Goal: Task Accomplishment & Management: Use online tool/utility

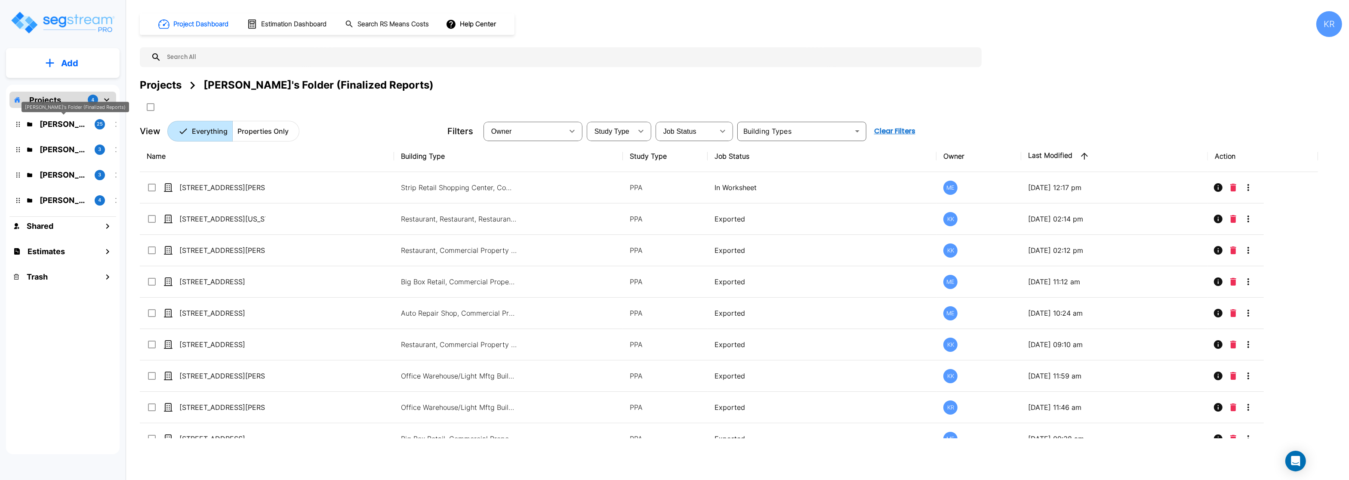
click at [67, 123] on p "[PERSON_NAME]'s Folder (Finalized Reports)" at bounding box center [64, 124] width 48 height 12
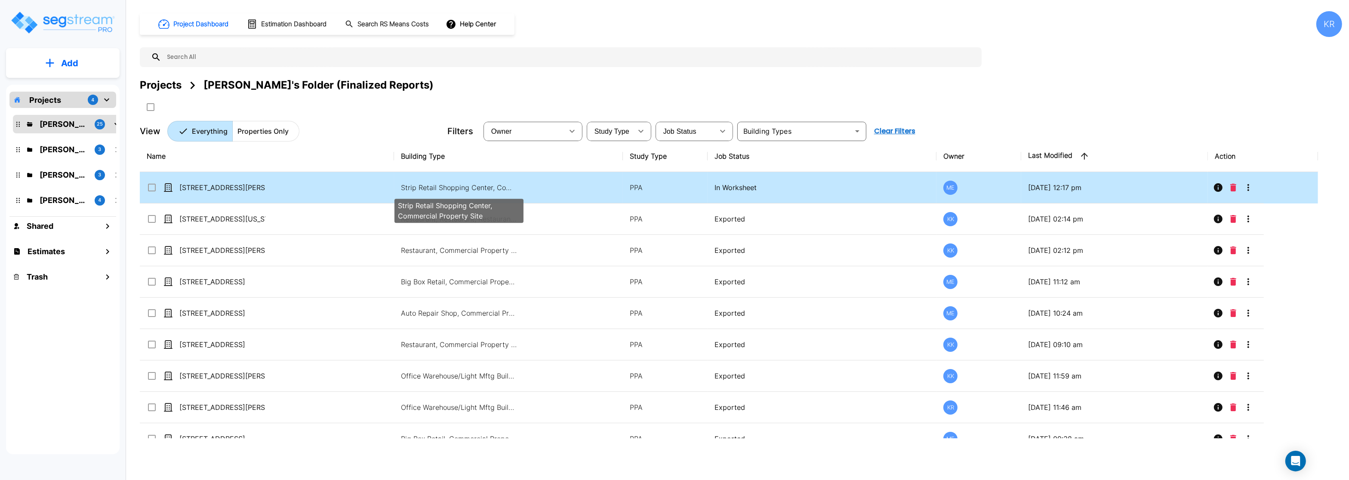
click at [416, 186] on p "Strip Retail Shopping Center, Commercial Property Site" at bounding box center [459, 187] width 116 height 10
checkbox input "true"
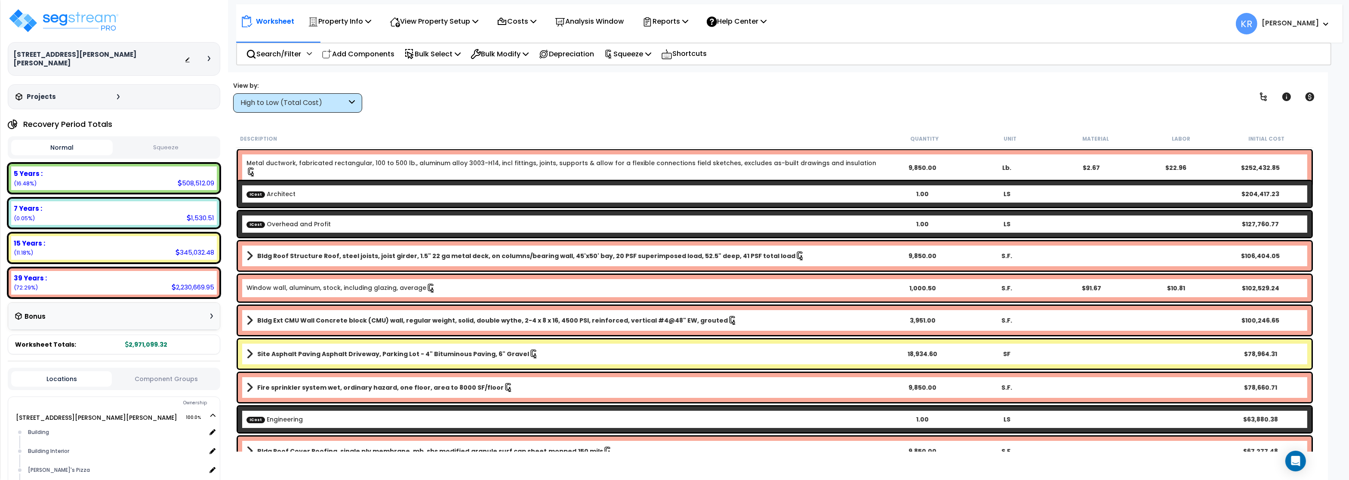
click at [161, 140] on button "Squeeze" at bounding box center [166, 147] width 102 height 15
click at [121, 180] on div "5 Years : 421,083.91 (16.48%)" at bounding box center [114, 179] width 206 height 24
click at [123, 172] on div "5 Years : 421,083.91 (16.48%)" at bounding box center [114, 179] width 206 height 24
click at [320, 105] on div "High to Low (Total Cost)" at bounding box center [294, 103] width 106 height 10
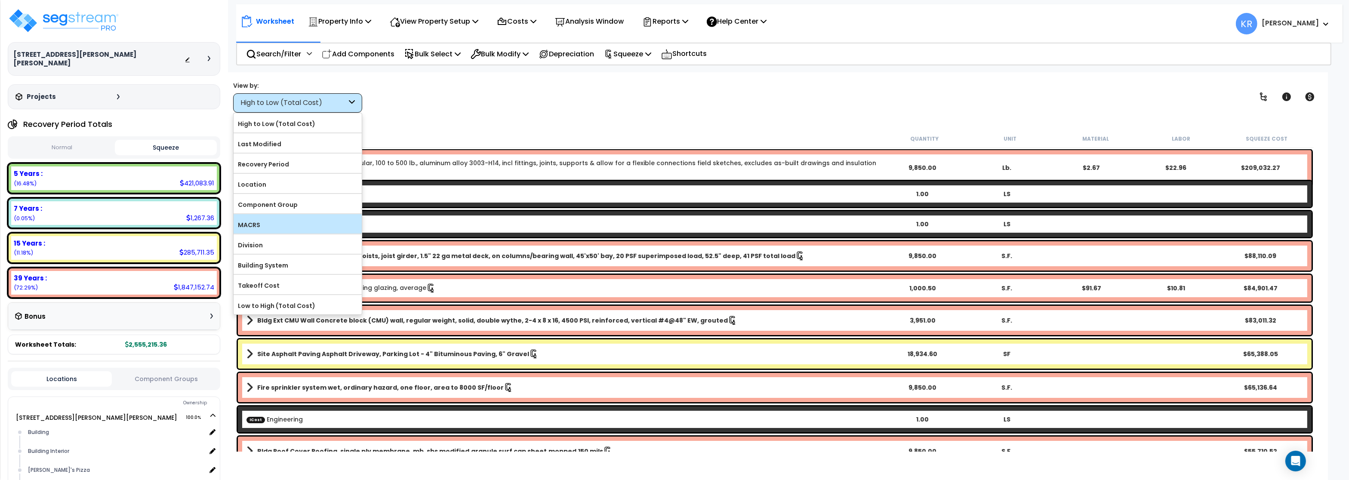
click at [259, 228] on label "MACRS" at bounding box center [298, 225] width 128 height 13
click at [0, 0] on input "MACRS" at bounding box center [0, 0] width 0 height 0
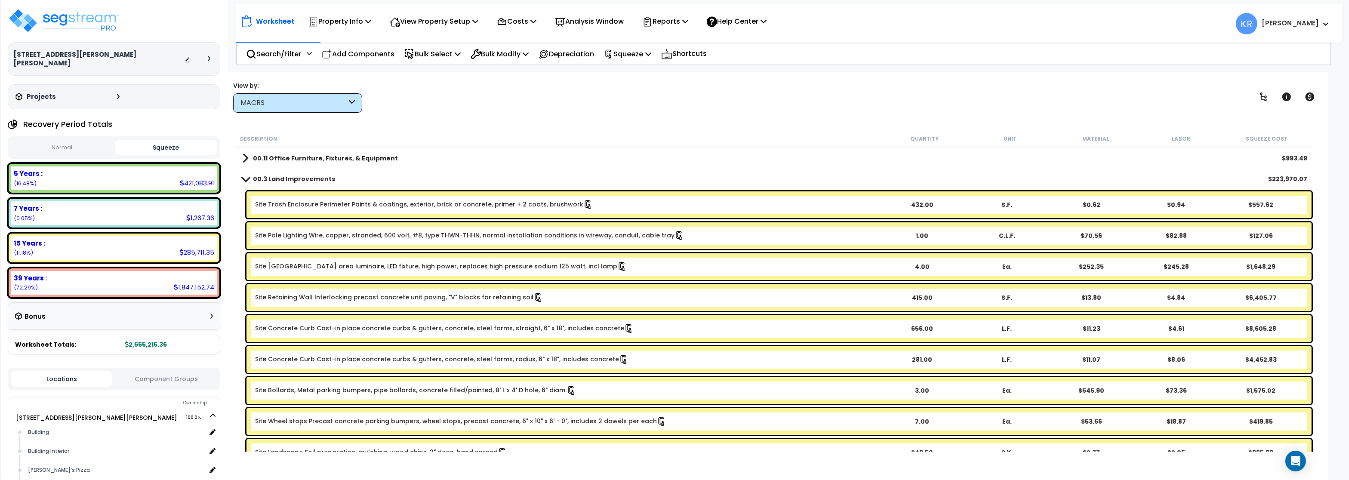
click at [277, 156] on b "00.11 Office Furniture, Fixtures, & Equipment" at bounding box center [325, 158] width 145 height 9
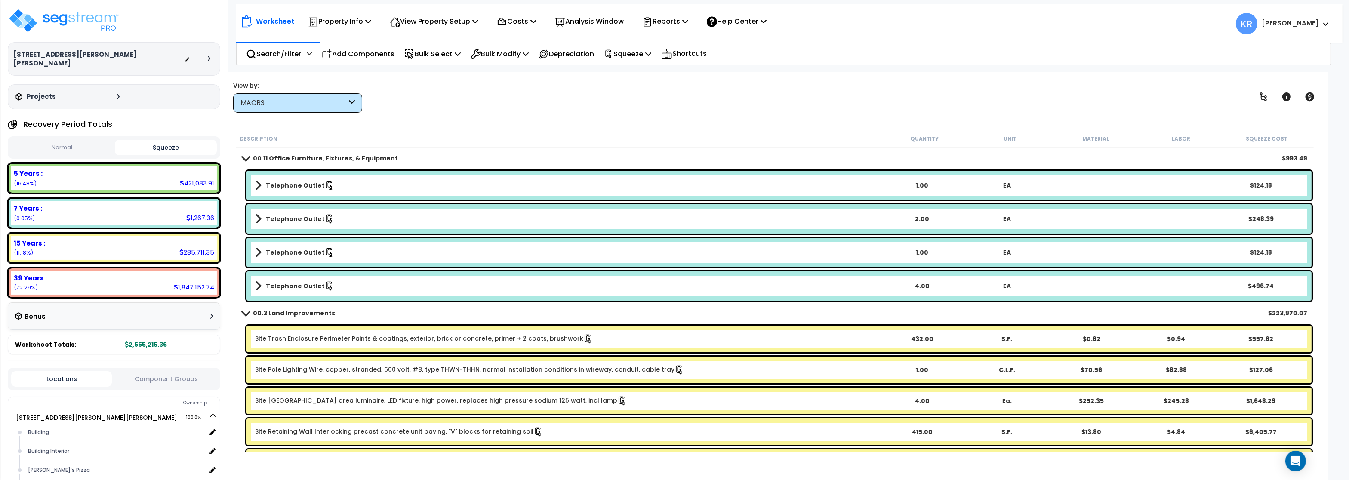
click at [277, 156] on b "00.11 Office Furniture, Fixtures, & Equipment" at bounding box center [325, 158] width 145 height 9
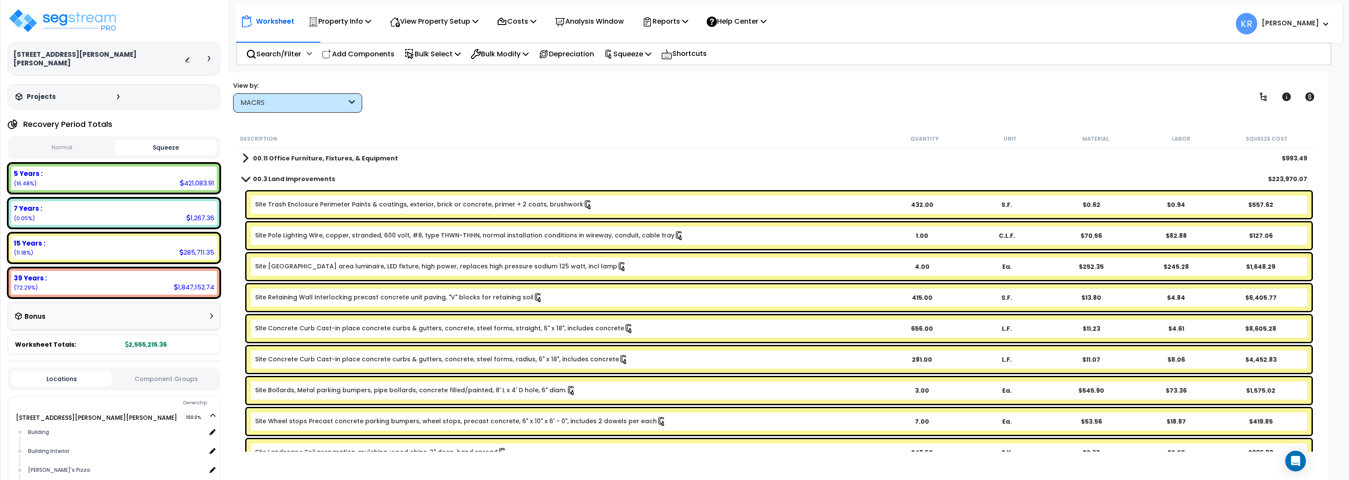
click at [264, 176] on b "00.3 Land Improvements" at bounding box center [294, 179] width 82 height 9
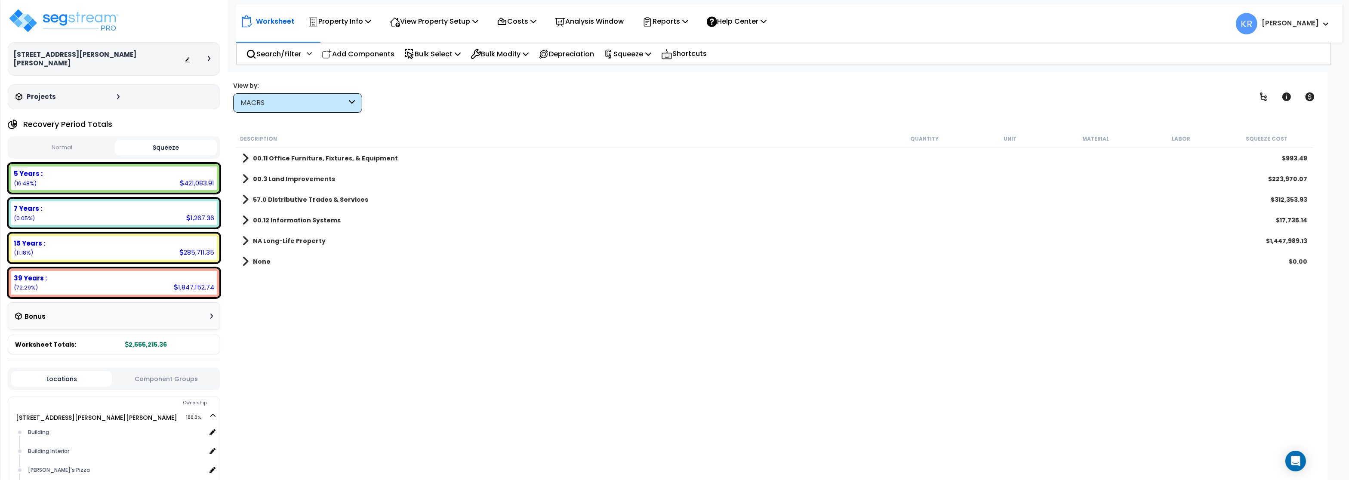
click at [265, 195] on link "57.0 Distributive Trades & Services" at bounding box center [305, 200] width 126 height 12
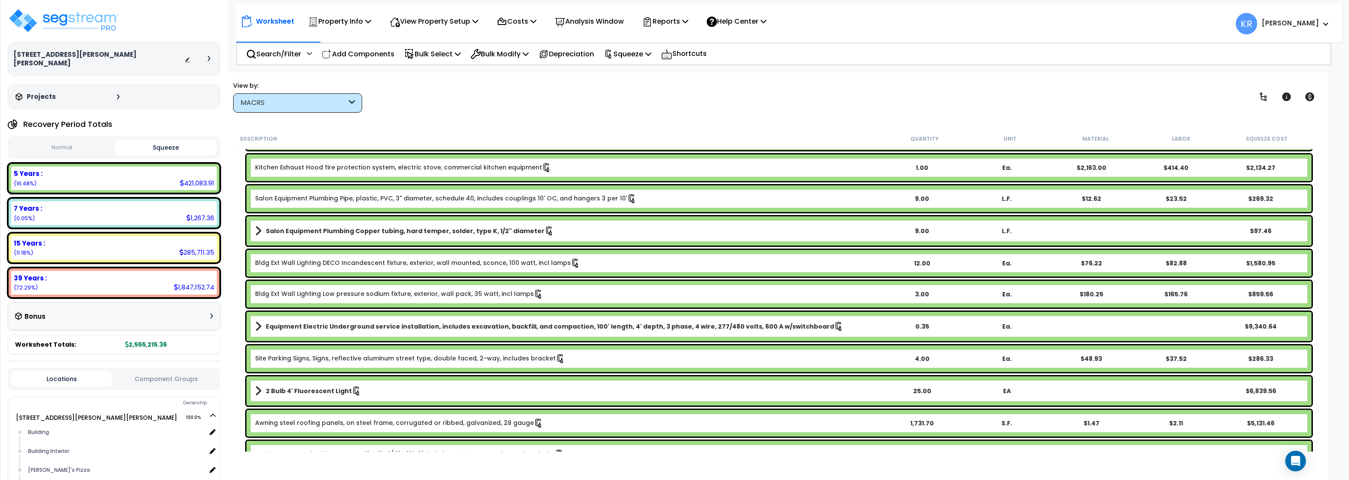
scroll to position [103, 0]
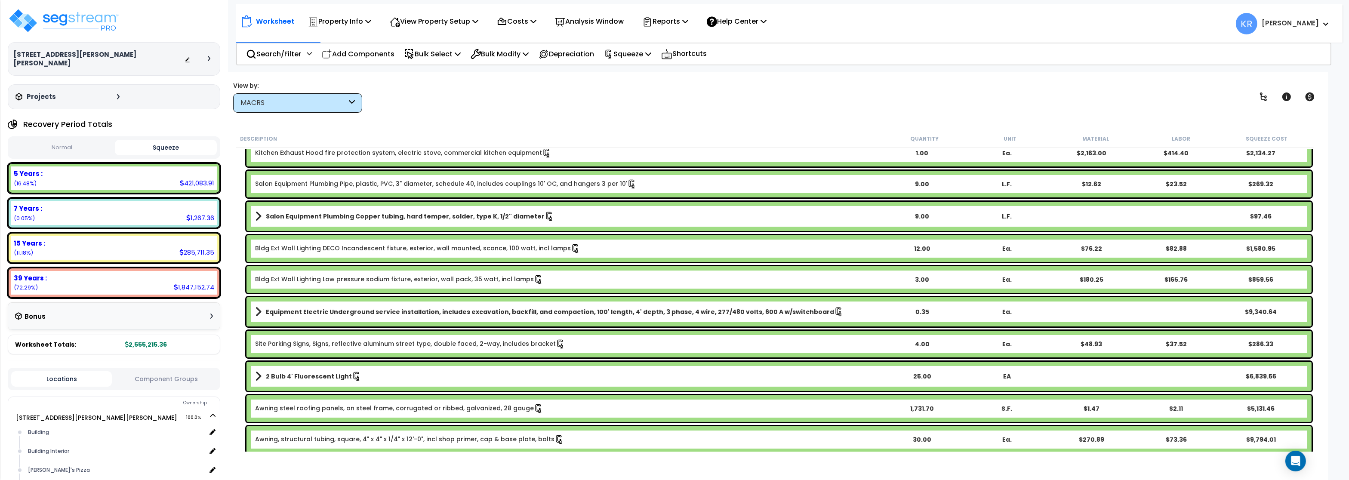
click at [475, 310] on b "Equipment Electric Underground service installation, includes excavation, backf…" at bounding box center [550, 312] width 568 height 9
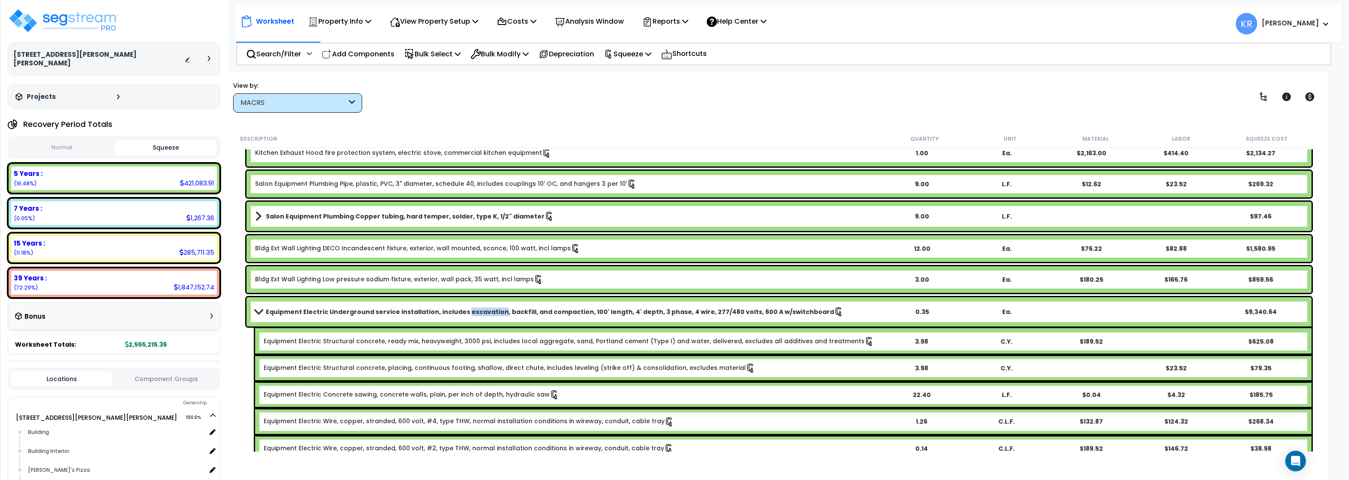
click at [476, 310] on b "Equipment Electric Underground service installation, includes excavation, backf…" at bounding box center [550, 312] width 568 height 9
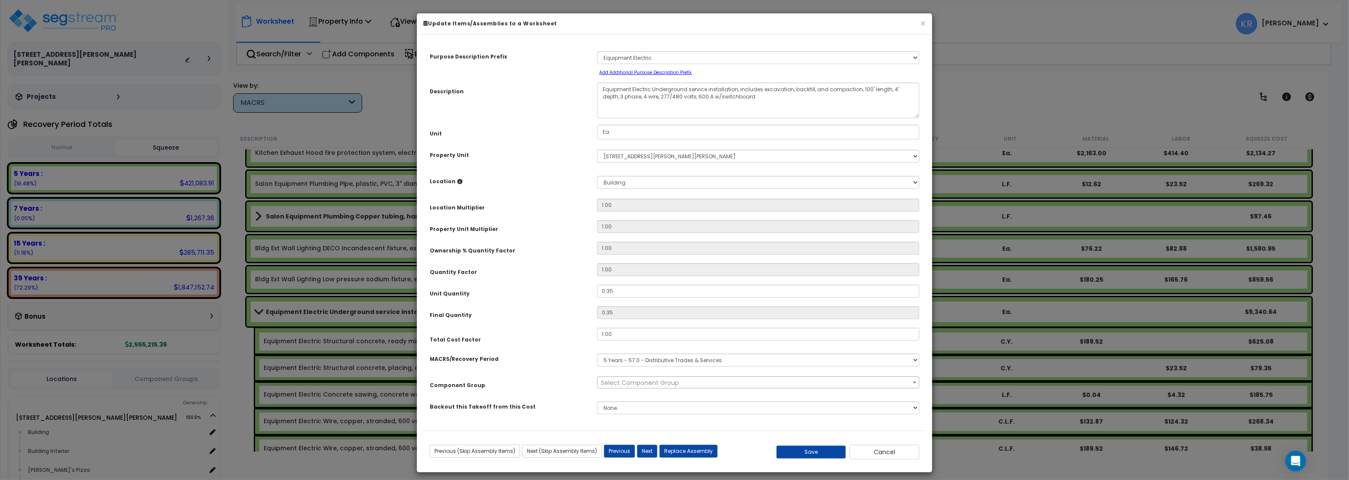
select select "57033"
click at [597, 354] on select "Select MACRS/Recovery Period 5 Years - 57.0 - Distributive Trades & Services 5 …" at bounding box center [758, 360] width 322 height 13
select select "3669"
click option "39 Years - NA - Long-Life Property" at bounding box center [0, 0] width 0 height 0
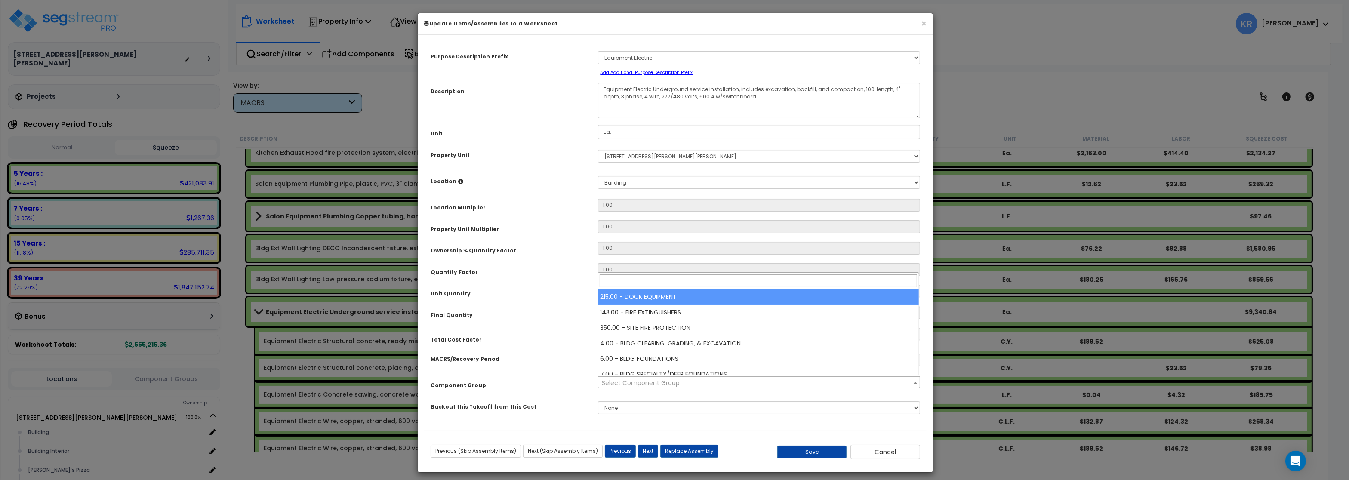
click at [619, 385] on span "Select Component Group" at bounding box center [641, 383] width 78 height 9
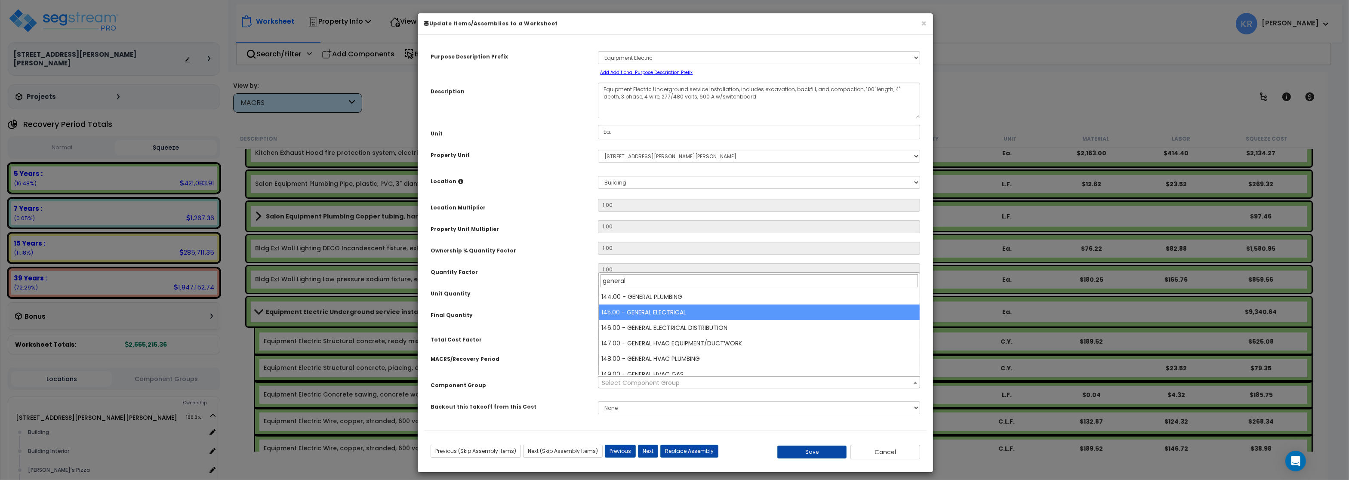
type input "general"
select select "56955"
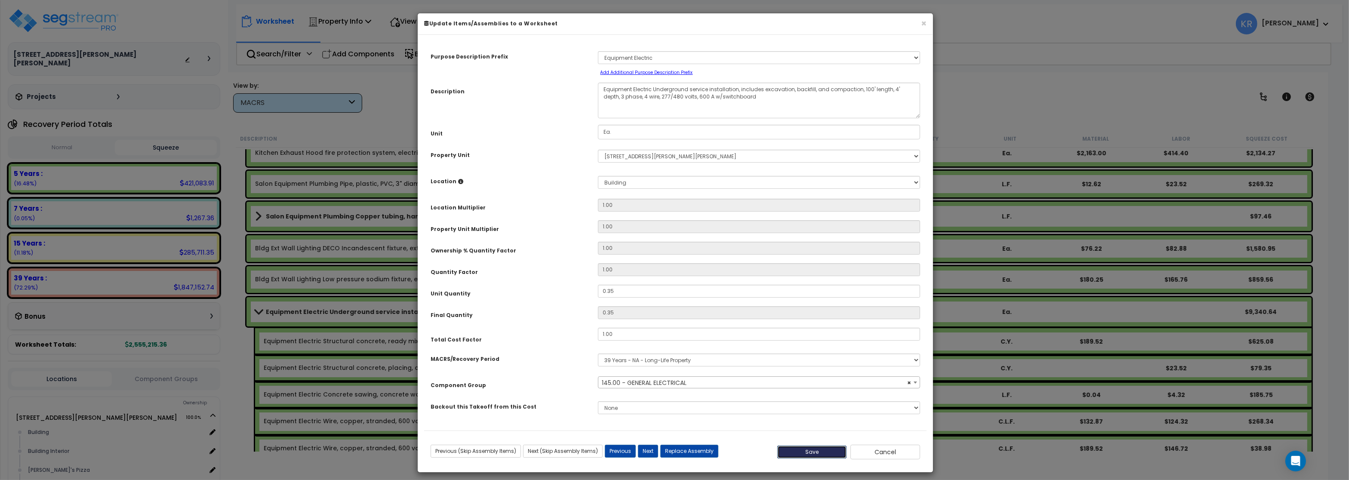
click at [811, 456] on button "Save" at bounding box center [812, 452] width 70 height 13
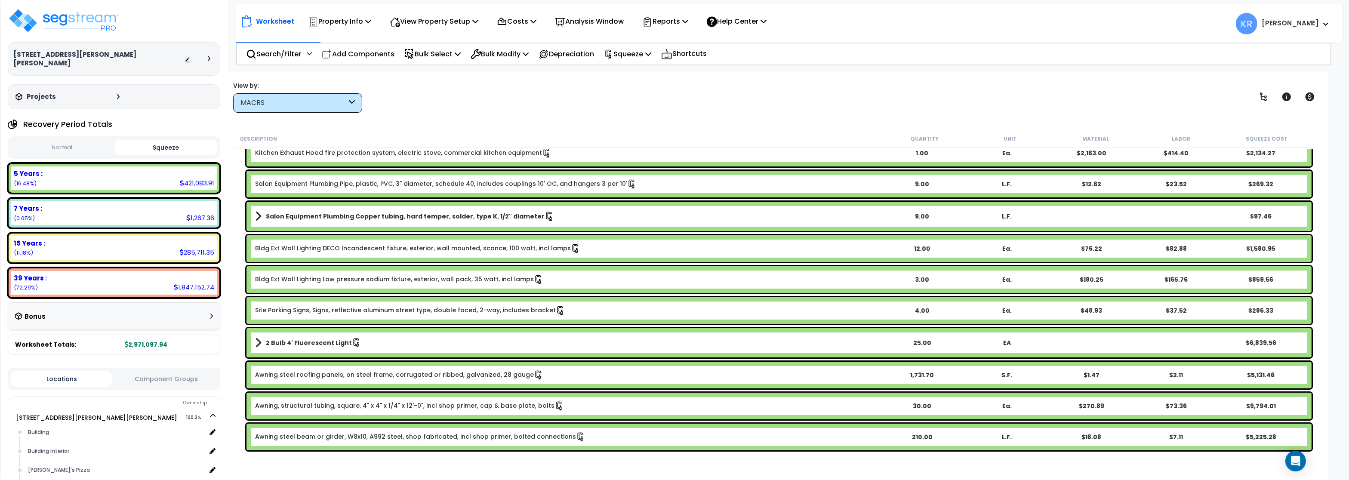
scroll to position [155, 0]
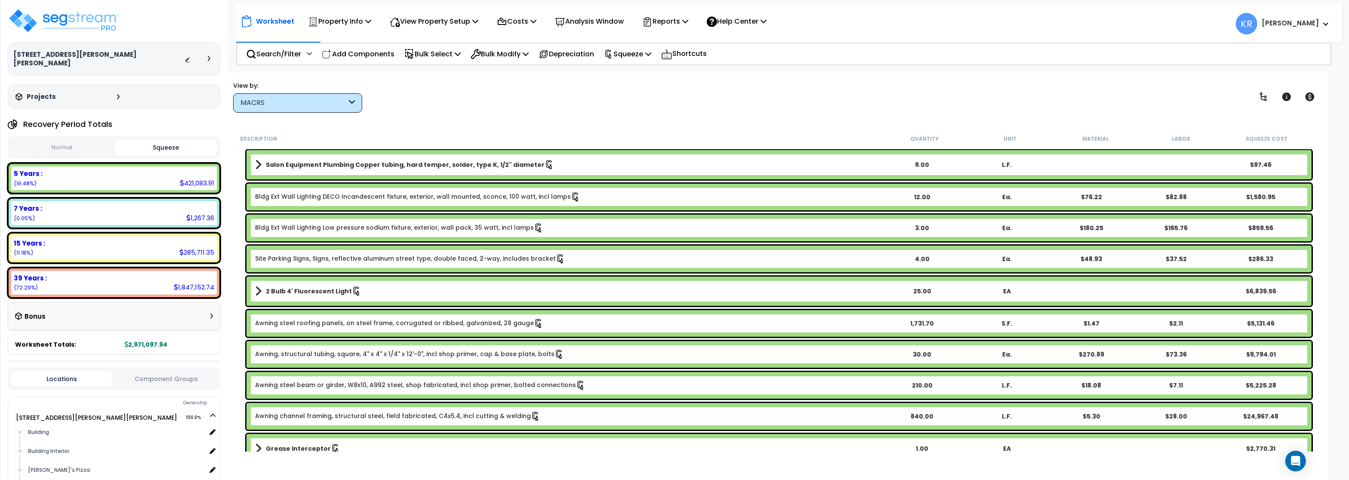
click at [342, 228] on link "Bldg Ext Wall Lighting Low pressure sodium fixture, exterior, wall pack, 35 wat…" at bounding box center [399, 227] width 288 height 9
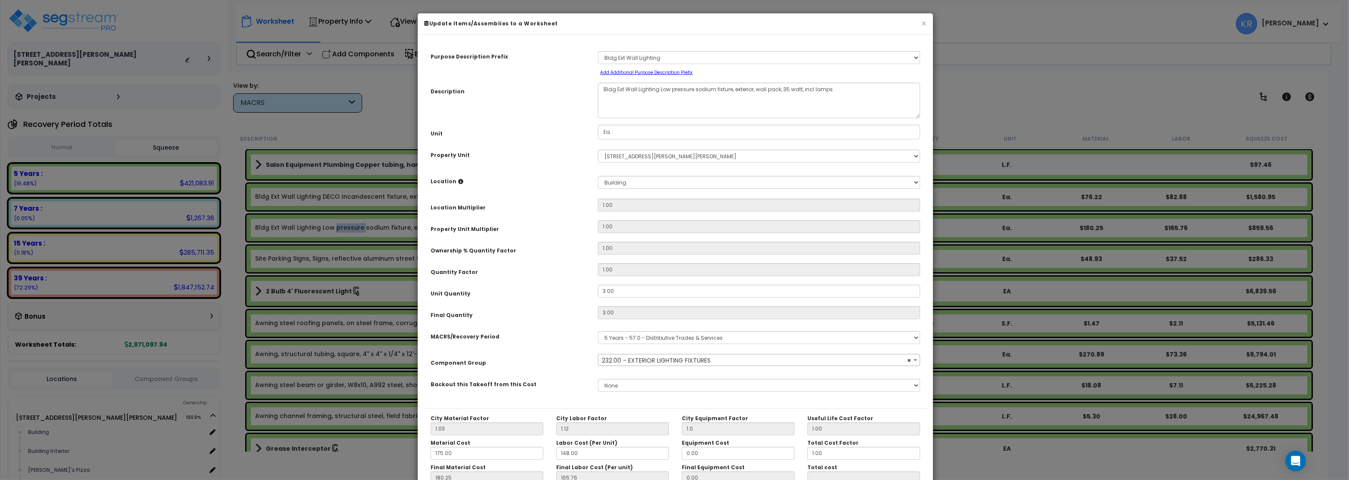
select select "57036"
click at [598, 331] on select "Select MACRS/Recovery Period 5 Years - 57.0 - Distributive Trades & Services 5 …" at bounding box center [759, 337] width 322 height 13
select select "3669"
click option "39 Years - NA - Long-Life Property" at bounding box center [0, 0] width 0 height 0
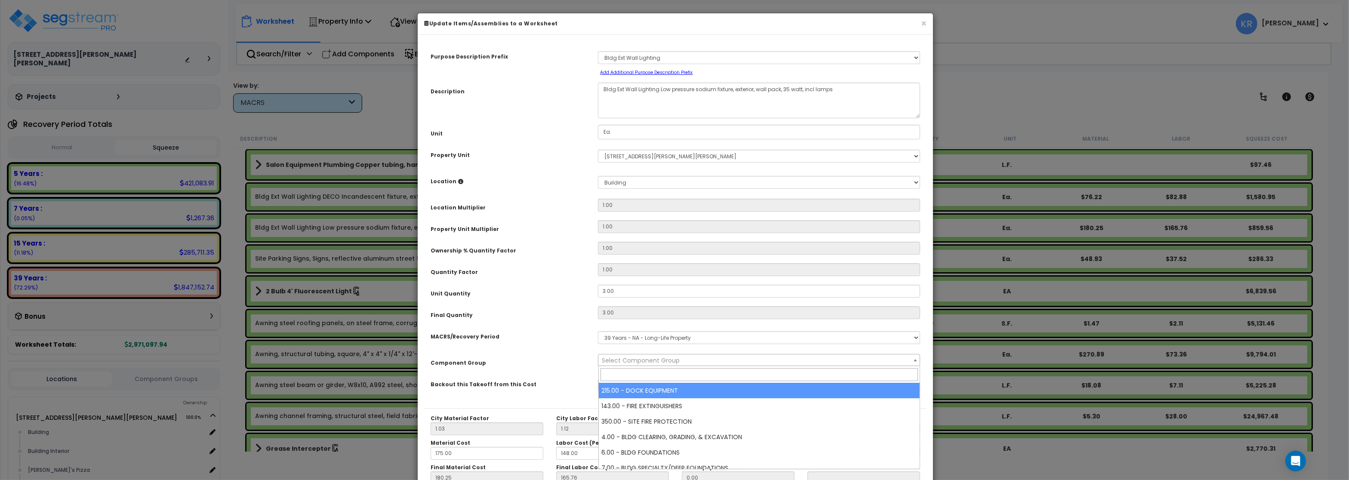
click at [622, 359] on span "Select Component Group" at bounding box center [641, 360] width 78 height 9
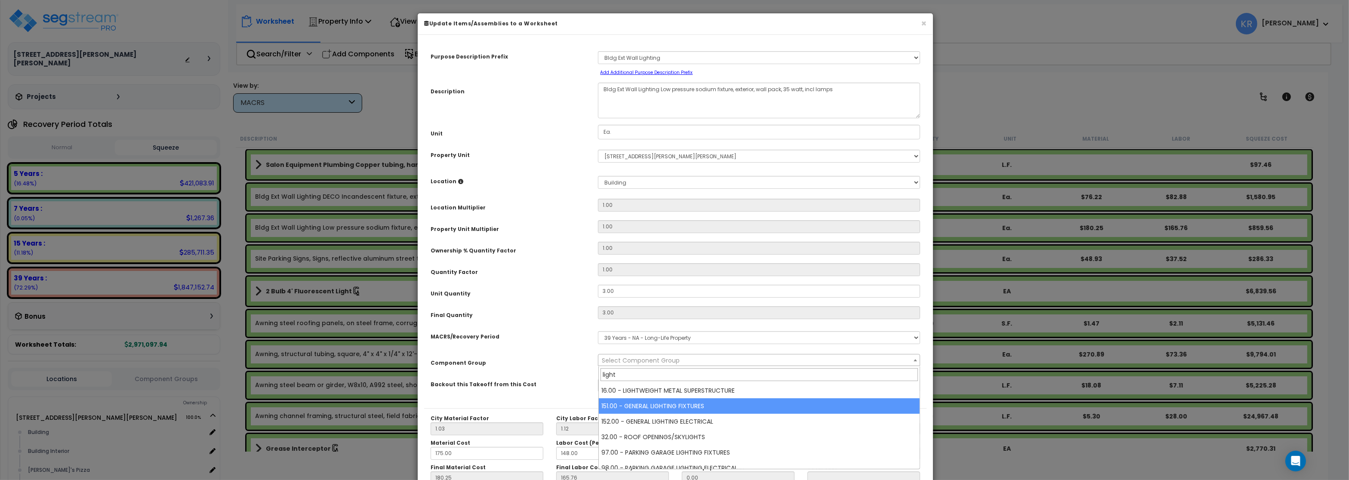
type input "light"
select select "56961"
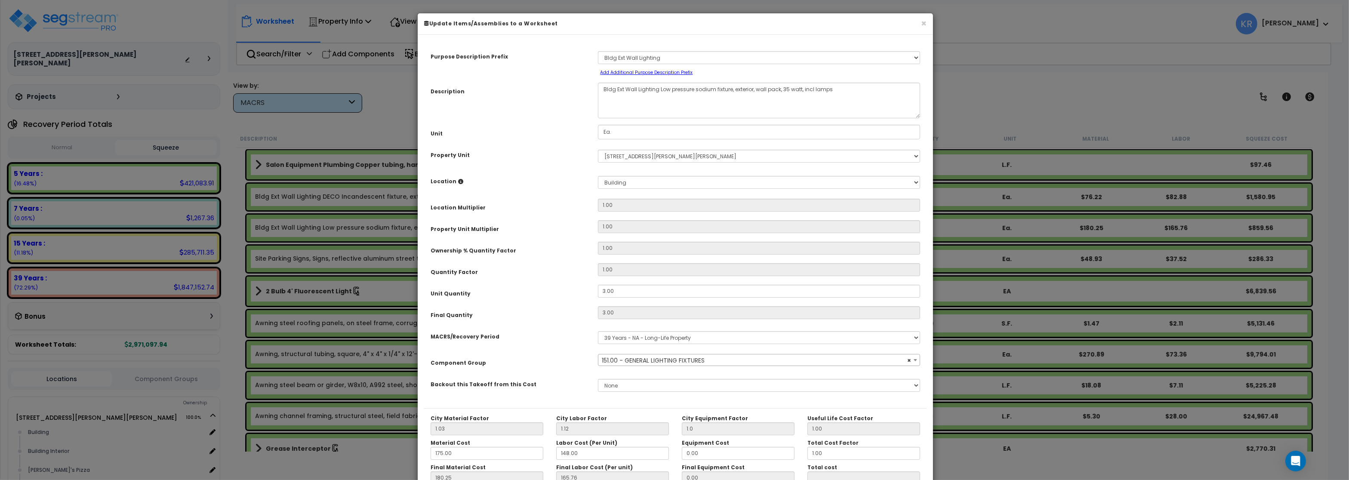
scroll to position [77, 0]
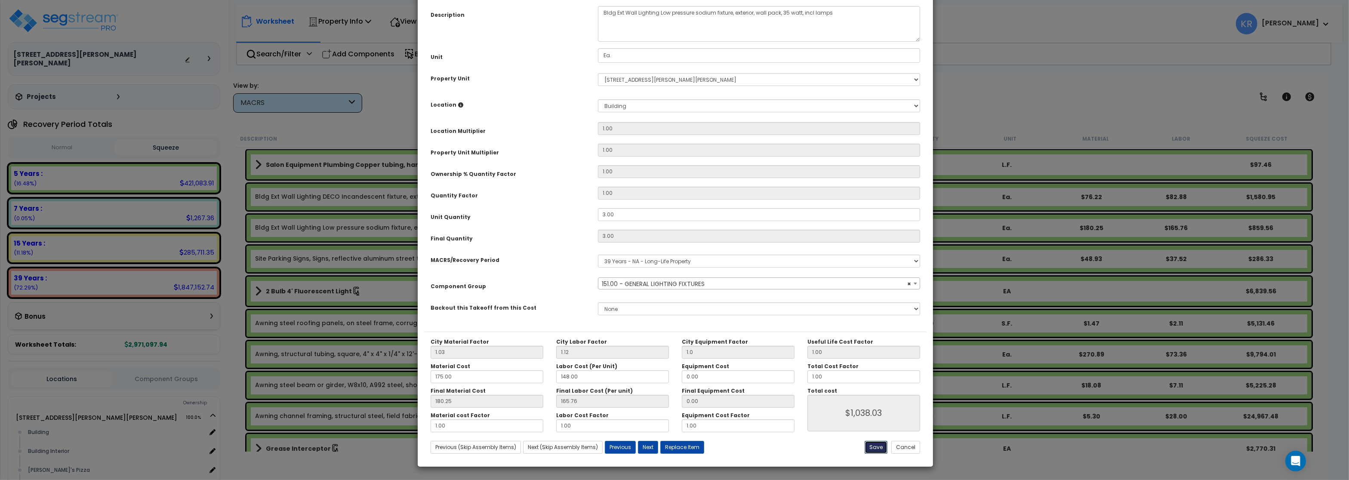
click at [878, 450] on button "Save" at bounding box center [876, 447] width 23 height 13
type input "1.00"
type input "1038.03"
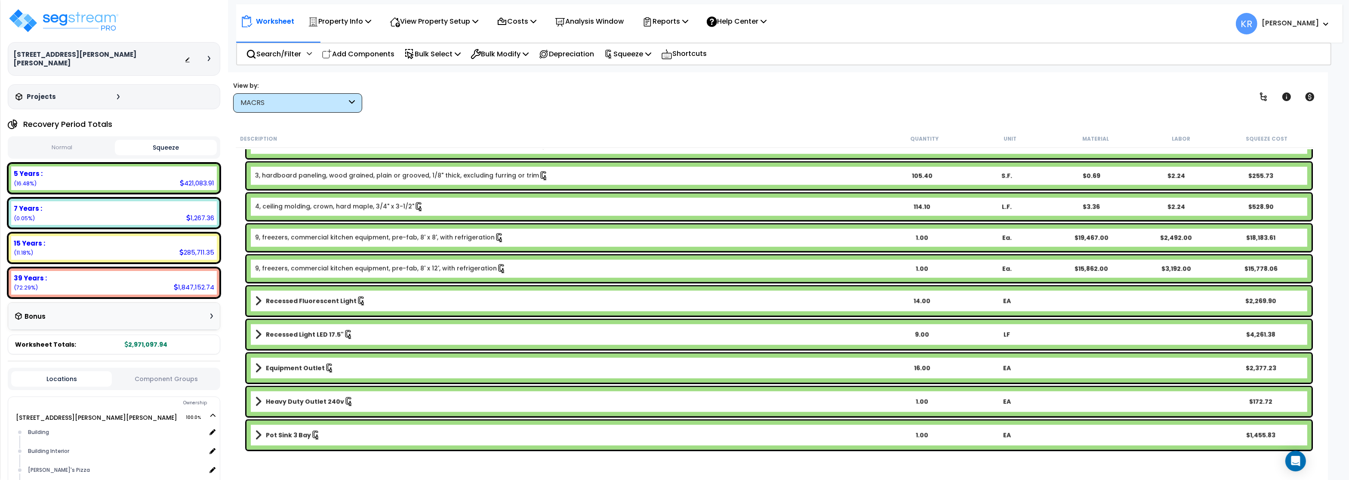
scroll to position [1807, 0]
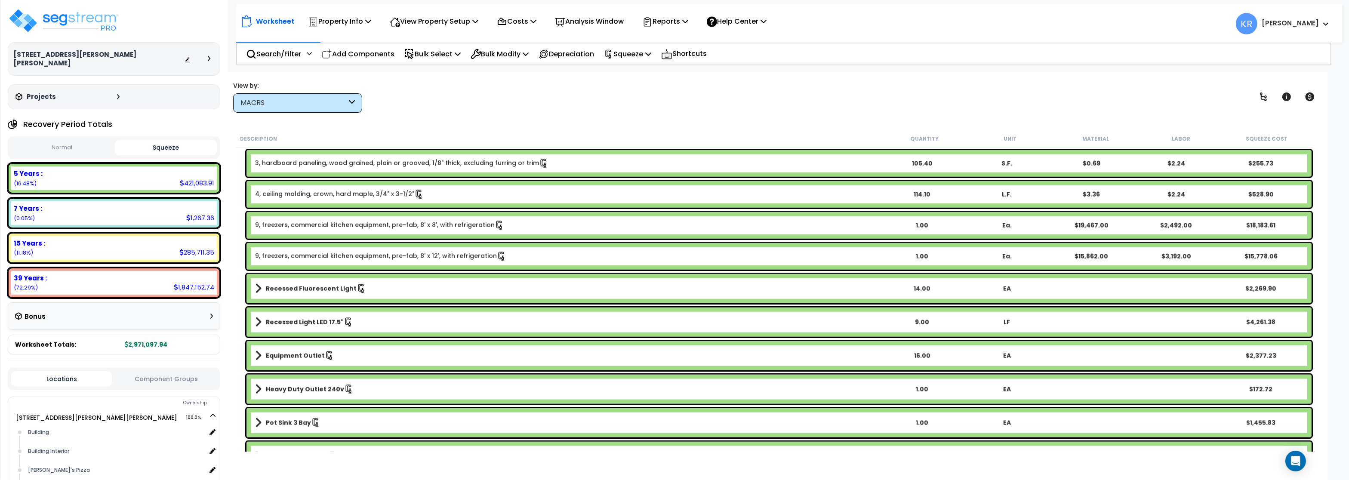
click at [579, 162] on b "3, hardboard paneling, wood grained, plain or grooved, 1/8" thick, excluding fu…" at bounding box center [567, 163] width 624 height 9
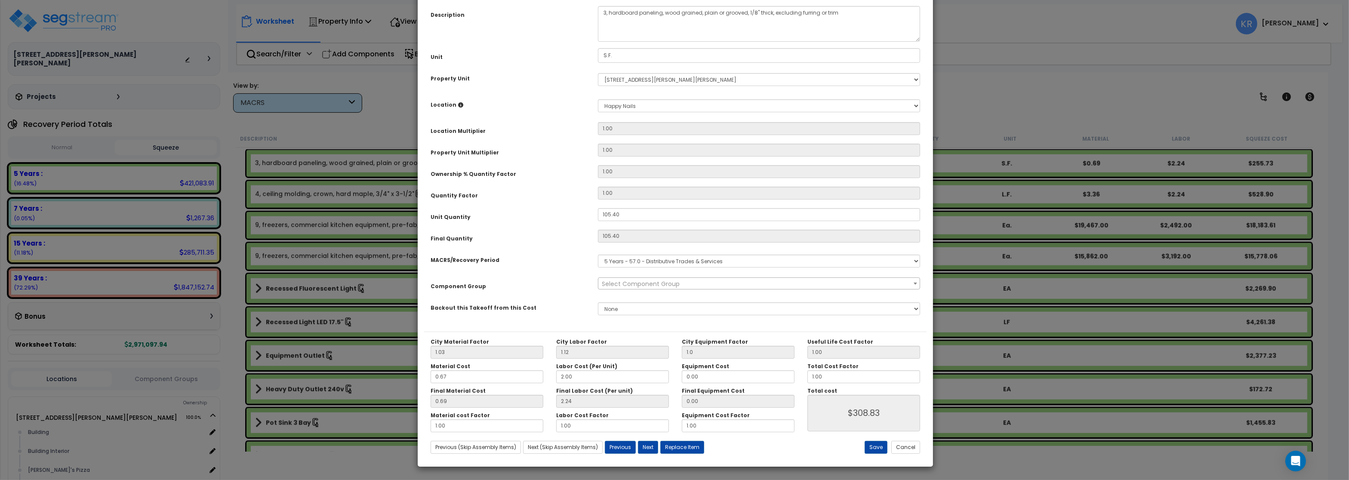
select select "56935"
drag, startPoint x: 850, startPoint y: 94, endPoint x: 567, endPoint y: 86, distance: 283.2
click at [598, 42] on textarea "3, hardboard paneling, wood grained, plain or grooved, 1/8" thick, excluding fu…" at bounding box center [759, 24] width 322 height 36
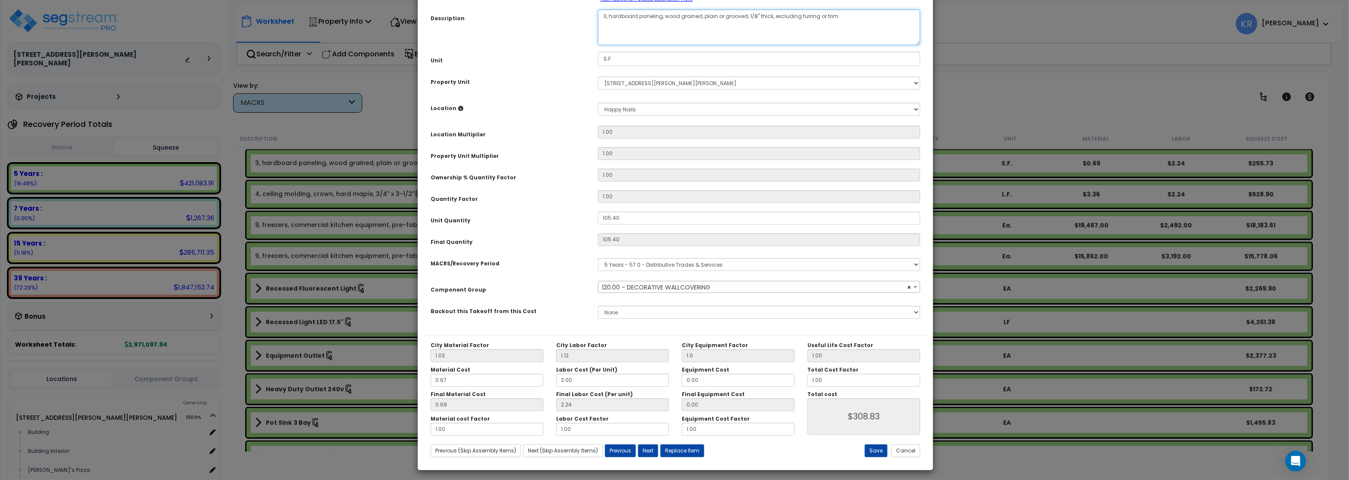
scroll to position [77, 0]
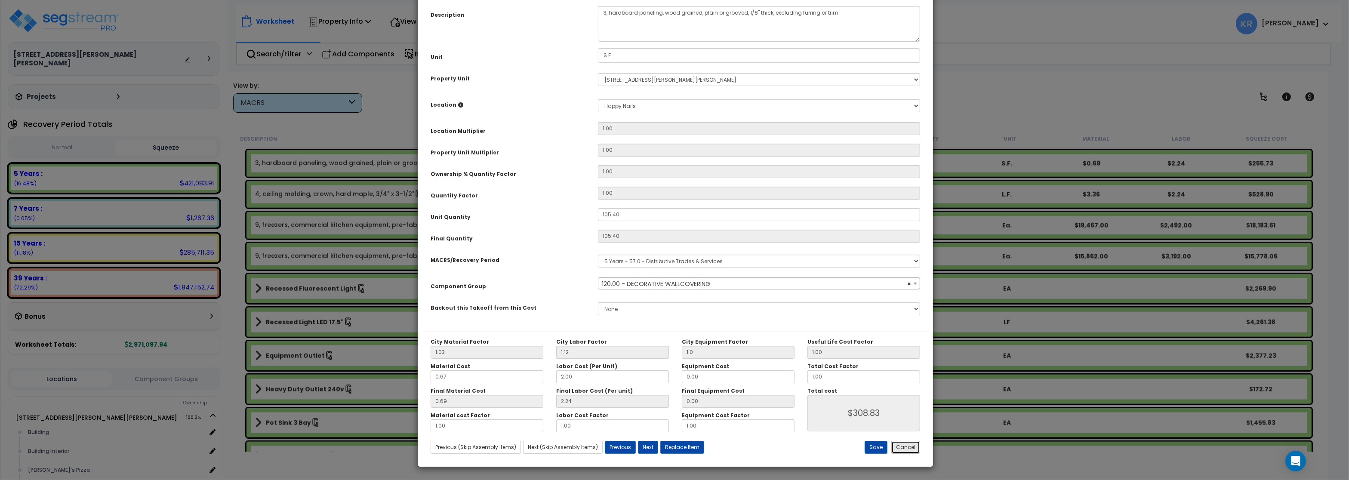
click at [911, 447] on button "Cancel" at bounding box center [905, 447] width 29 height 13
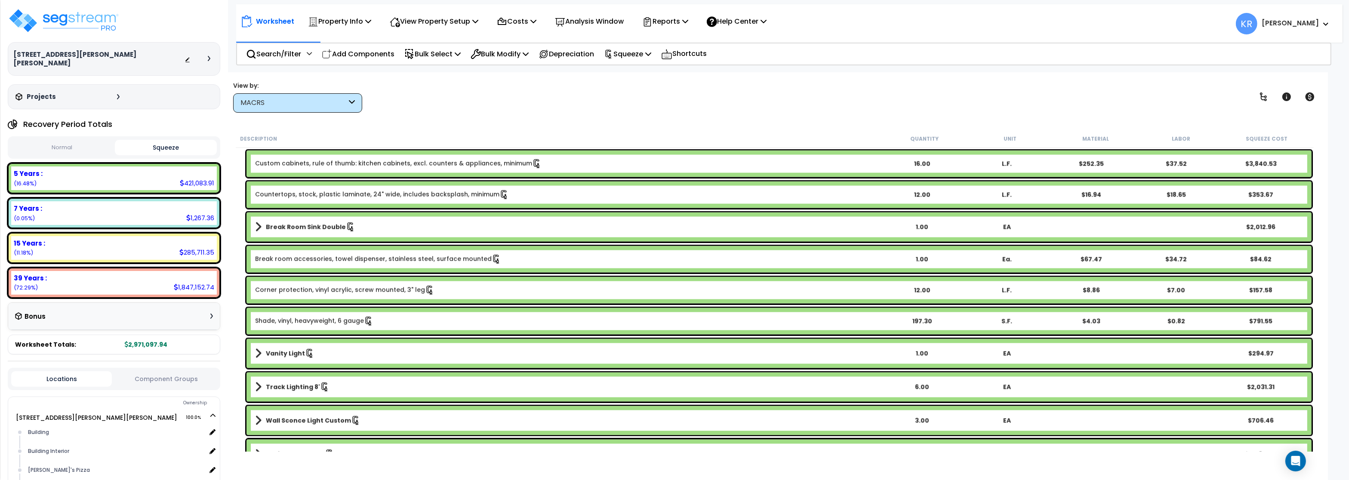
scroll to position [2427, 0]
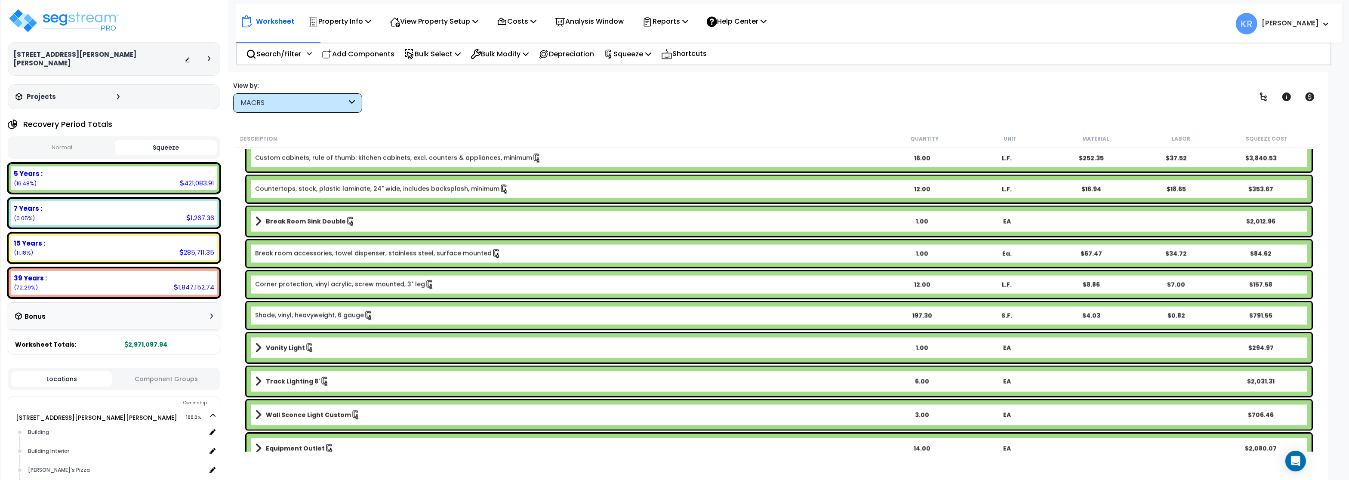
click at [280, 349] on b "Vanity Light" at bounding box center [285, 348] width 39 height 9
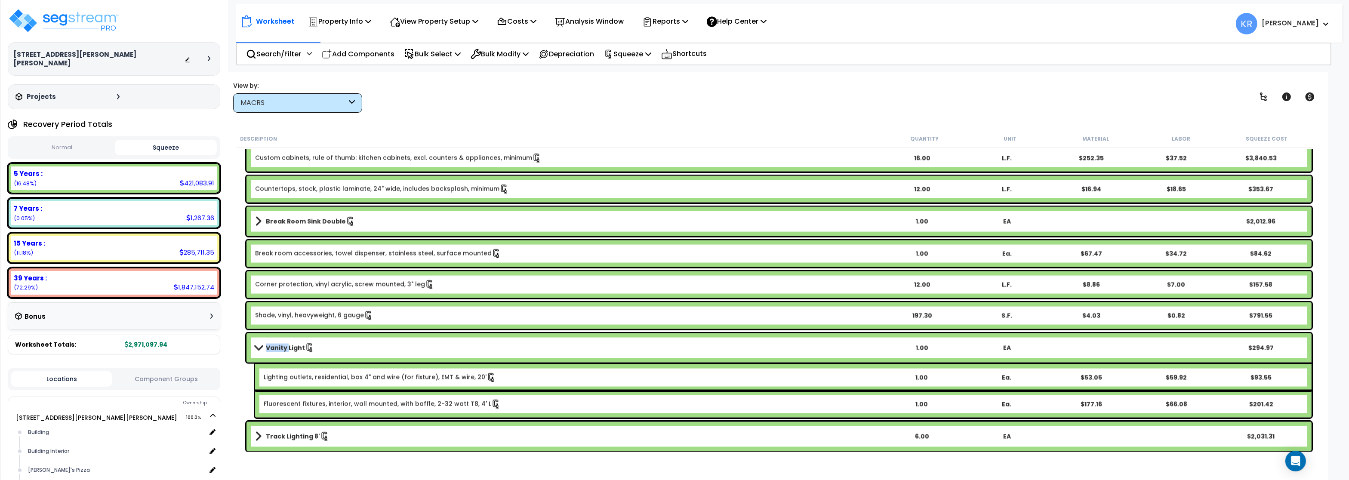
click at [280, 349] on b "Vanity Light" at bounding box center [285, 348] width 39 height 9
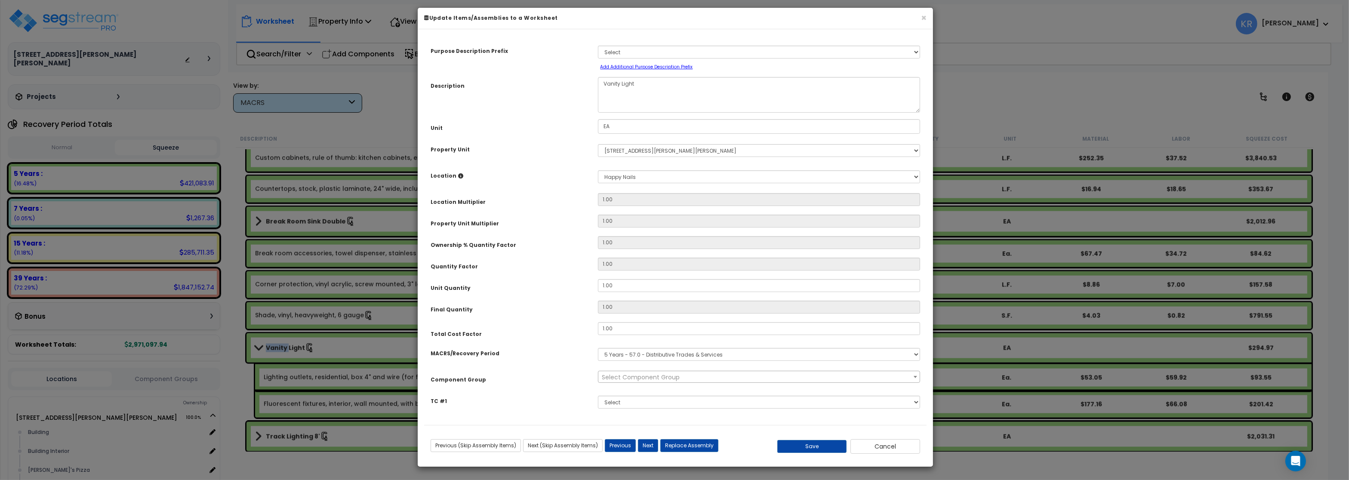
select select "57020"
click at [598, 348] on select "Select MACRS/Recovery Period 5 Years - 57.0 - Distributive Trades & Services 5 …" at bounding box center [759, 354] width 322 height 13
select select "3669"
click option "39 Years - NA - Long-Life Property" at bounding box center [0, 0] width 0 height 0
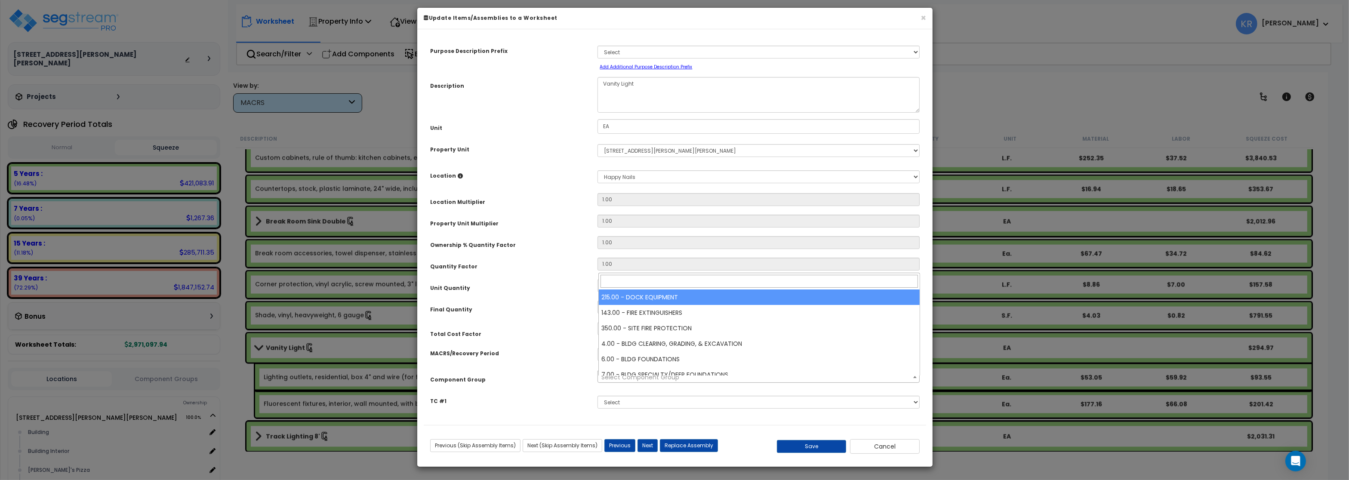
click at [621, 382] on span "Select Component Group" at bounding box center [640, 377] width 78 height 9
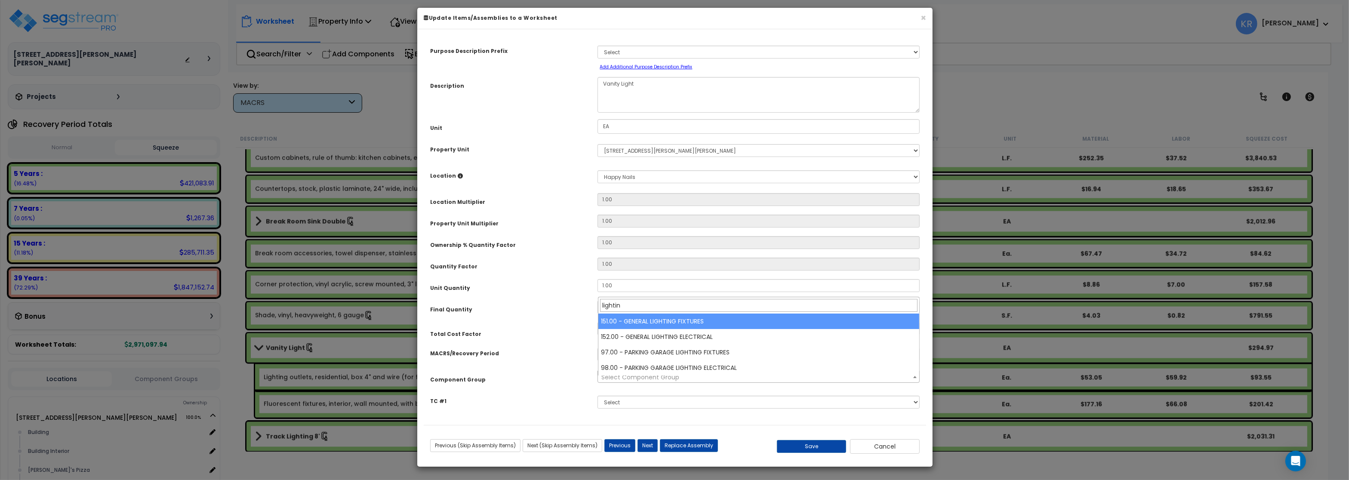
type input "lightin"
select select "56961"
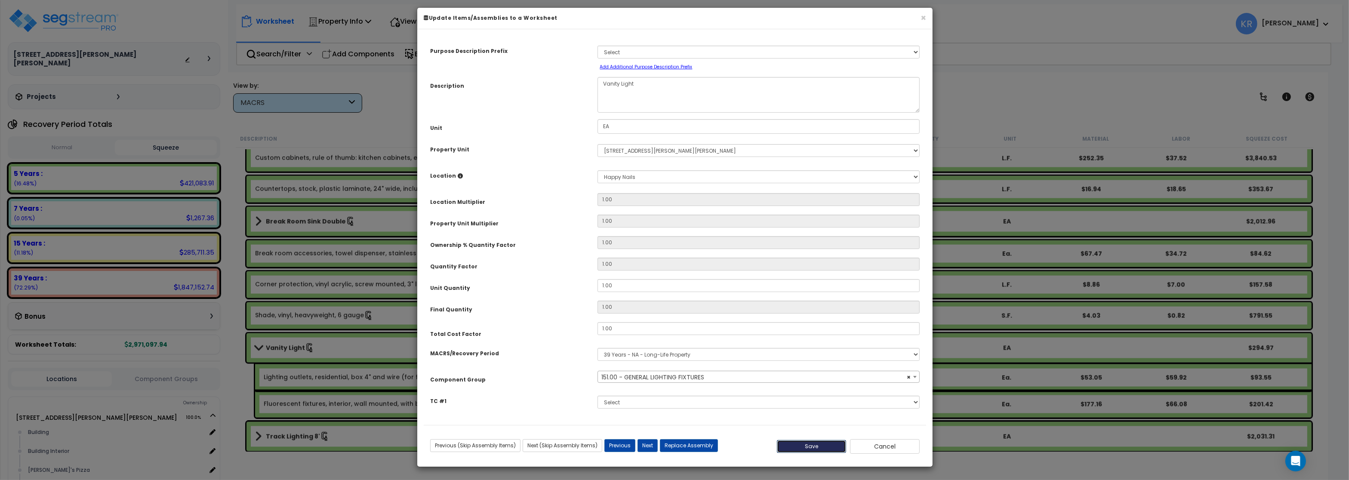
click at [813, 450] on button "Save" at bounding box center [812, 446] width 70 height 13
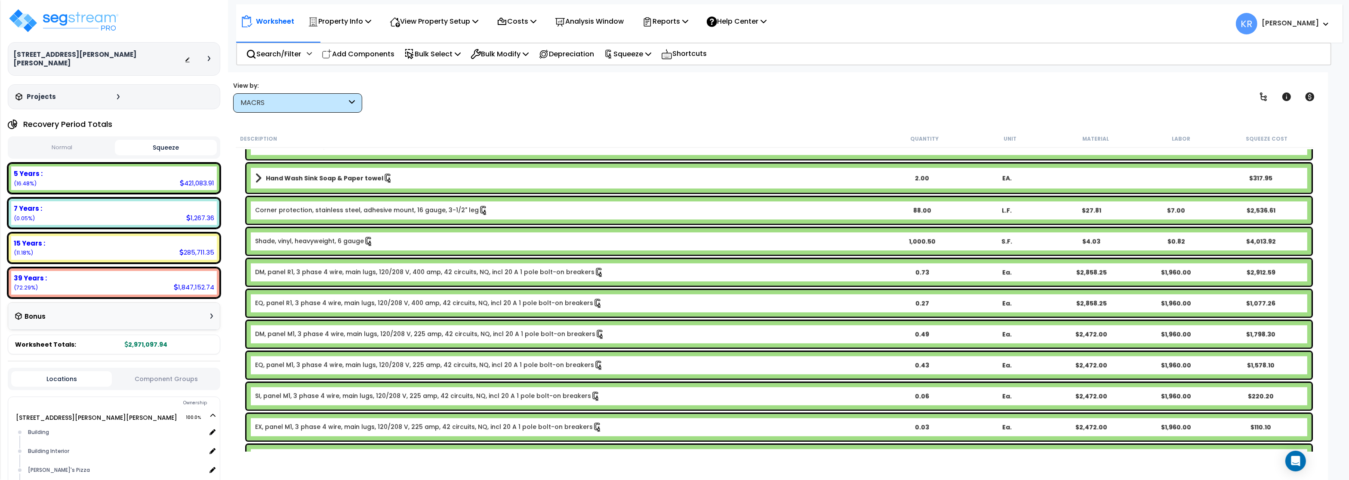
scroll to position [3924, 0]
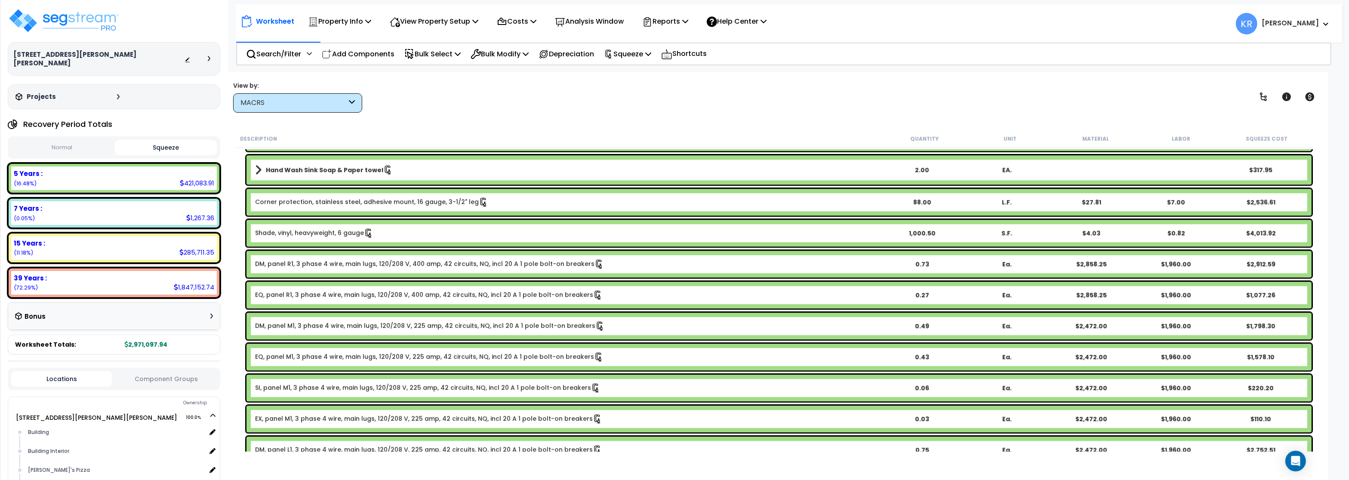
click at [265, 259] on div "DM, panel R1, 3 phase 4 wire, main lugs, 120/208 V, 400 amp, 42 circuits, NQ, i…" at bounding box center [779, 264] width 1065 height 27
click at [264, 265] on link "DM, panel R1, 3 phase 4 wire, main lugs, 120/208 V, 400 amp, 42 circuits, NQ, i…" at bounding box center [429, 263] width 349 height 9
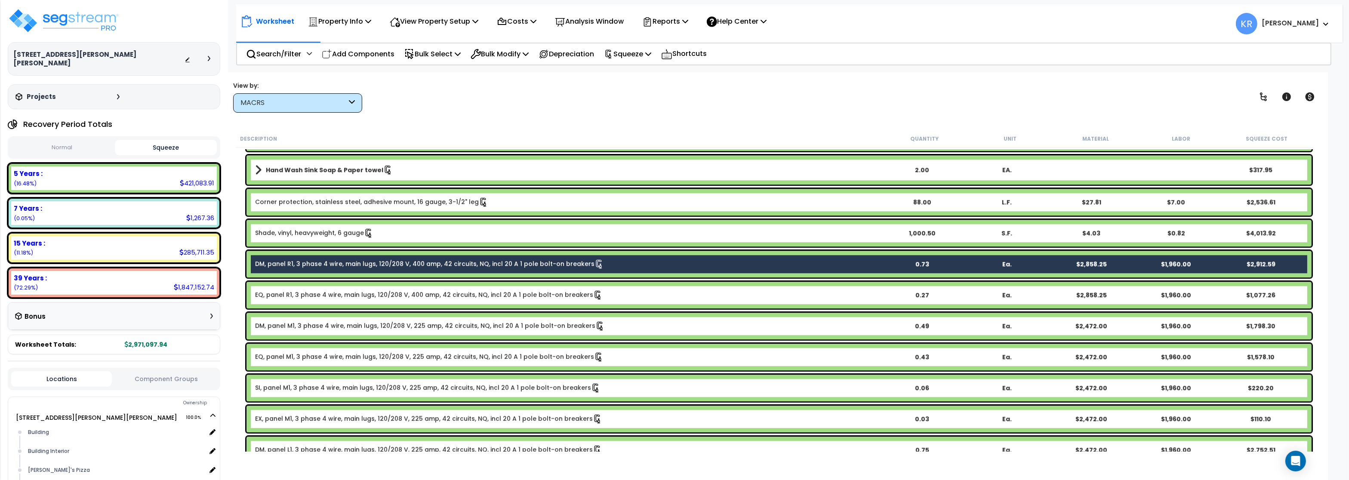
click at [284, 330] on link "DM, panel M1, 3 phase 4 wire, main lugs, 120/208 V, 225 amp, 42 circuits, NQ, i…" at bounding box center [430, 325] width 350 height 9
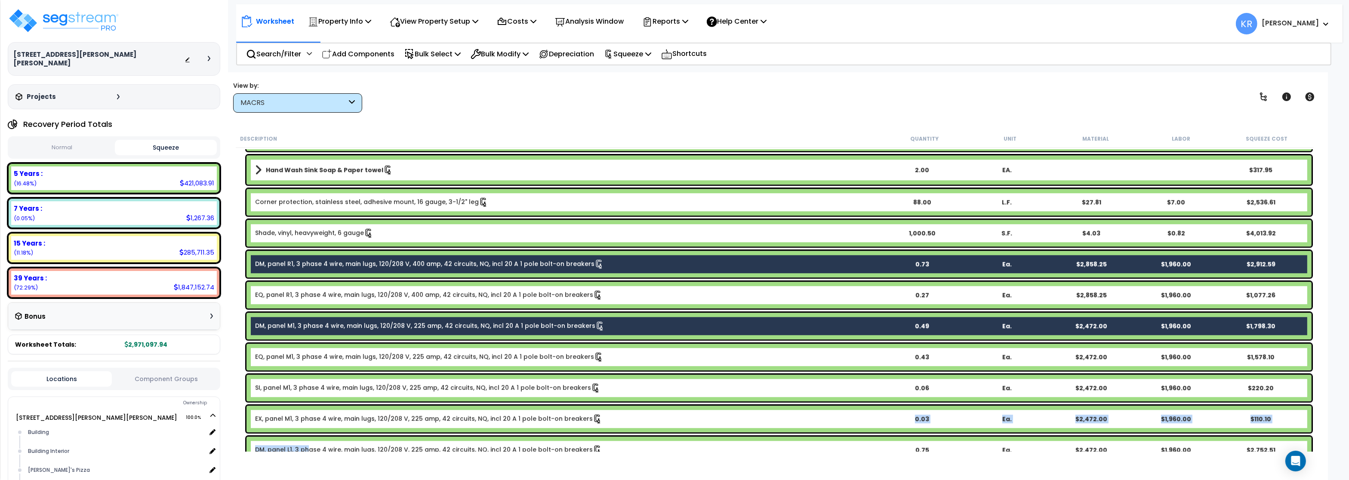
click at [308, 448] on link "DM, panel L1, 3 phase 4 wire, main lugs, 120/208 V, 225 amp, 42 circuits, NQ, i…" at bounding box center [428, 449] width 347 height 9
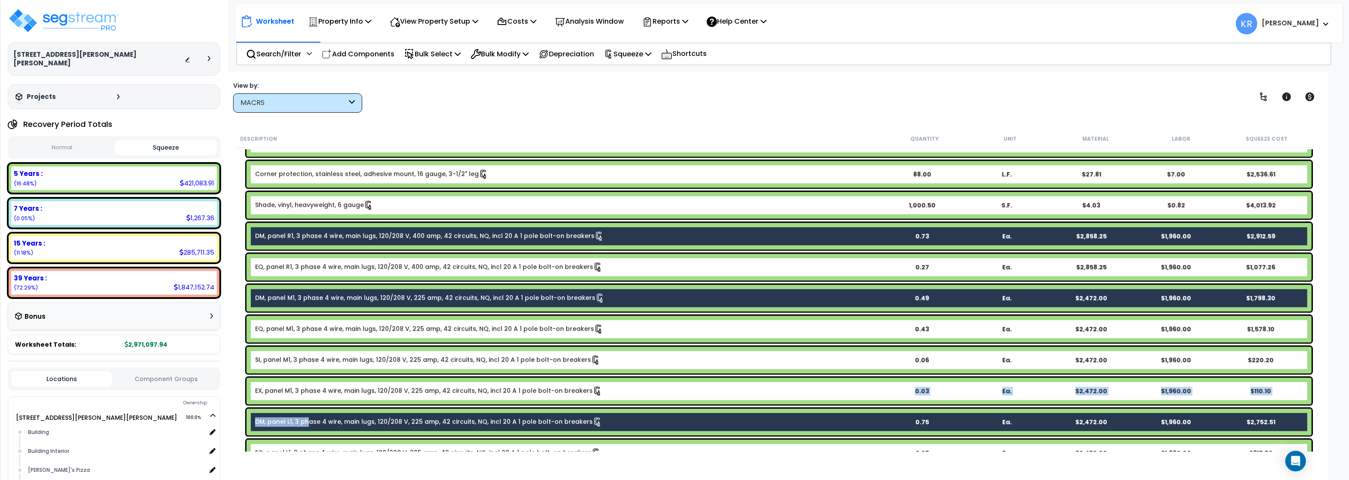
scroll to position [4079, 0]
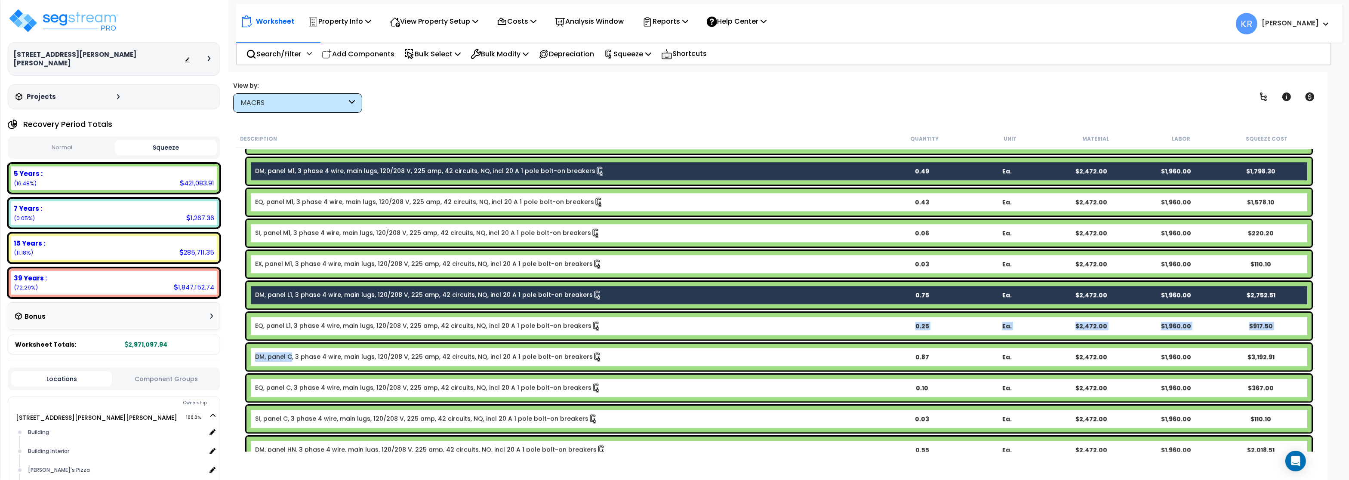
click at [290, 355] on link "DM, panel C, 3 phase 4 wire, main lugs, 120/208 V, 225 amp, 42 circuits, NQ, in…" at bounding box center [428, 356] width 347 height 9
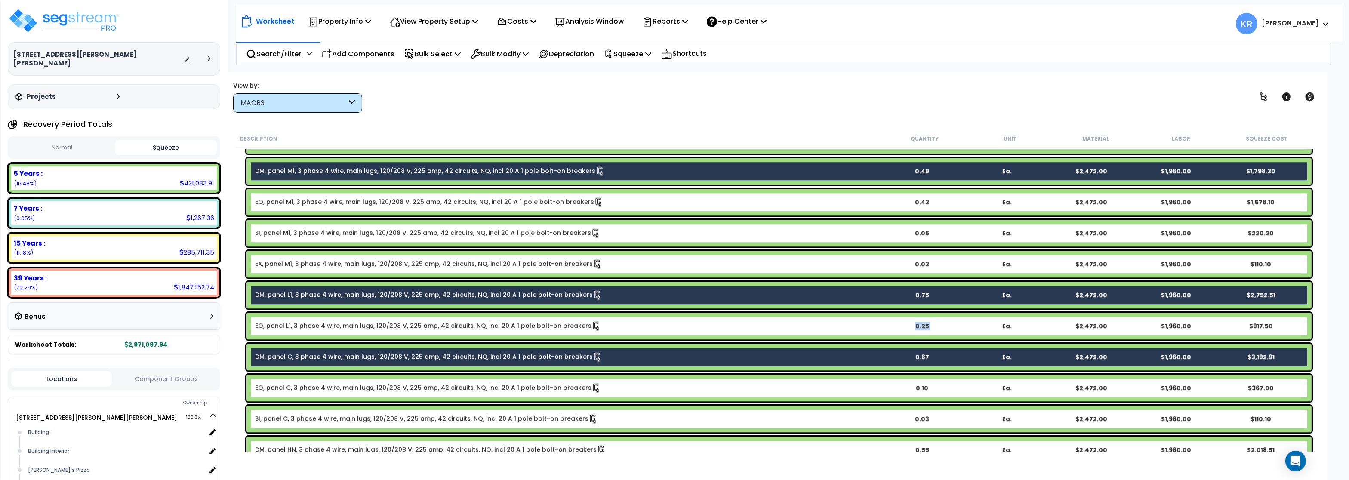
click at [297, 447] on link "DM, panel HN, 3 phase 4 wire, main lugs, 120/208 V, 225 amp, 42 circuits, NQ, i…" at bounding box center [430, 449] width 351 height 9
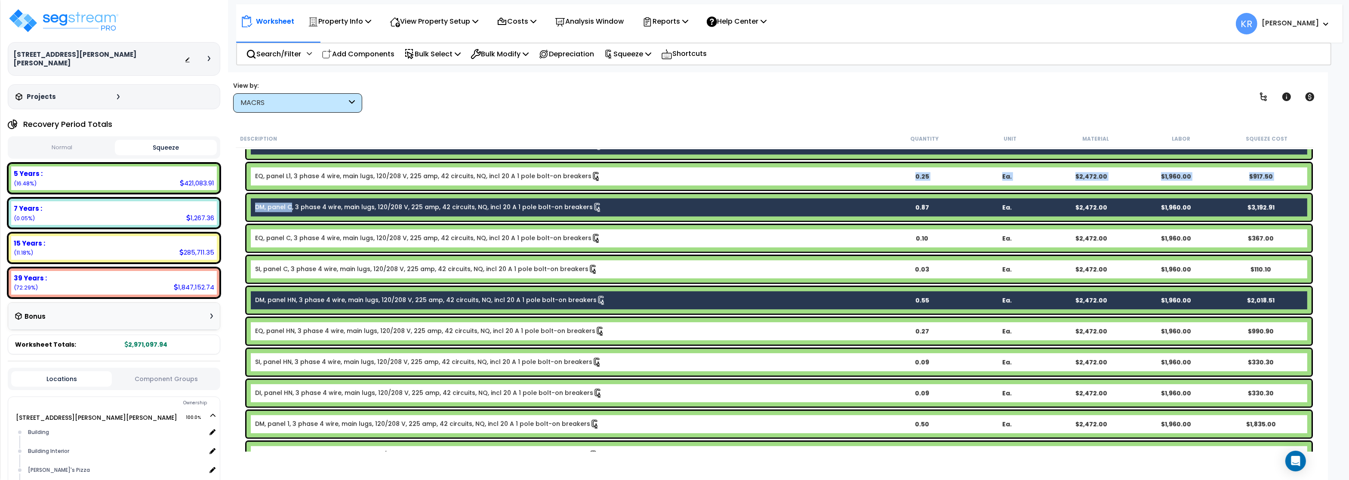
scroll to position [4234, 0]
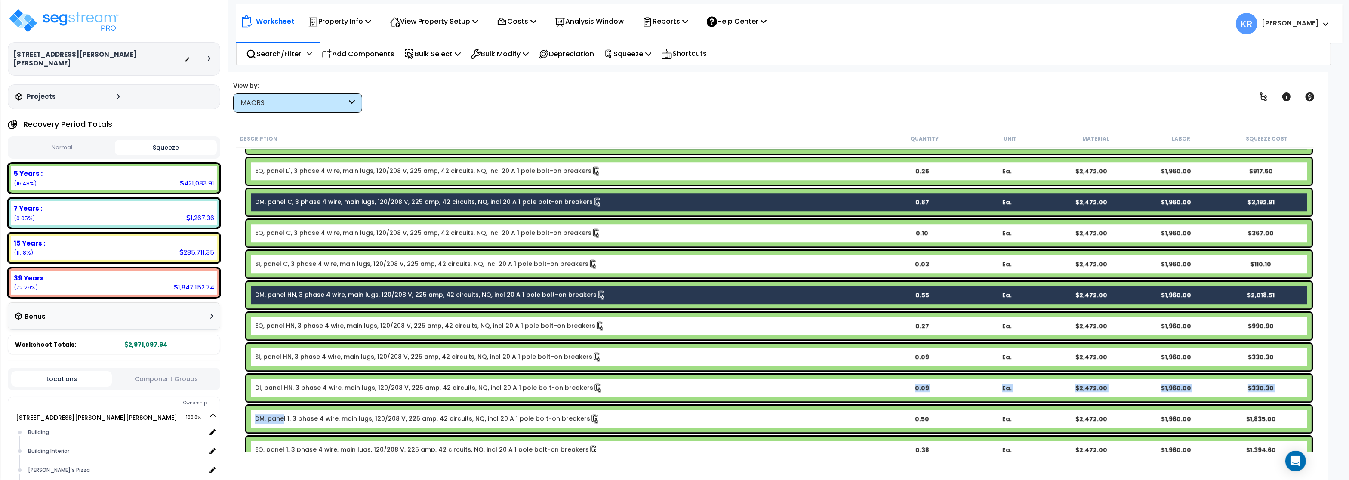
click at [284, 422] on link "DM, panel 1, 3 phase 4 wire, main lugs, 120/208 V, 225 amp, 42 circuits, NQ, in…" at bounding box center [427, 418] width 345 height 9
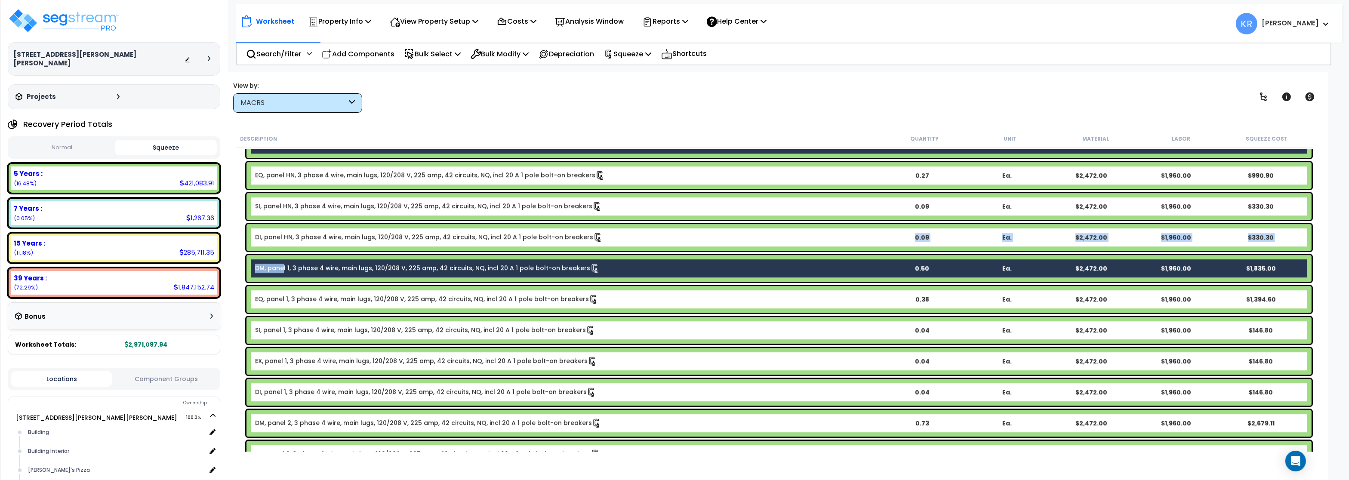
scroll to position [4389, 0]
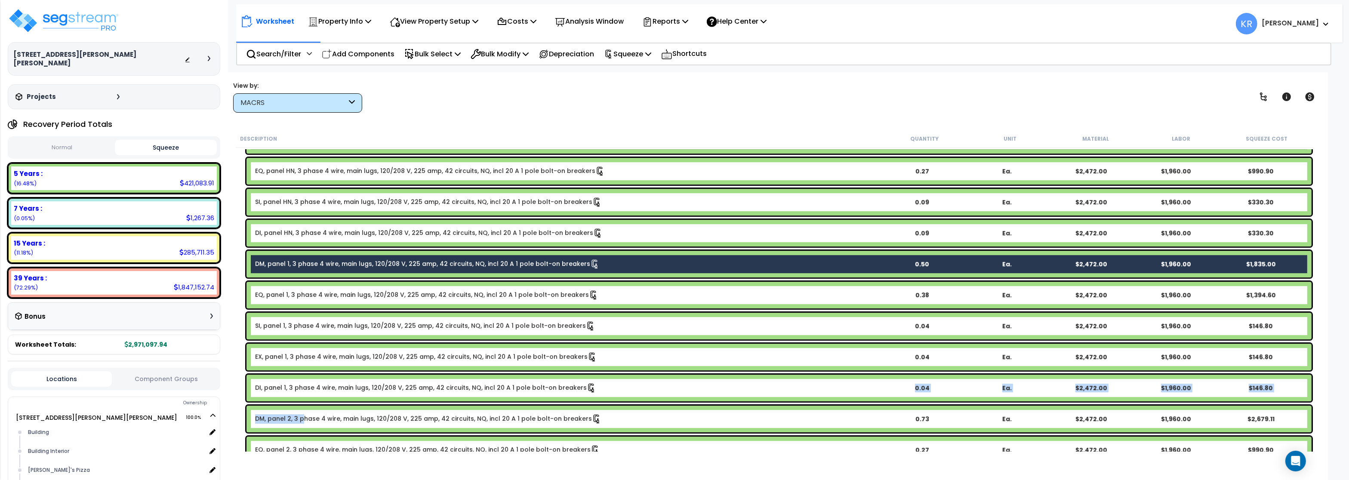
click at [301, 423] on link "DM, panel 2, 3 phase 4 wire, main lugs, 120/208 V, 225 amp, 42 circuits, NQ, in…" at bounding box center [428, 418] width 346 height 9
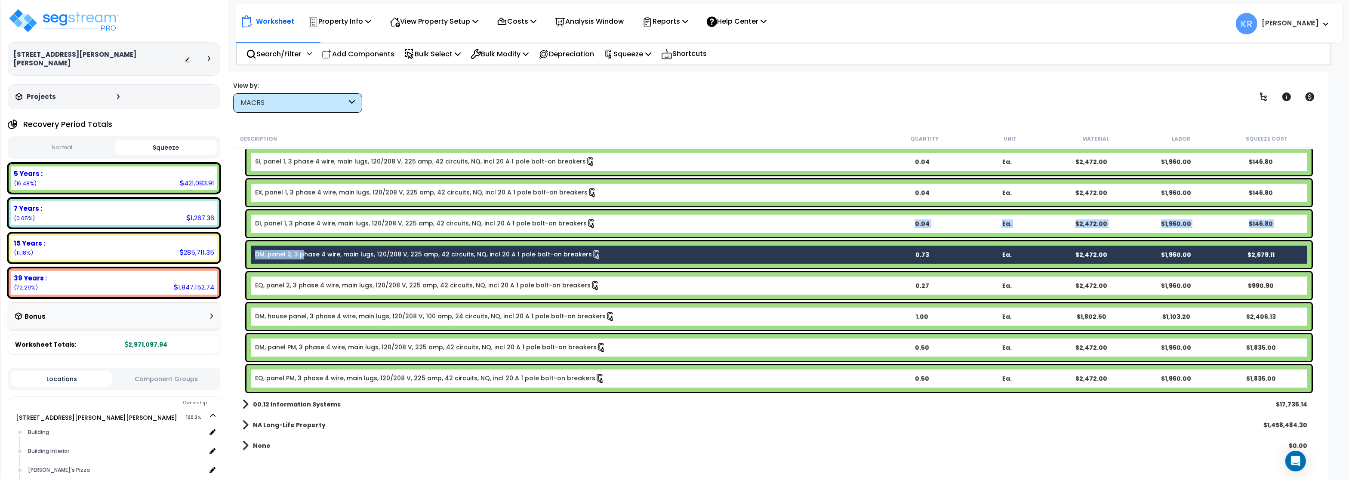
scroll to position [4557, 0]
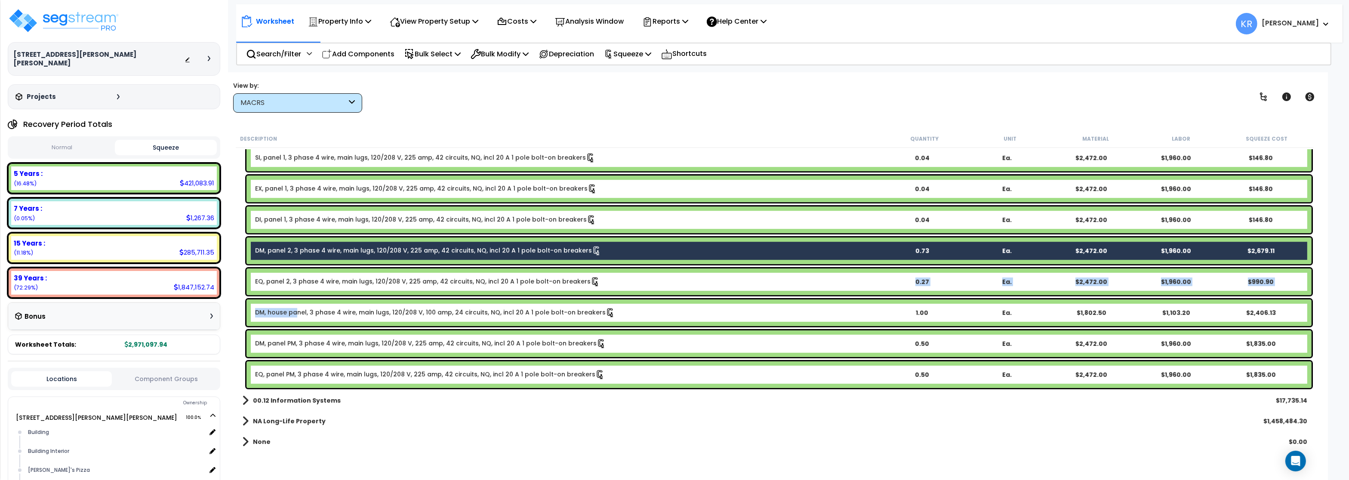
click at [295, 313] on link "DM, house panel, 3 phase 4 wire, main lugs, 120/208 V, 100 amp, 24 circuits, NQ…" at bounding box center [435, 312] width 360 height 9
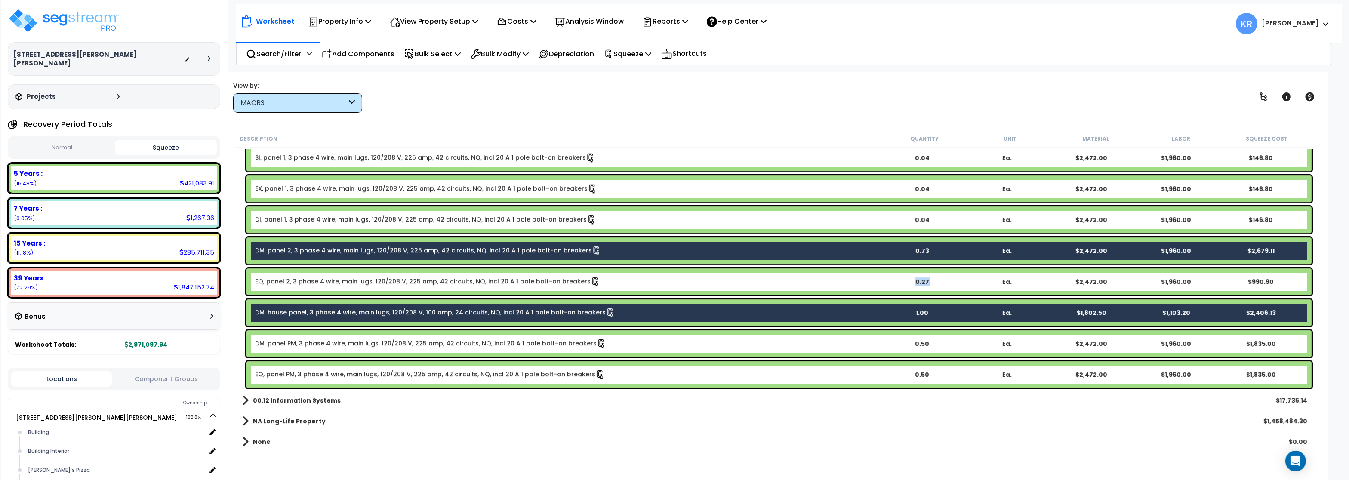
click at [292, 346] on link "DM, panel PM, 3 phase 4 wire, main lugs, 120/208 V, 225 amp, 42 circuits, NQ, i…" at bounding box center [430, 343] width 351 height 9
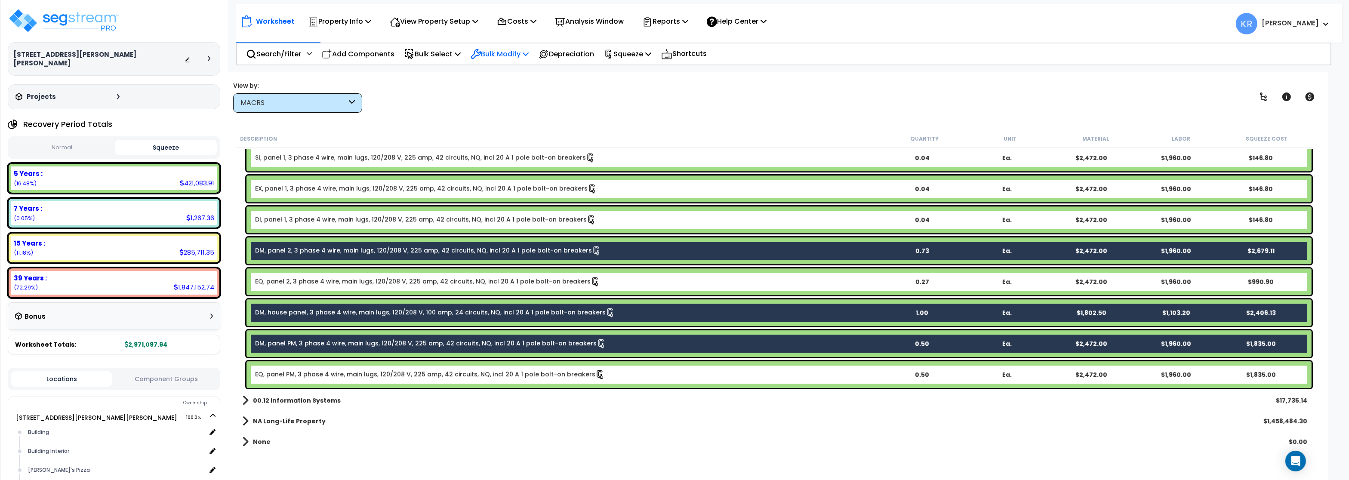
click at [499, 52] on p "Bulk Modify" at bounding box center [500, 54] width 58 height 12
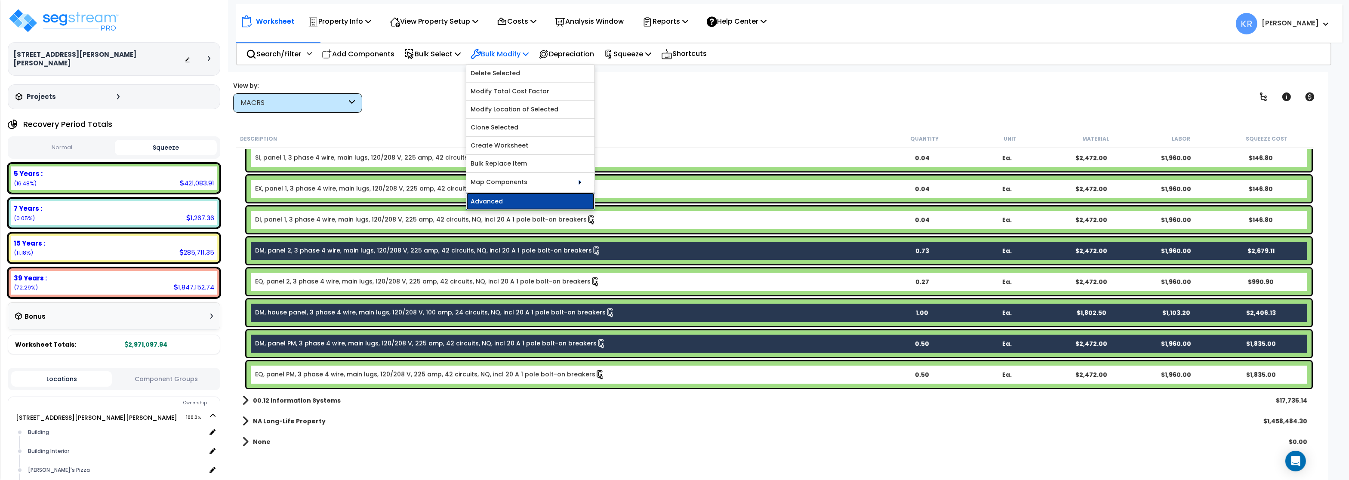
click at [499, 200] on link "Advanced" at bounding box center [530, 201] width 128 height 17
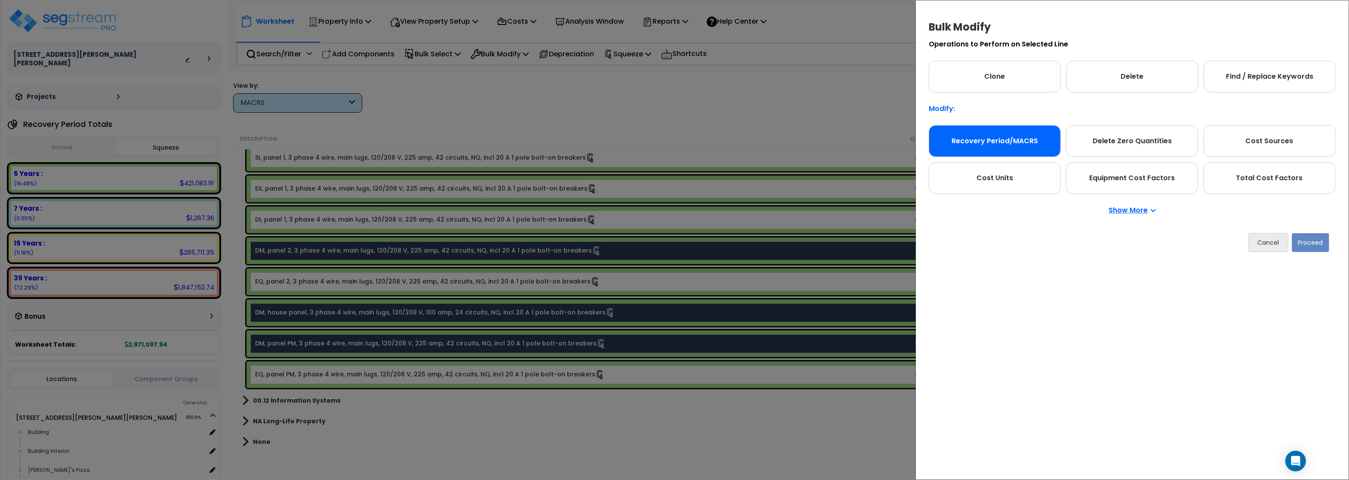
click at [981, 146] on div "Recovery Period/MACRS" at bounding box center [995, 141] width 132 height 32
click at [1306, 241] on button "Proceed" at bounding box center [1310, 242] width 37 height 19
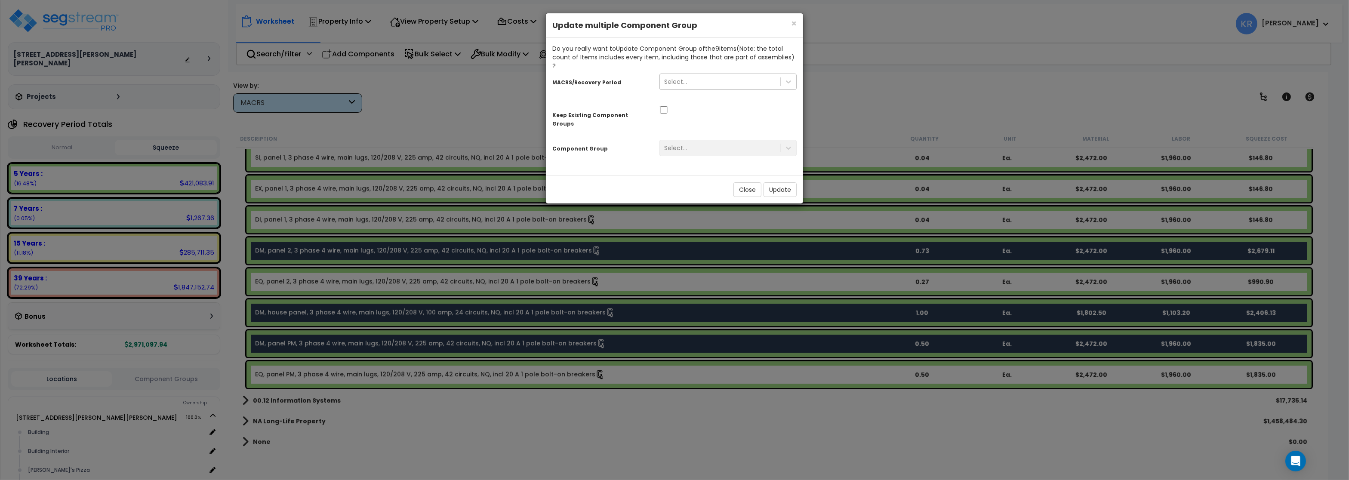
click at [684, 77] on div "Select..." at bounding box center [675, 81] width 23 height 9
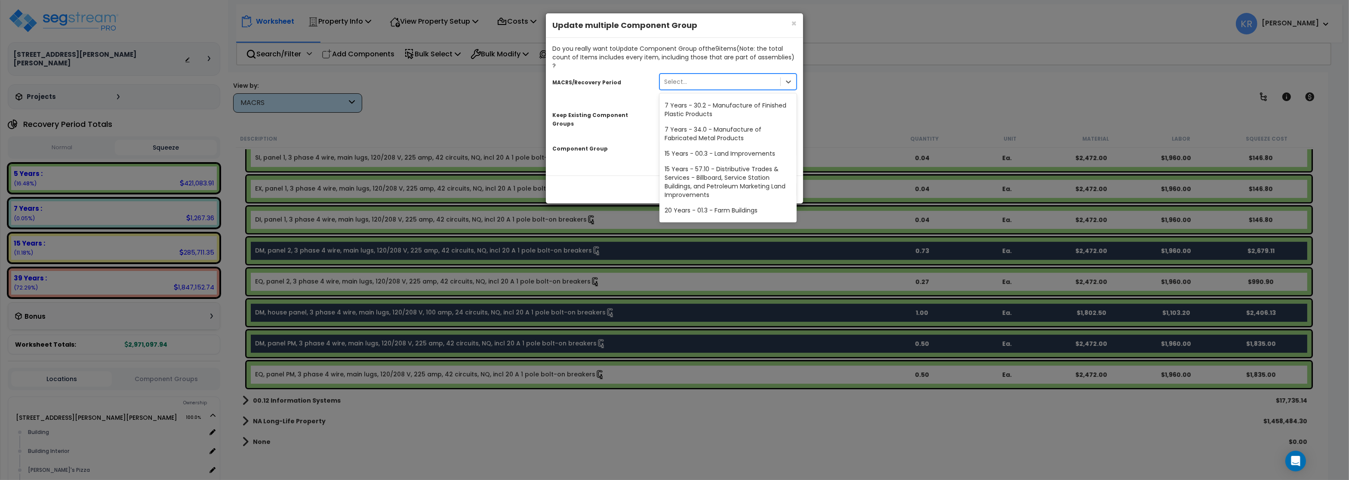
scroll to position [160, 0]
click at [751, 190] on div "39 Years - NA - Long-Life Property" at bounding box center [728, 197] width 137 height 15
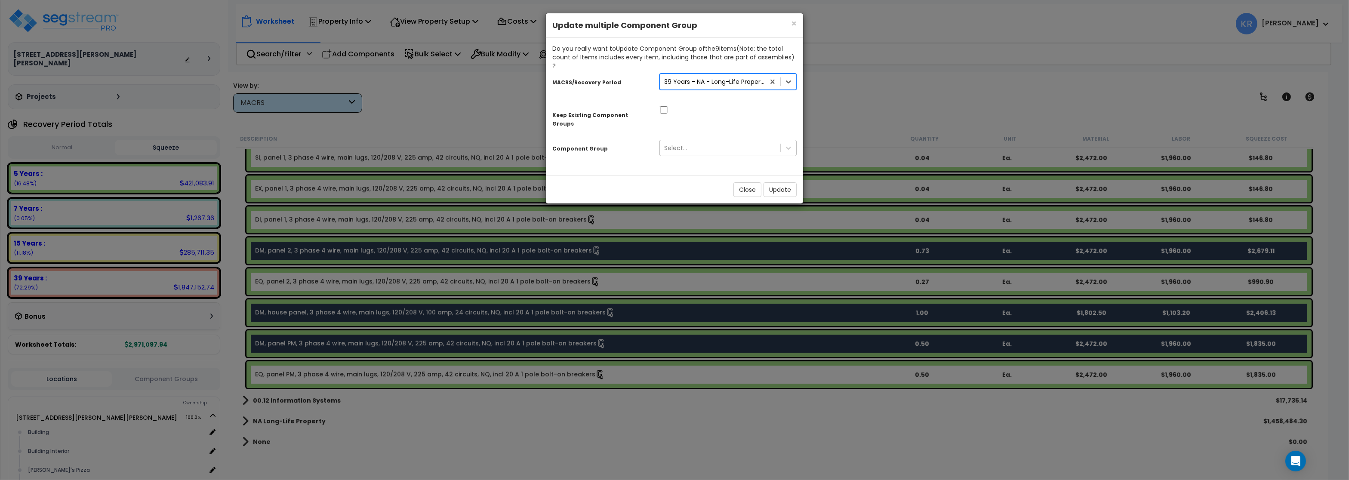
click at [701, 141] on div "Select..." at bounding box center [720, 148] width 120 height 14
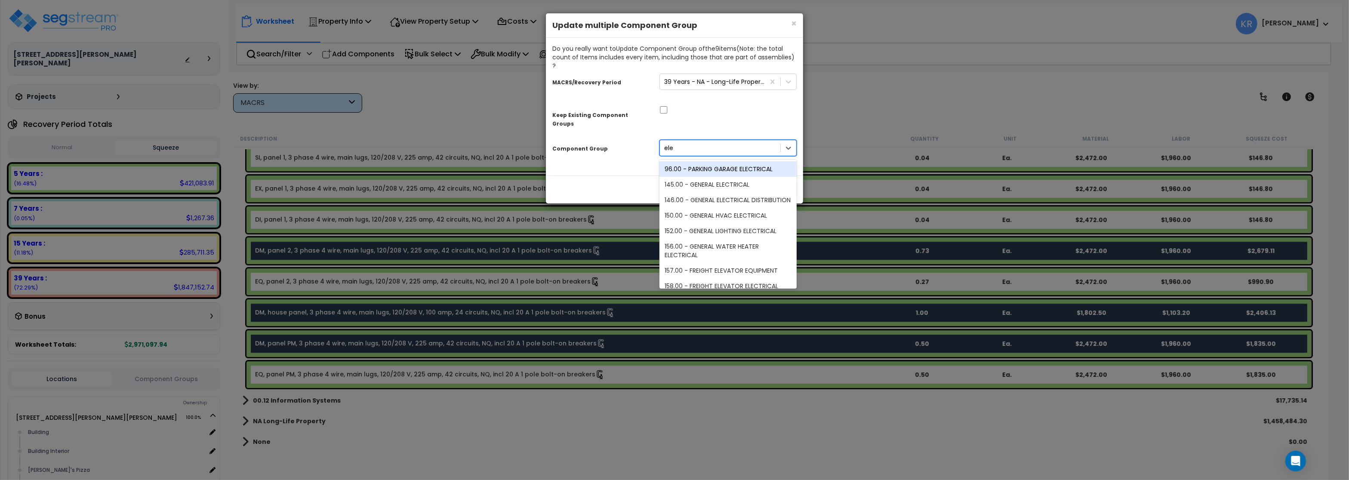
type input "elec"
click at [740, 192] on div "146.00 - GENERAL ELECTRICAL DISTRIBUTION" at bounding box center [728, 199] width 137 height 15
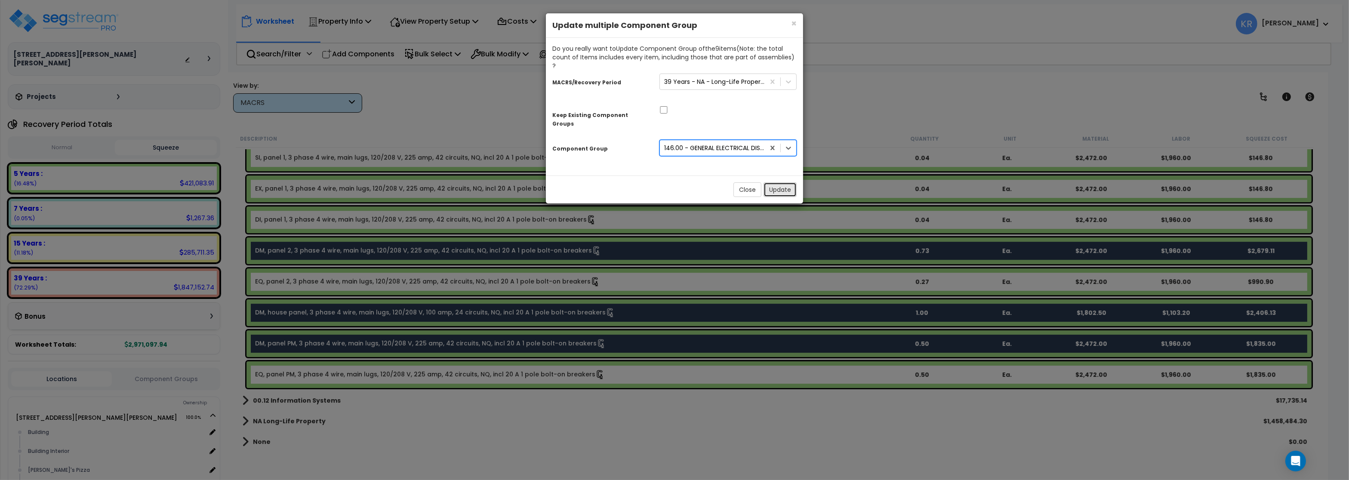
click at [778, 182] on button "Update" at bounding box center [780, 189] width 33 height 15
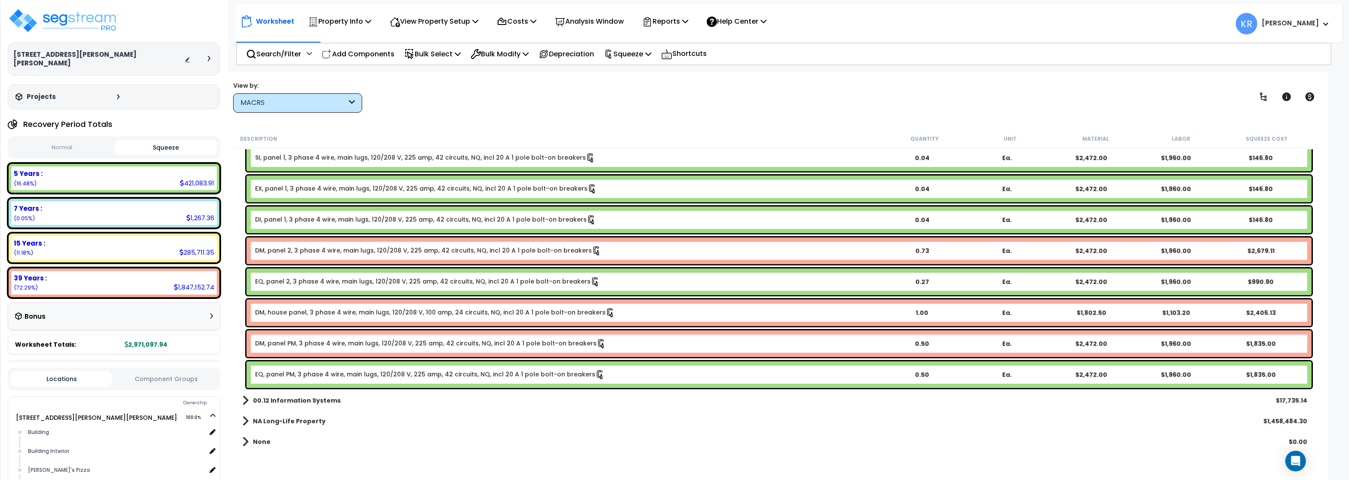
click at [302, 102] on div "MACRS" at bounding box center [294, 103] width 106 height 10
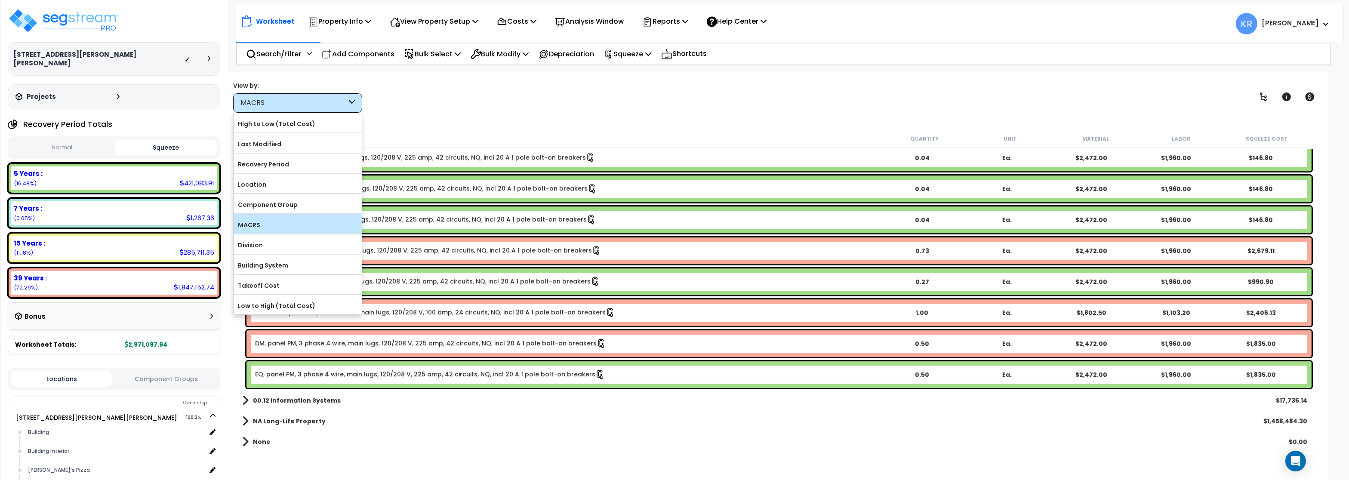
click at [268, 225] on label "MACRS" at bounding box center [298, 225] width 128 height 13
click at [0, 0] on input "MACRS" at bounding box center [0, 0] width 0 height 0
click at [536, 91] on div "View by: MACRS High to Low (Total Cost)" at bounding box center [774, 97] width 1089 height 32
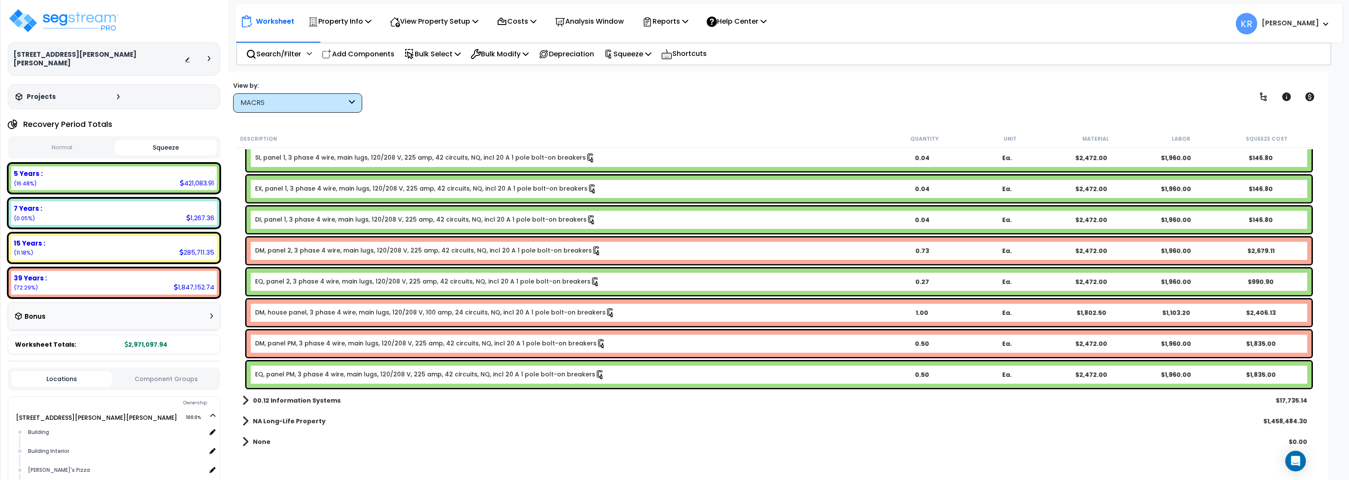
click at [293, 187] on link "EX, panel 1, 3 phase 4 wire, main lugs, 120/208 V, 225 amp, 42 circuits, NQ, in…" at bounding box center [426, 188] width 342 height 9
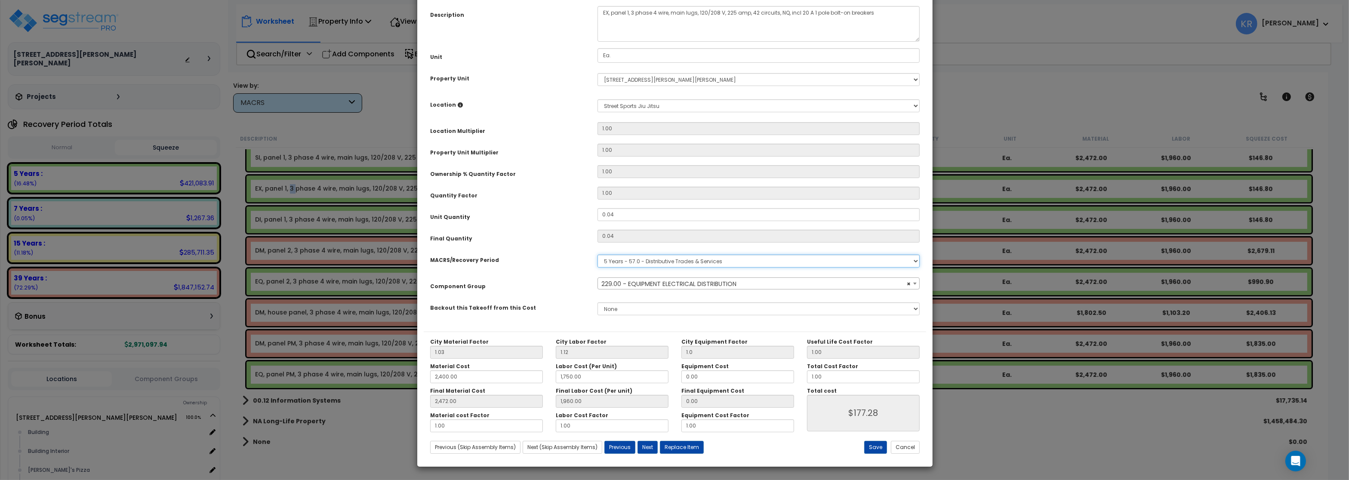
click at [598, 255] on select "Select MACRS/Recovery Period 5 Years - 57.0 - Distributive Trades & Services 5 …" at bounding box center [759, 261] width 322 height 13
select select "57033"
select select "3666"
click option "15 Years - 00.3 - Land Improvements" at bounding box center [0, 0] width 0 height 0
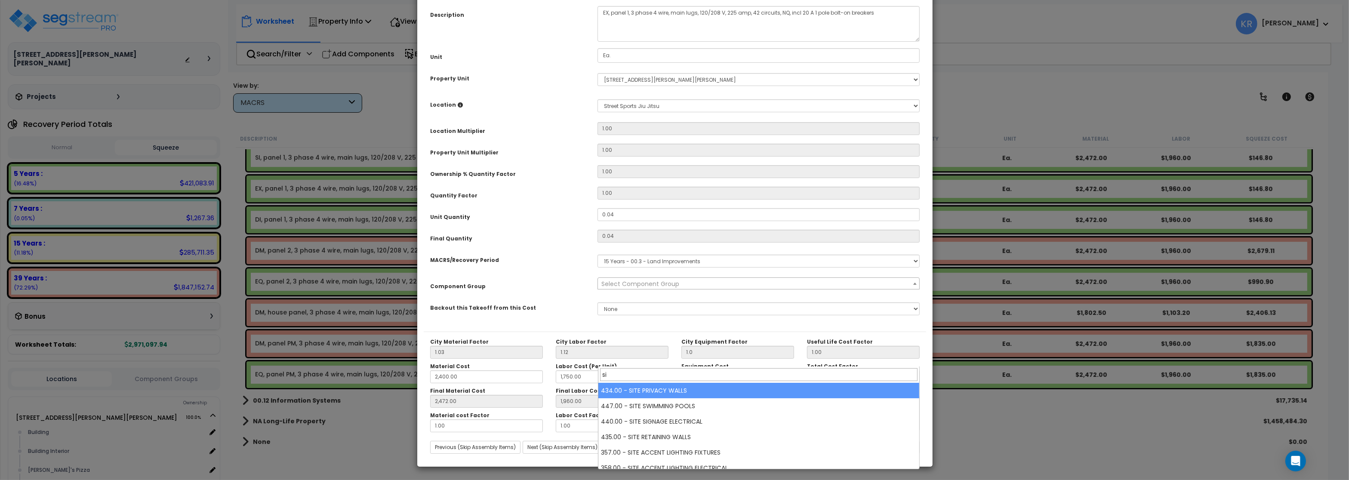
type input "s"
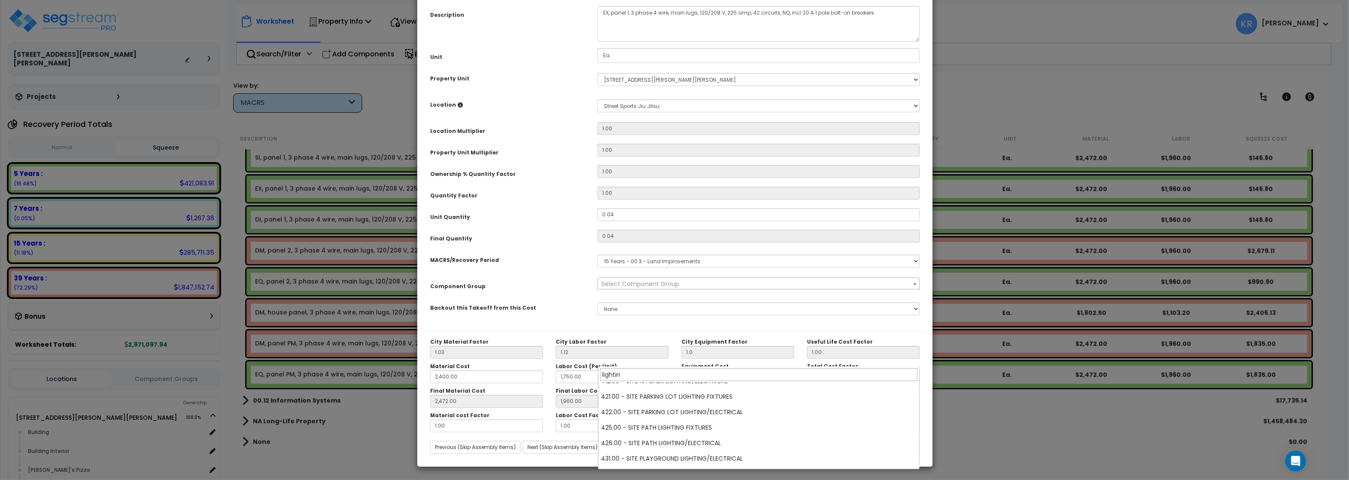
scroll to position [103, 0]
type input "lightin"
click at [718, 290] on span "× 421.00 - SITE PARKING LOT LIGHTING FIXTURES" at bounding box center [758, 284] width 321 height 12
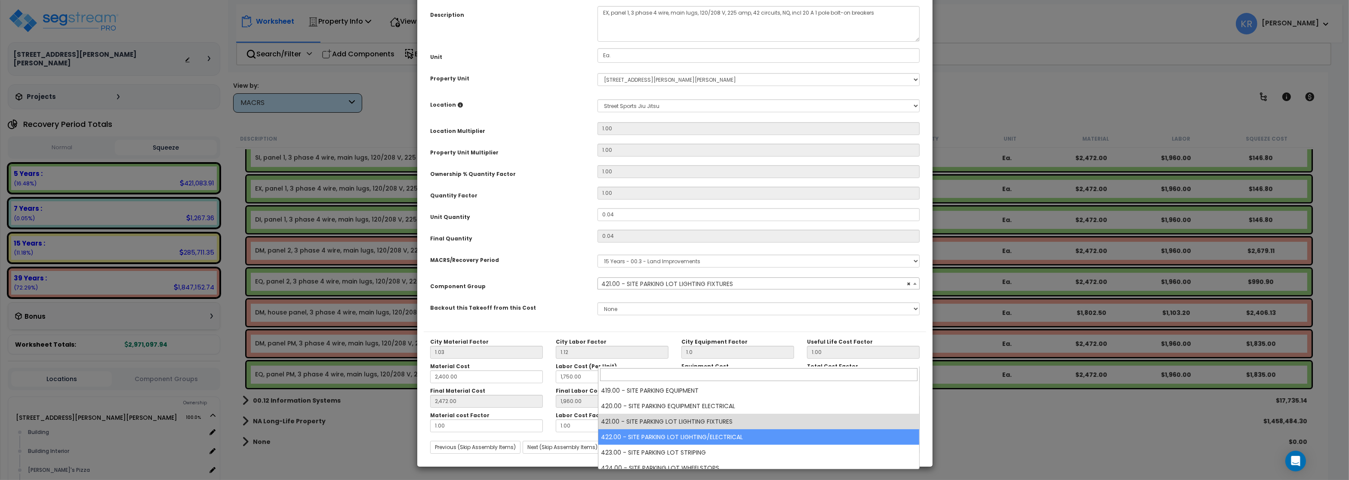
select select "57209"
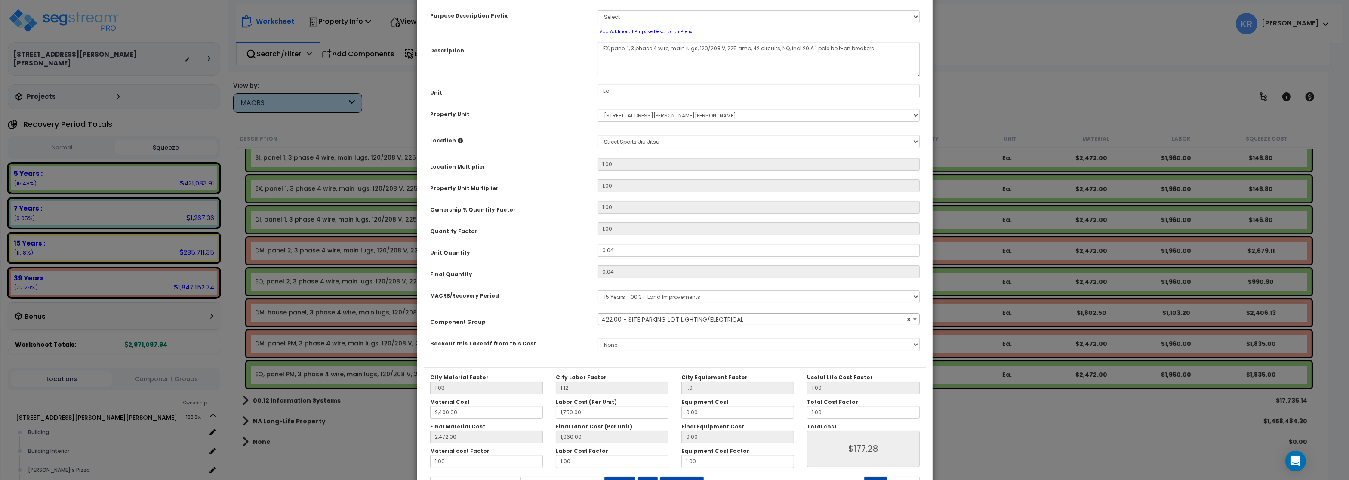
scroll to position [77, 0]
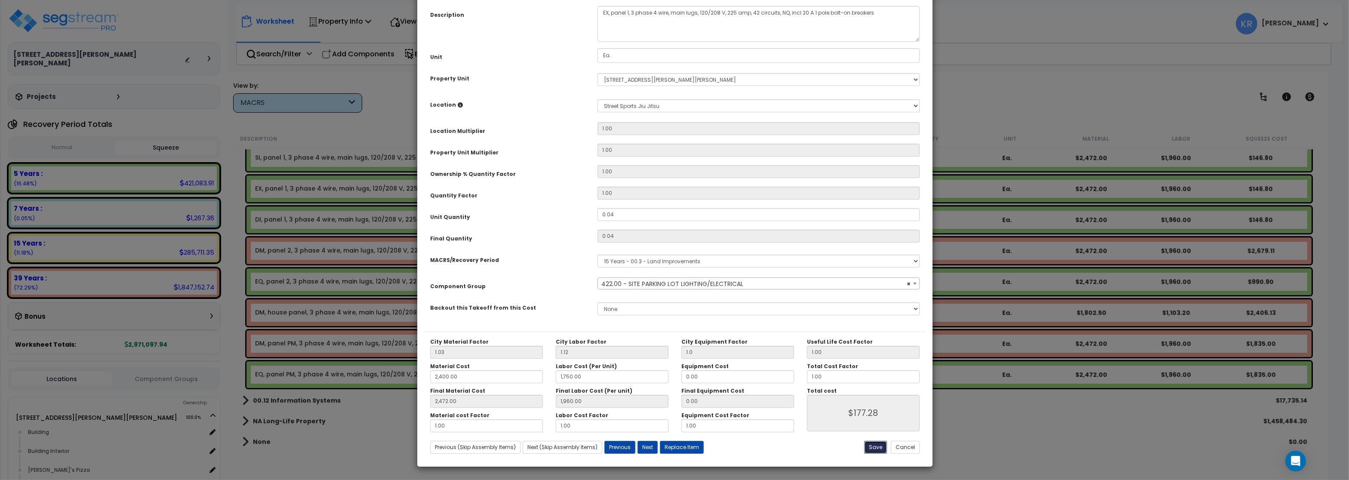
click at [873, 447] on button "Save" at bounding box center [875, 447] width 23 height 13
type input "1.00"
type input "2400.00"
type input "1750.00"
type input "2472.00"
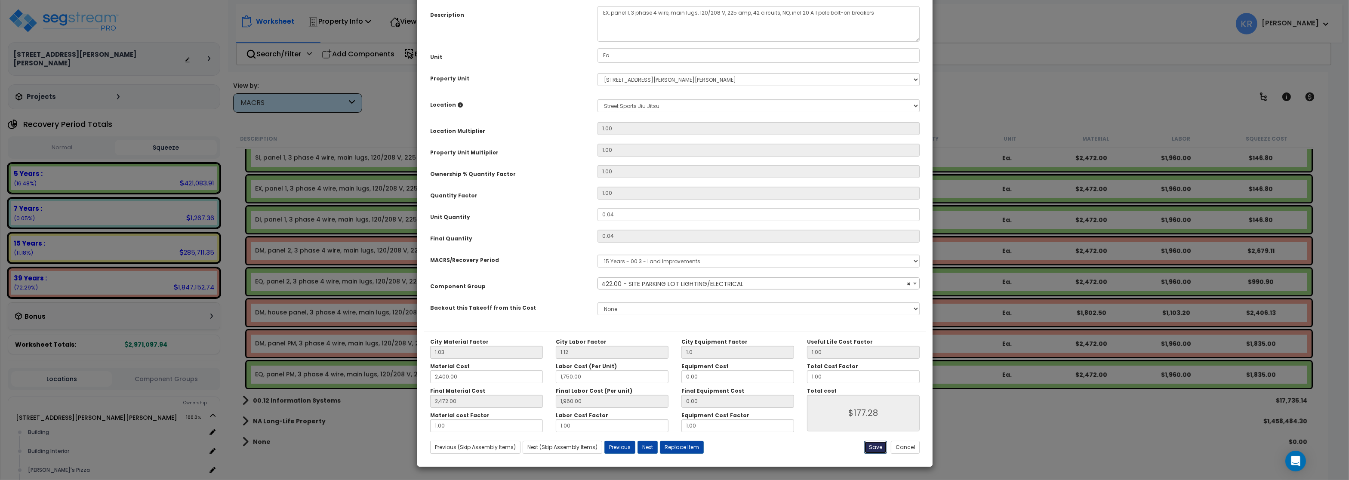
type input "1960.00"
type input "177.28"
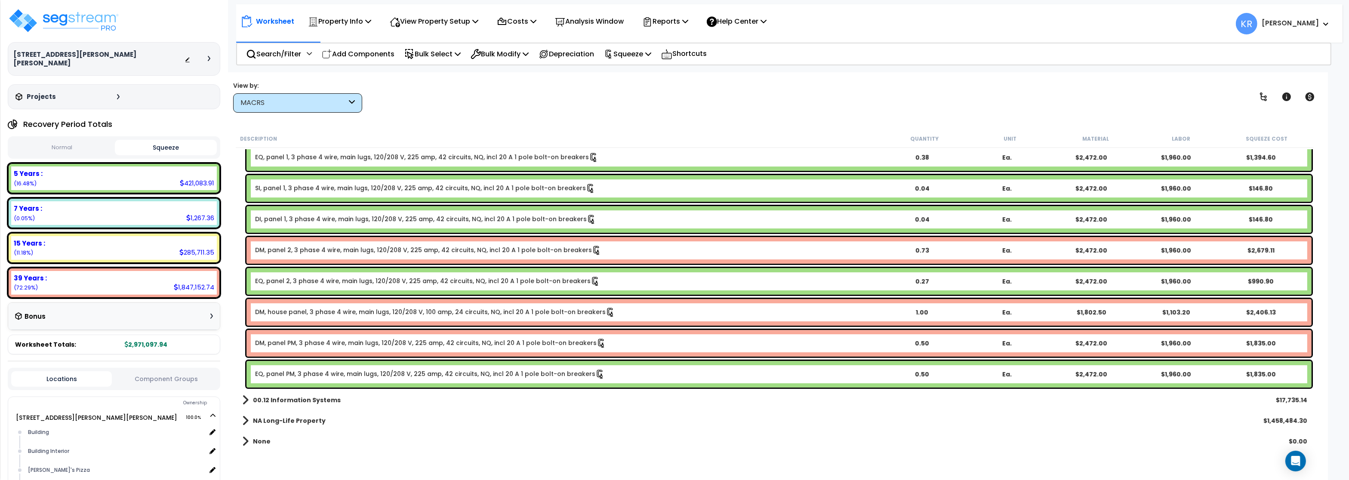
scroll to position [4475, 0]
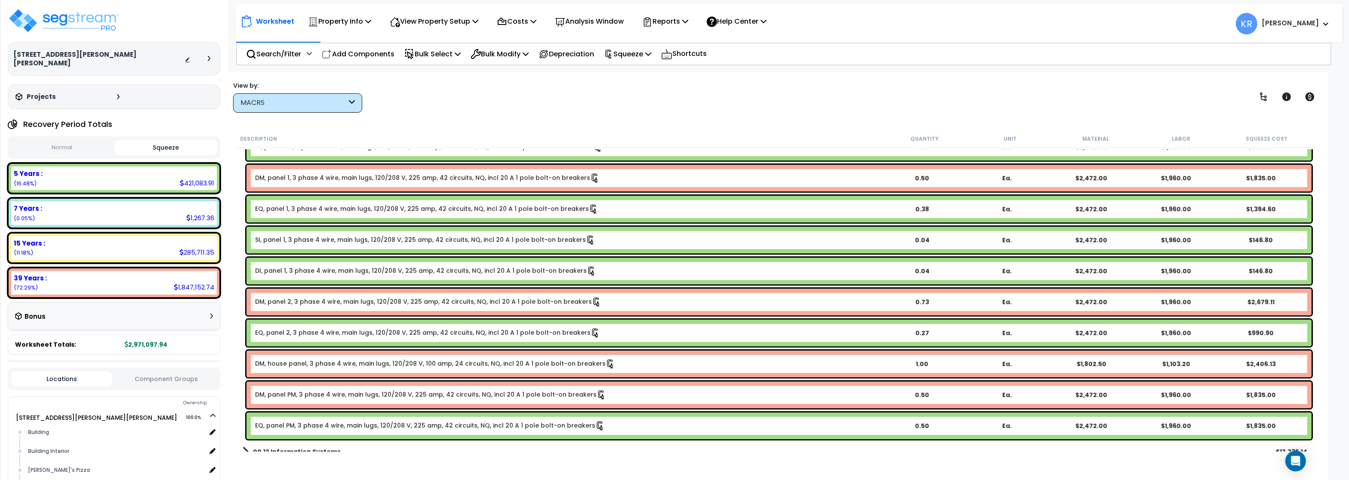
click at [283, 240] on link "SI, panel 1, 3 phase 4 wire, main lugs, 120/208 V, 225 amp, 42 circuits, NQ, in…" at bounding box center [425, 239] width 340 height 9
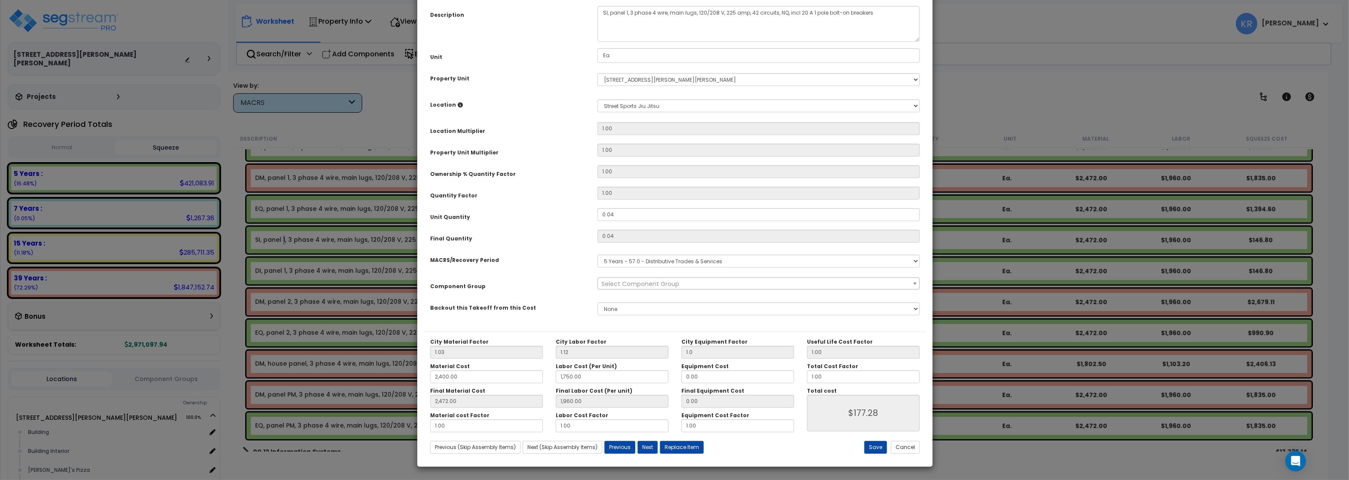
select select "57033"
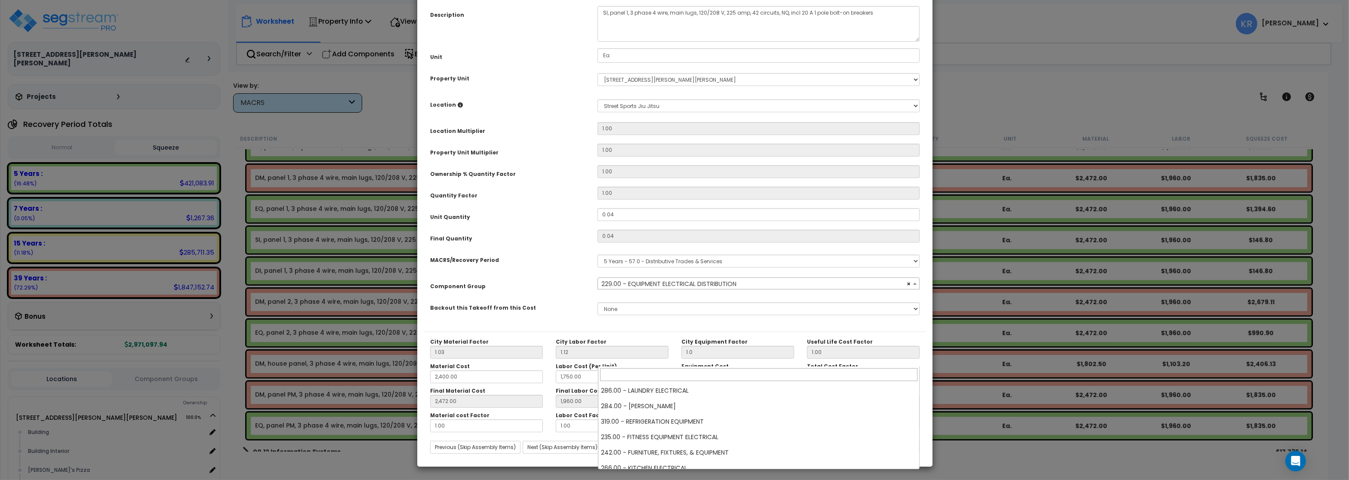
click at [639, 290] on span "× 229.00 - EQUIPMENT ELECTRICAL DISTRIBUTION" at bounding box center [758, 284] width 321 height 12
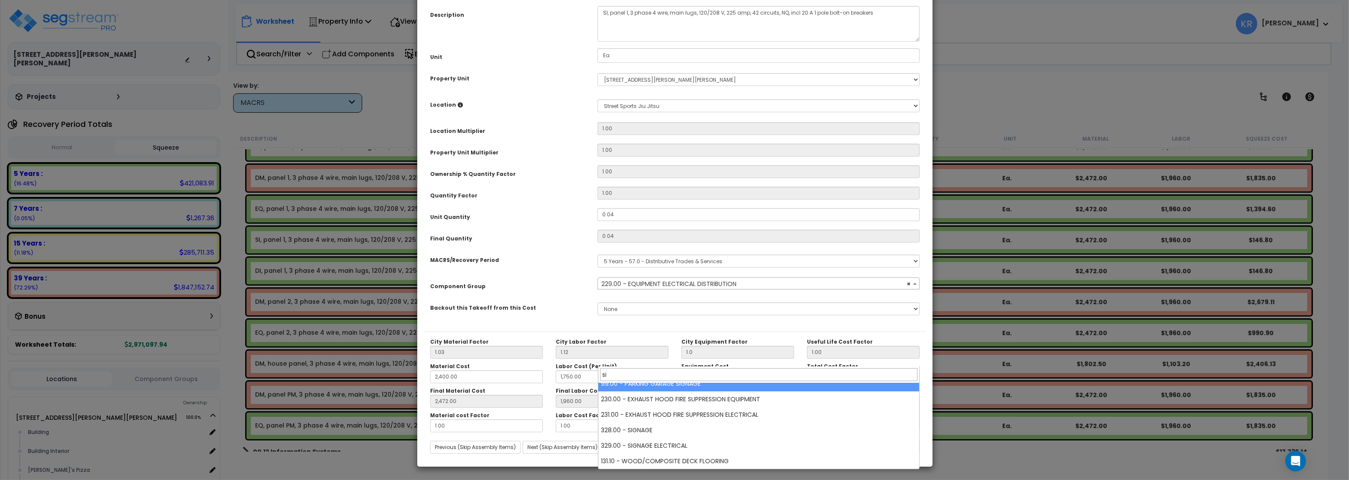
scroll to position [0, 0]
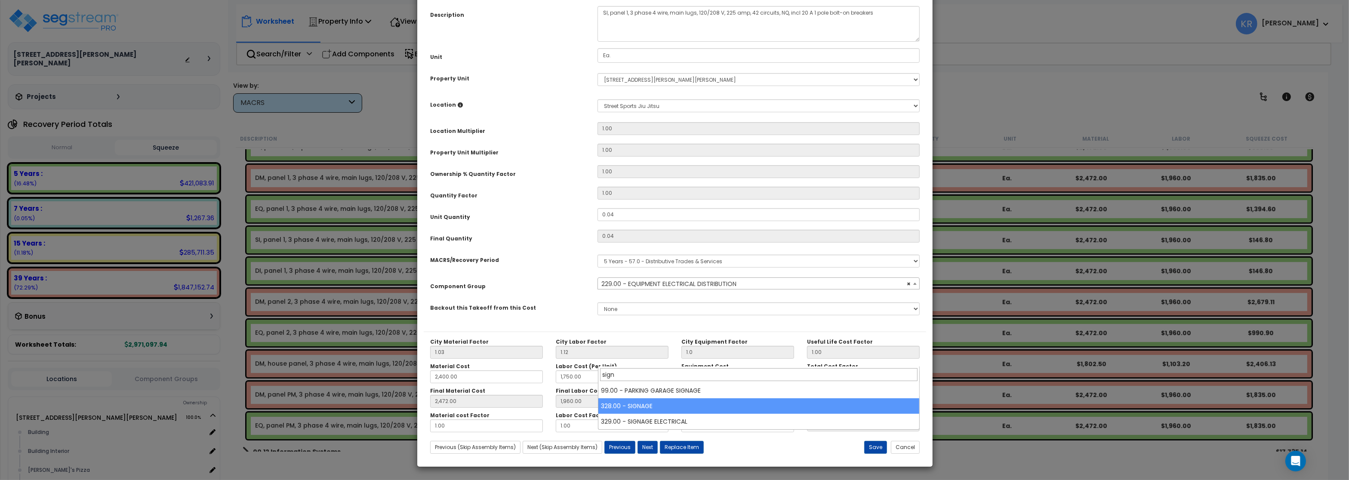
type input "sign"
select select "57119"
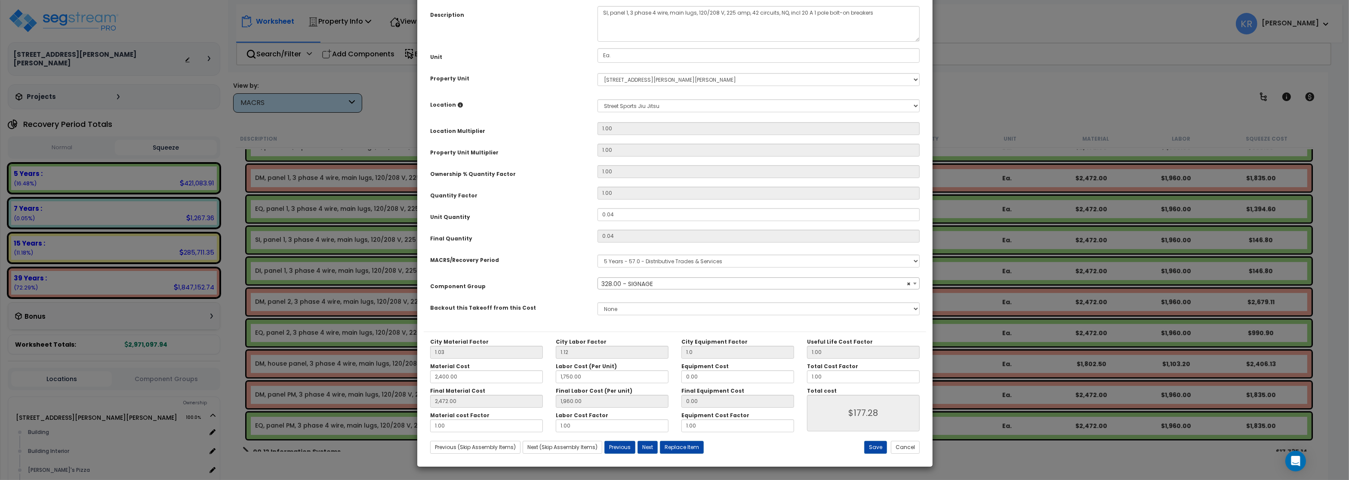
scroll to position [77, 0]
click at [878, 447] on button "Save" at bounding box center [875, 447] width 23 height 13
type input "1.00"
type input "2400.00"
type input "1750.00"
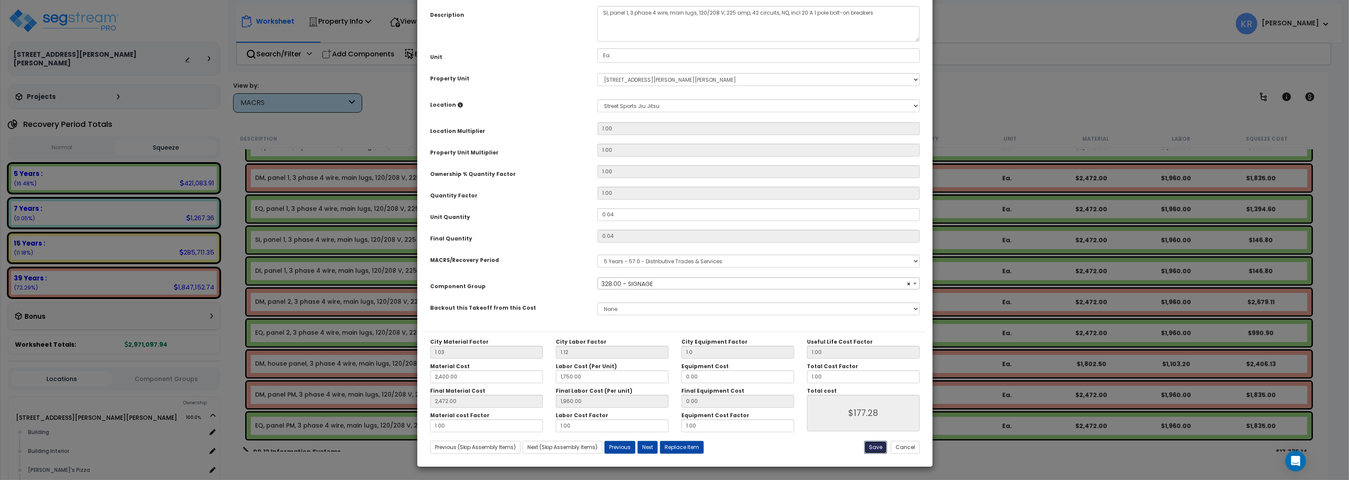
type input "2472.00"
type input "1960.00"
type input "177.28"
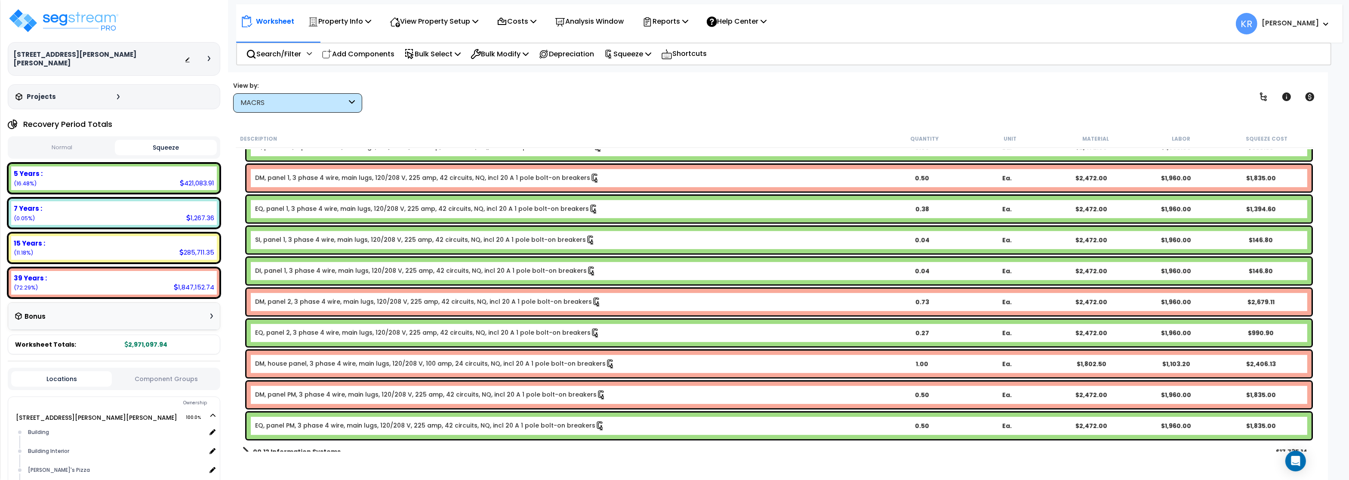
click at [275, 105] on div "MACRS" at bounding box center [294, 103] width 106 height 10
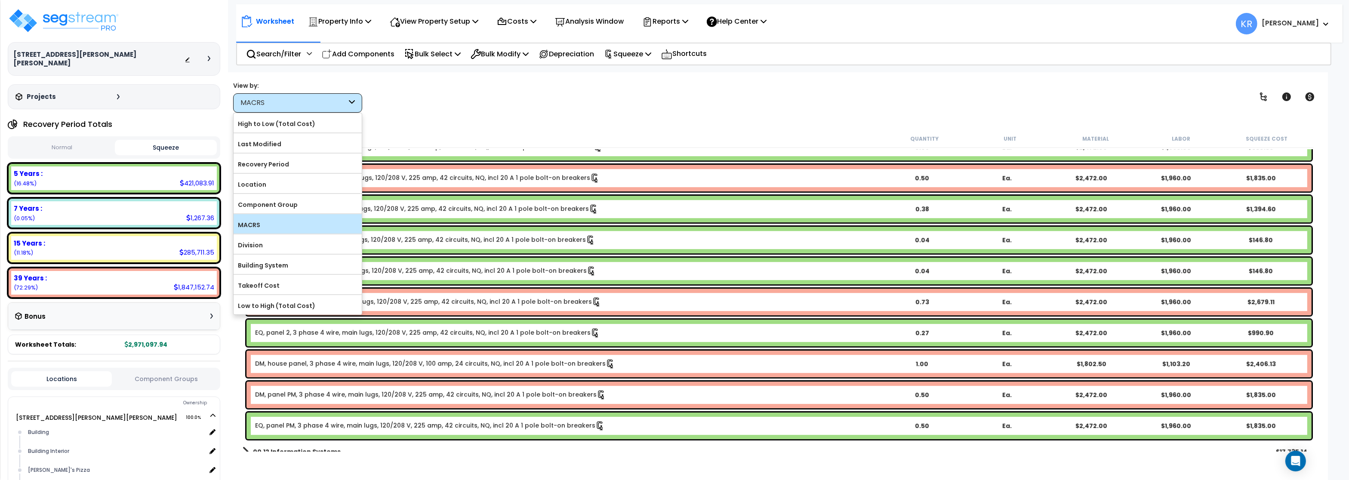
click at [265, 230] on label "MACRS" at bounding box center [298, 225] width 128 height 13
click at [0, 0] on input "MACRS" at bounding box center [0, 0] width 0 height 0
click at [458, 83] on div "View by: MACRS High to Low (Total Cost)" at bounding box center [774, 97] width 1089 height 32
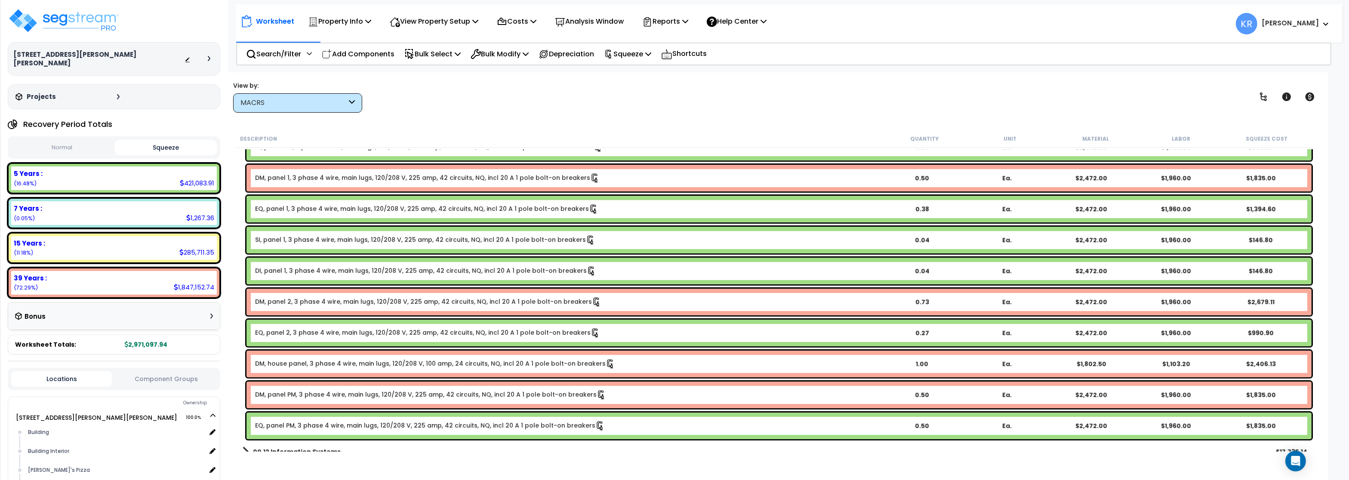
click at [260, 105] on div "MACRS" at bounding box center [294, 103] width 106 height 10
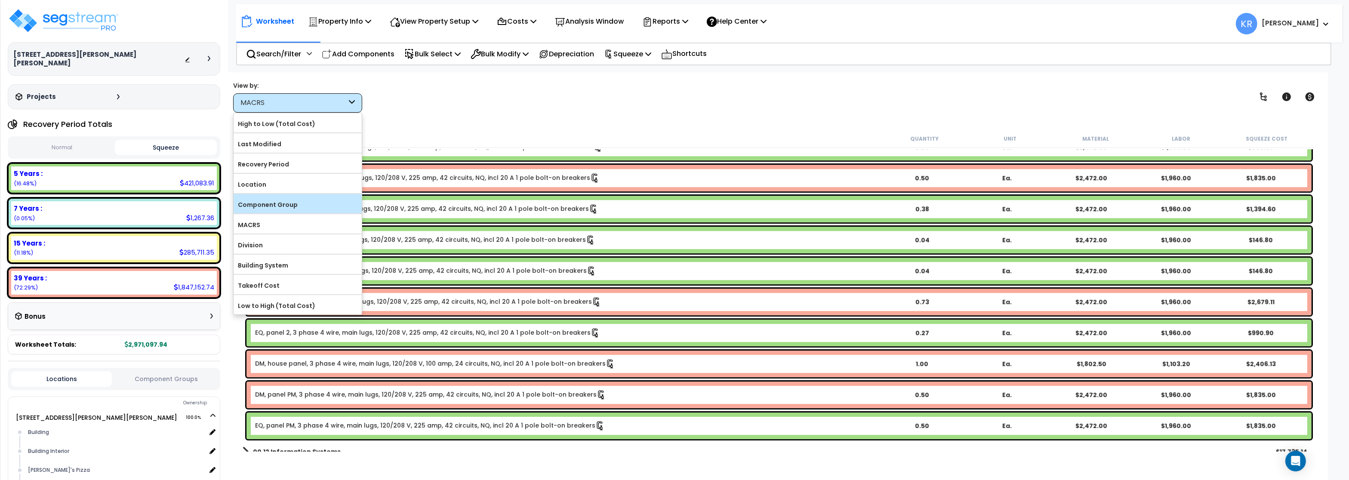
click at [271, 202] on label "Component Group" at bounding box center [298, 204] width 128 height 13
click at [0, 0] on input "Component Group" at bounding box center [0, 0] width 0 height 0
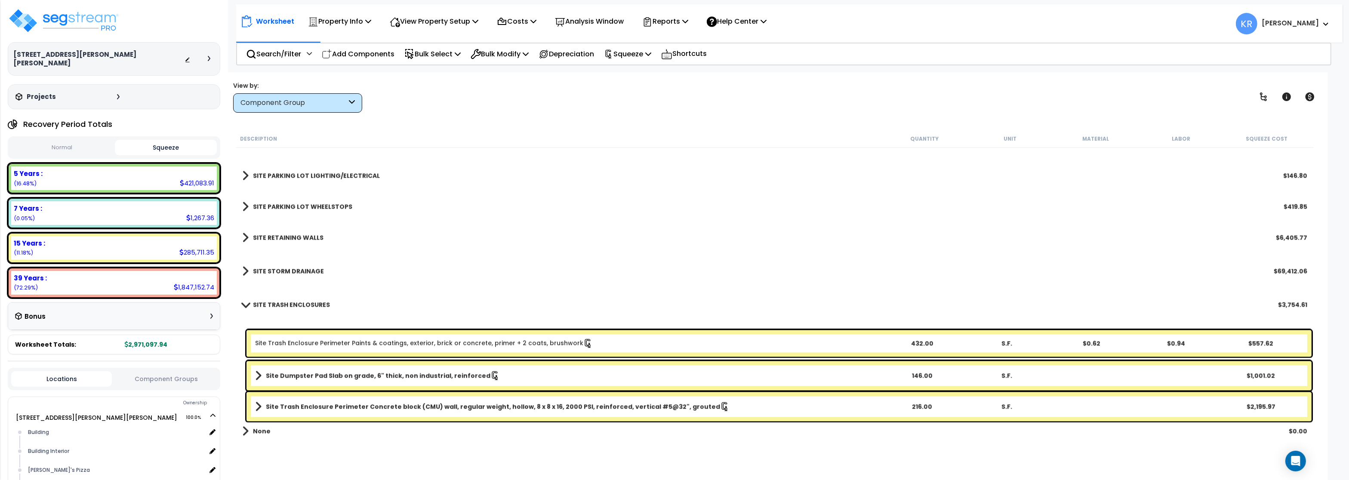
scroll to position [0, 0]
click at [265, 105] on div "Component Group" at bounding box center [294, 103] width 106 height 10
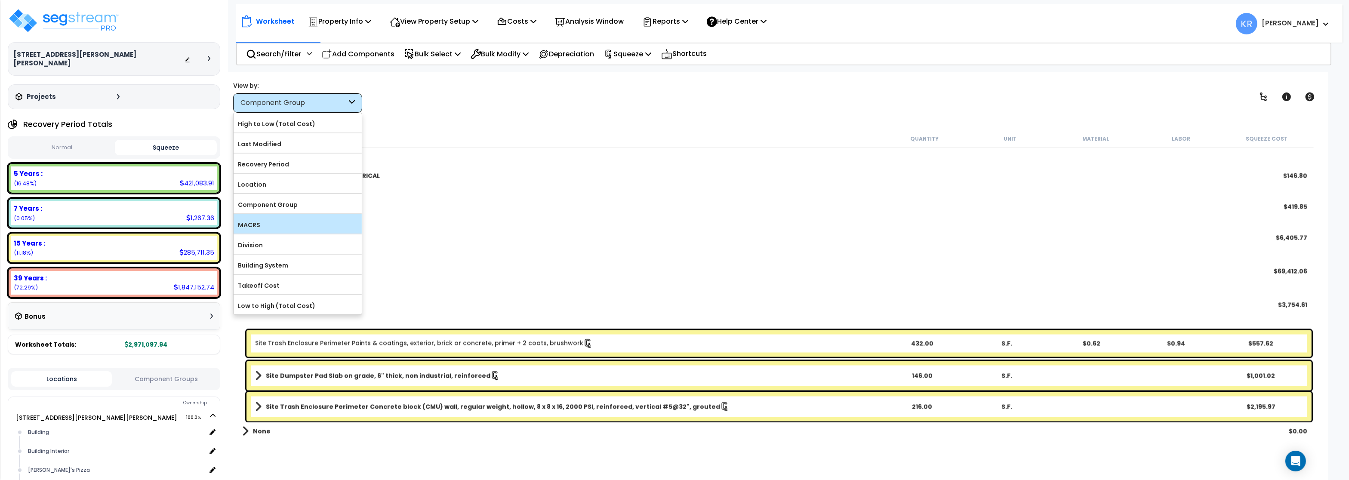
click at [259, 221] on label "MACRS" at bounding box center [298, 225] width 128 height 13
click at [0, 0] on input "MACRS" at bounding box center [0, 0] width 0 height 0
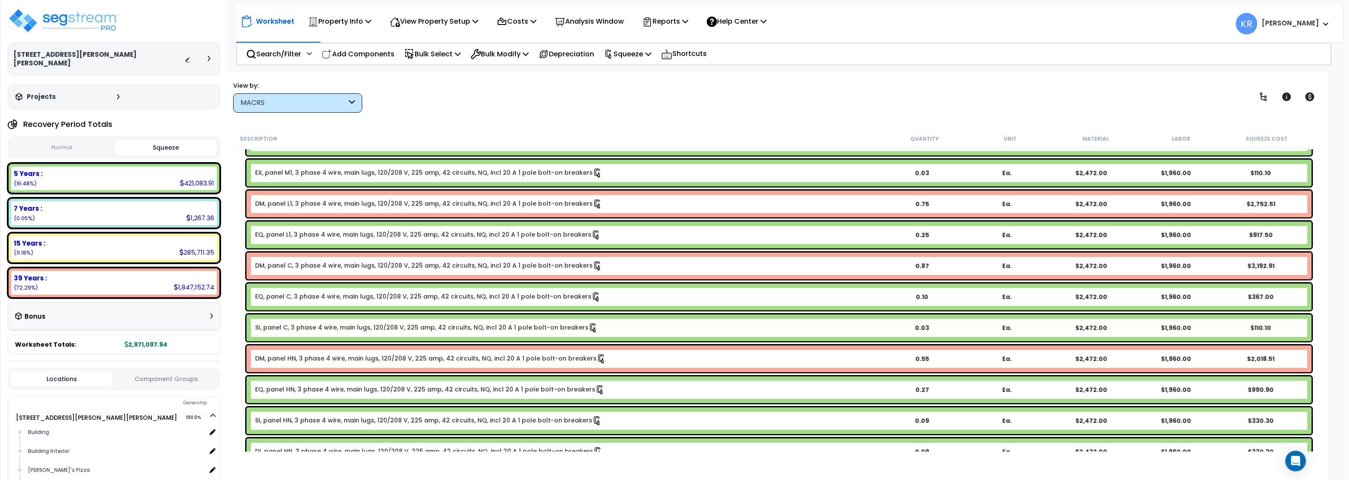
scroll to position [4131, 0]
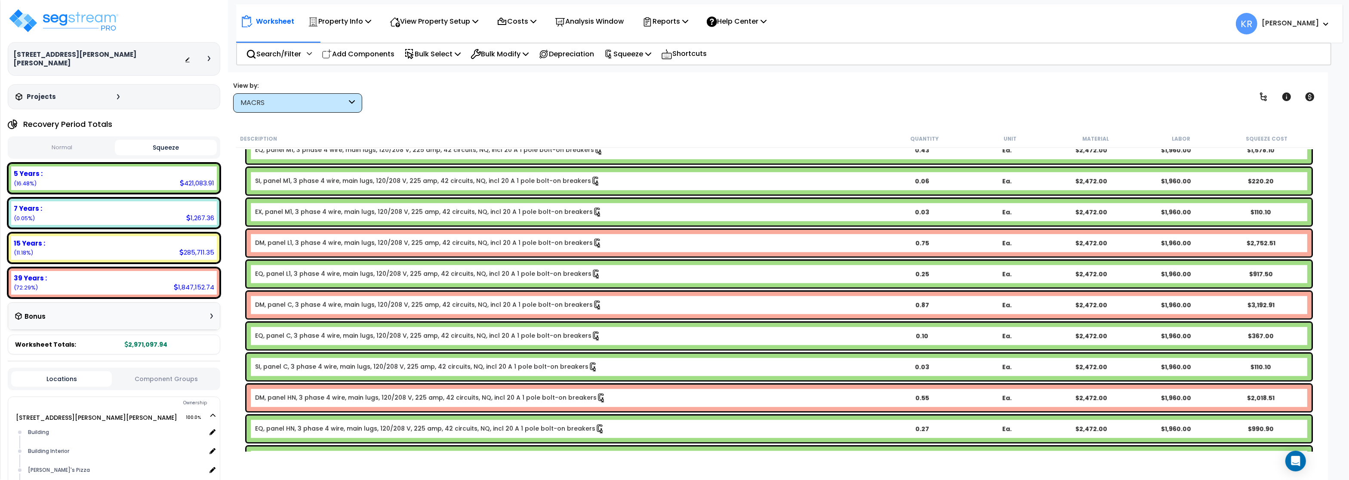
click at [288, 213] on link "EX, panel M1, 3 phase 4 wire, main lugs, 120/208 V, 225 amp, 42 circuits, NQ, i…" at bounding box center [428, 211] width 347 height 9
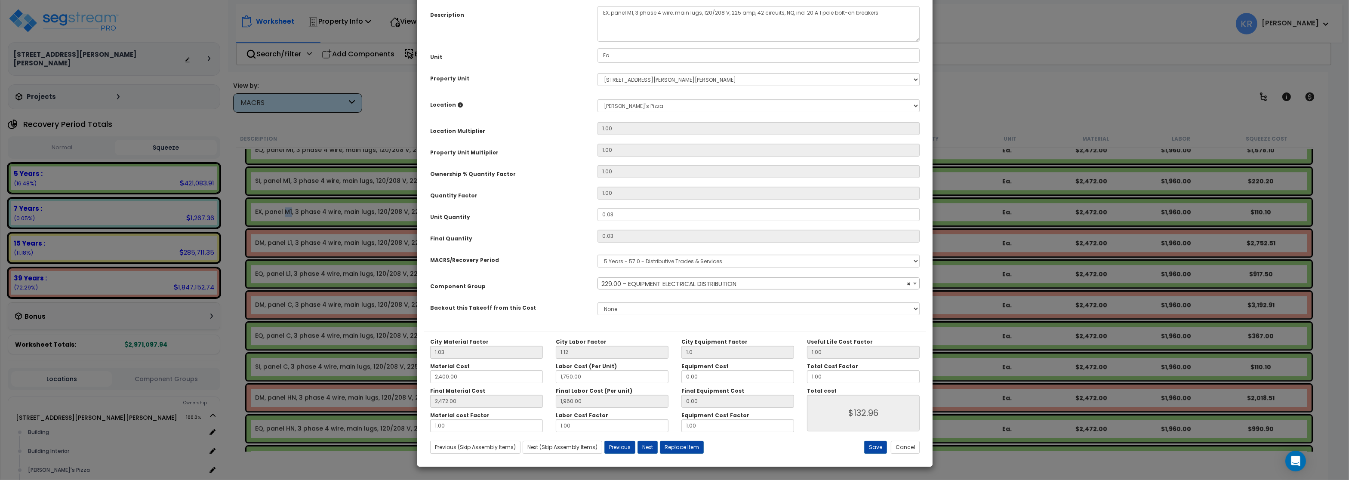
select select "57033"
click at [598, 255] on select "Select MACRS/Recovery Period 5 Years - 57.0 - Distributive Trades & Services 5 …" at bounding box center [759, 261] width 322 height 13
select select "3666"
click option "15 Years - 00.3 - Land Improvements" at bounding box center [0, 0] width 0 height 0
click at [619, 288] on span "Select Component Group" at bounding box center [640, 284] width 78 height 9
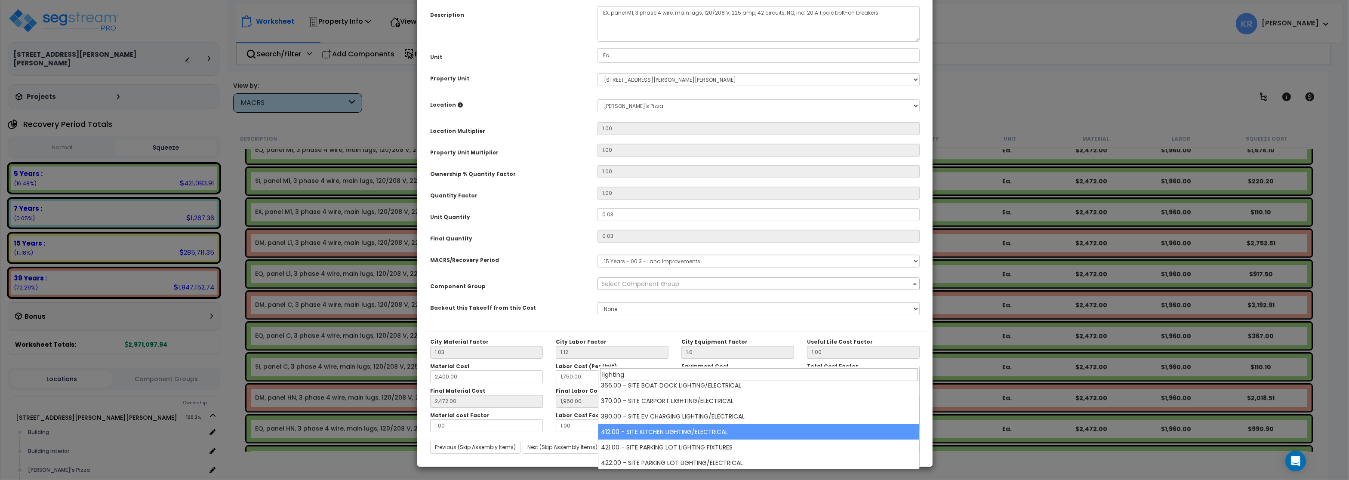
scroll to position [103, 0]
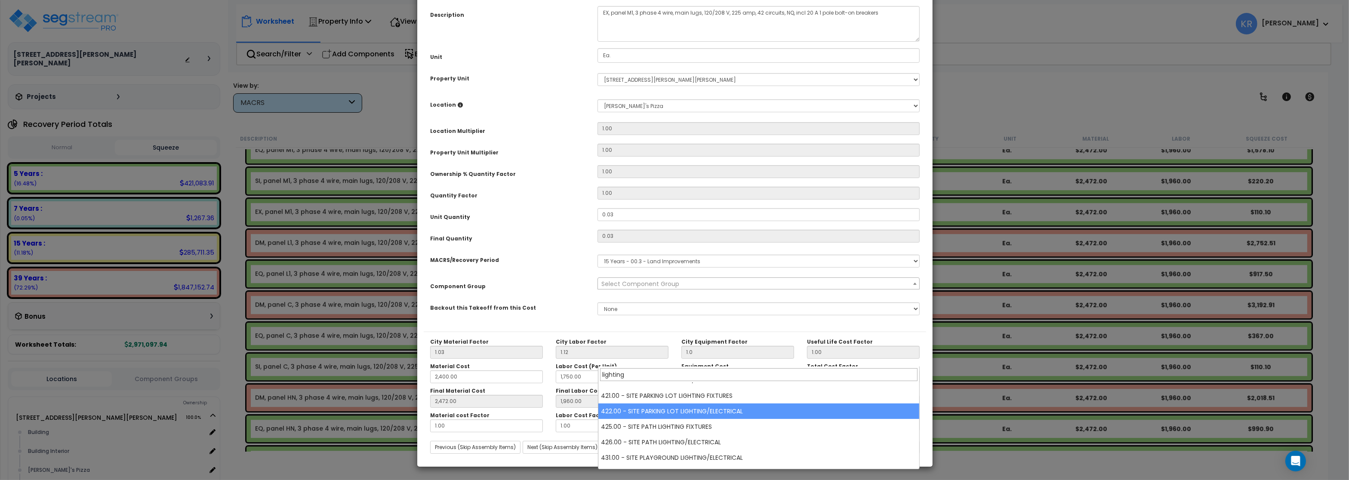
type input "lighting"
select select "57209"
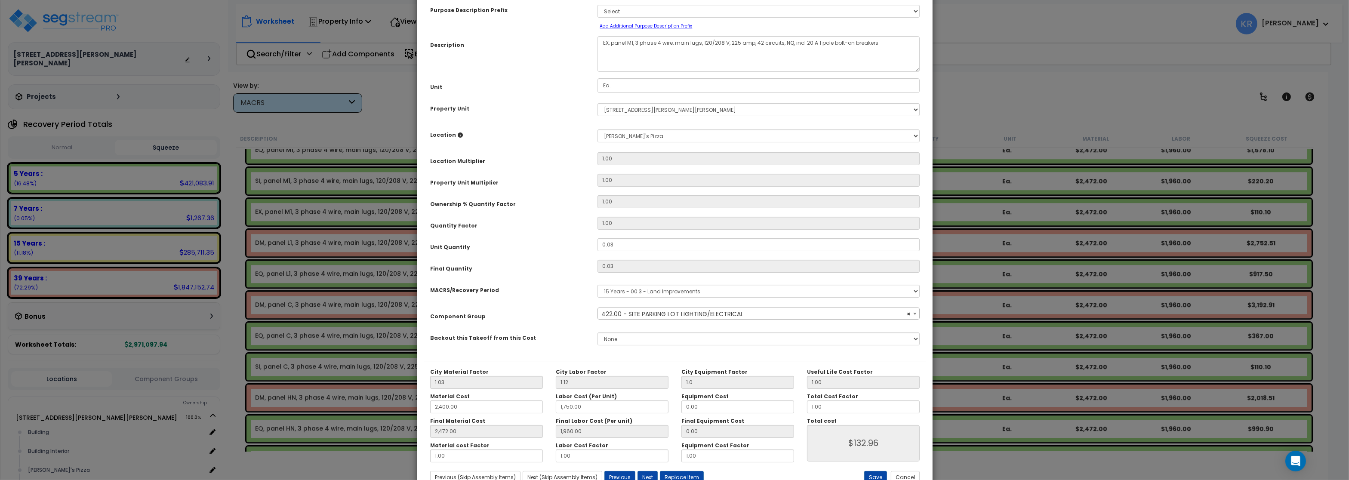
scroll to position [77, 0]
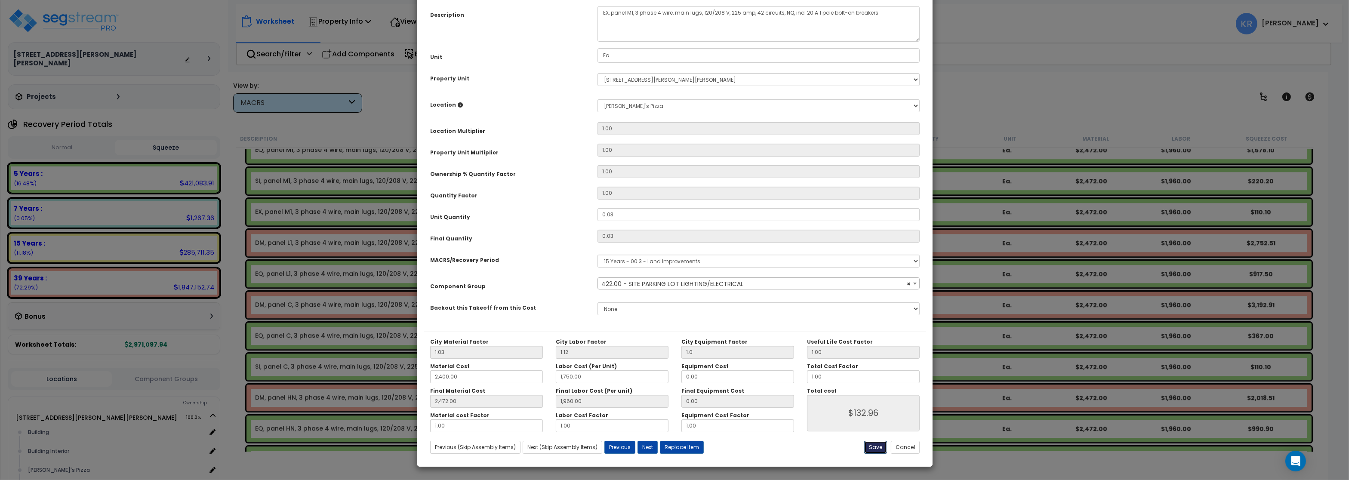
click at [873, 447] on button "Save" at bounding box center [875, 447] width 23 height 13
type input "1.00"
type input "2400.00"
type input "1750.00"
type input "2472.00"
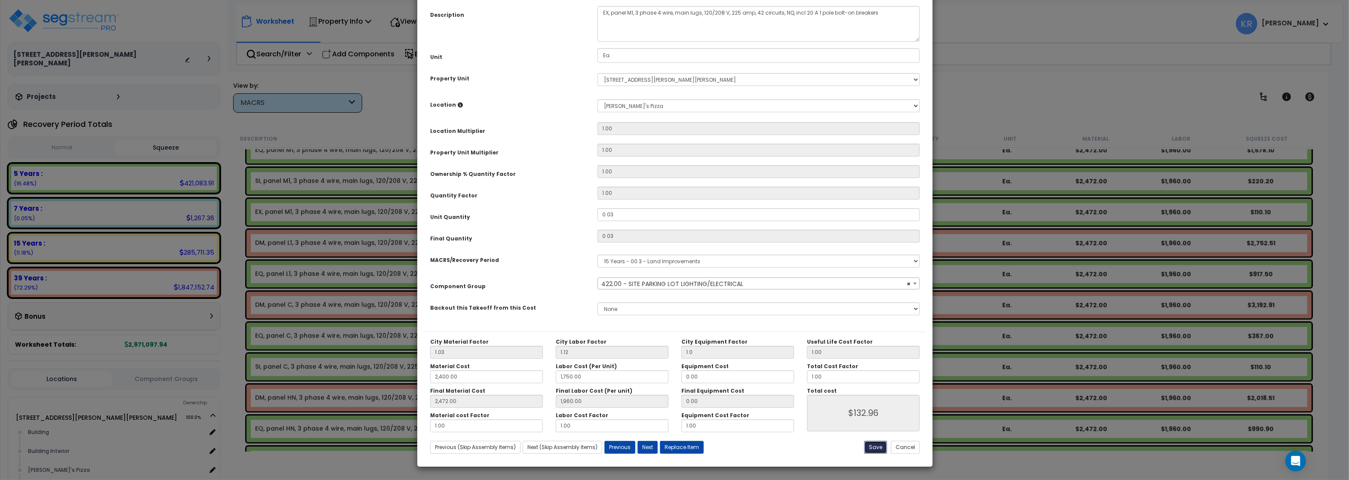
type input "1960.00"
type input "132.96"
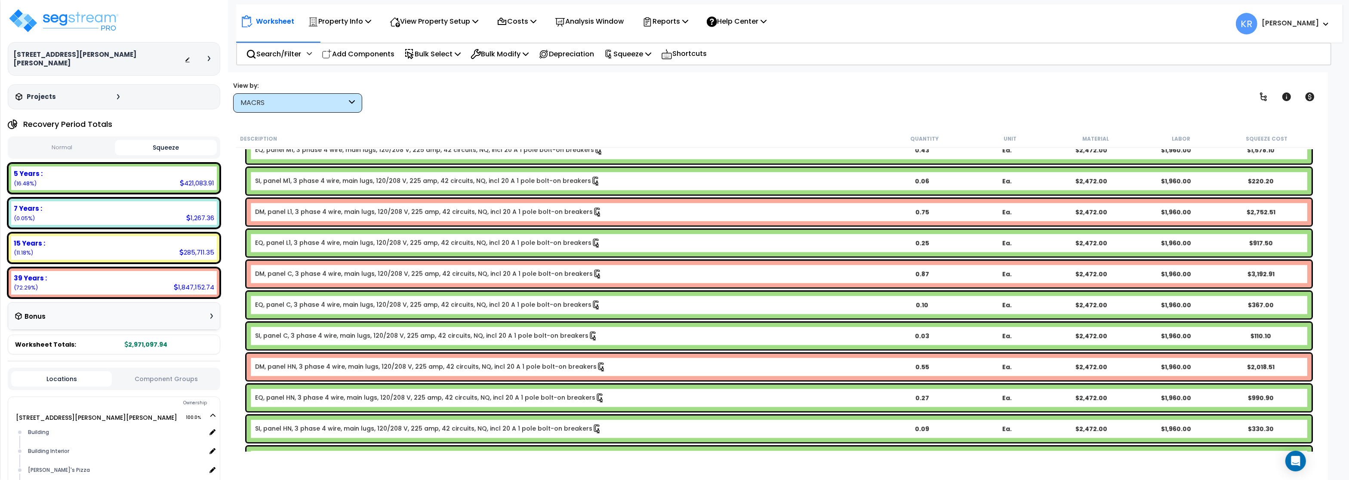
click at [289, 337] on link "SI, panel C, 3 phase 4 wire, main lugs, 120/208 V, 225 amp, 42 circuits, NQ, in…" at bounding box center [426, 335] width 343 height 9
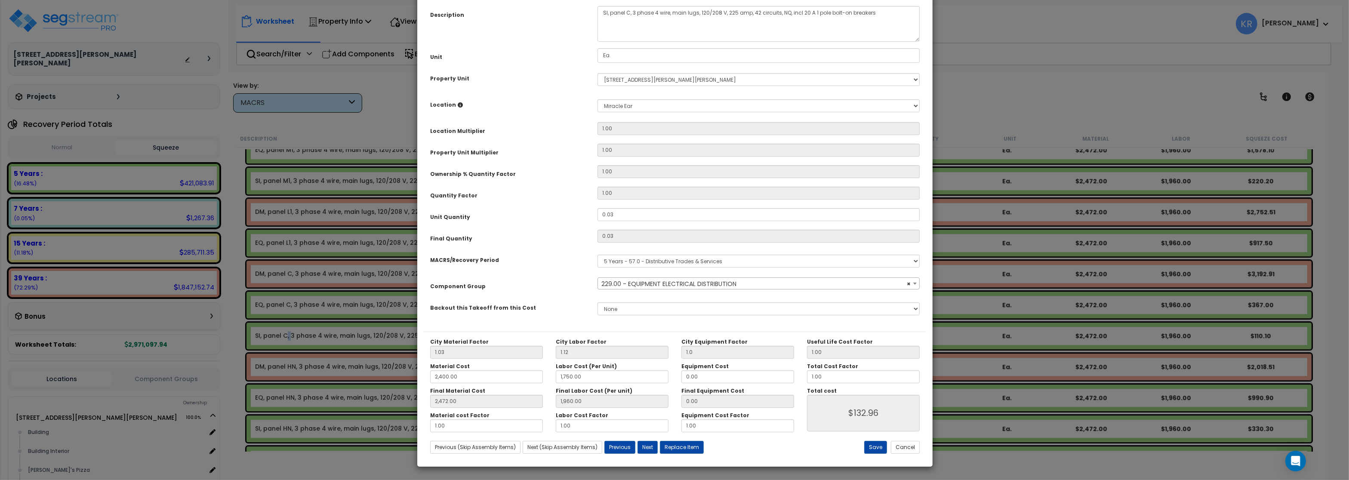
select select "57033"
click at [645, 290] on span "× 229.00 - EQUIPMENT ELECTRICAL DISTRIBUTION" at bounding box center [758, 284] width 321 height 12
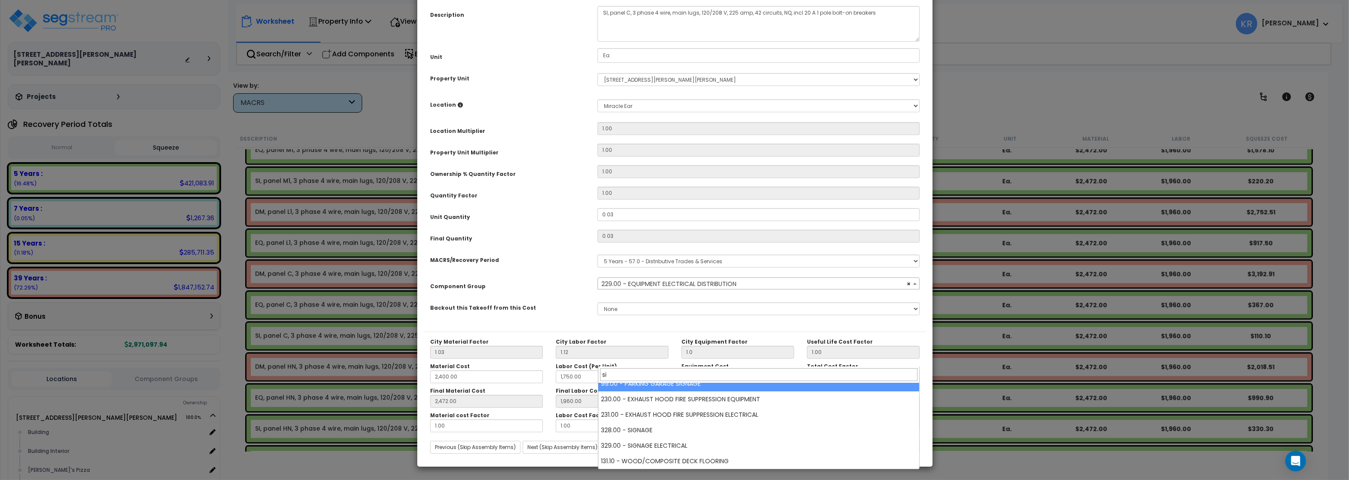
scroll to position [0, 0]
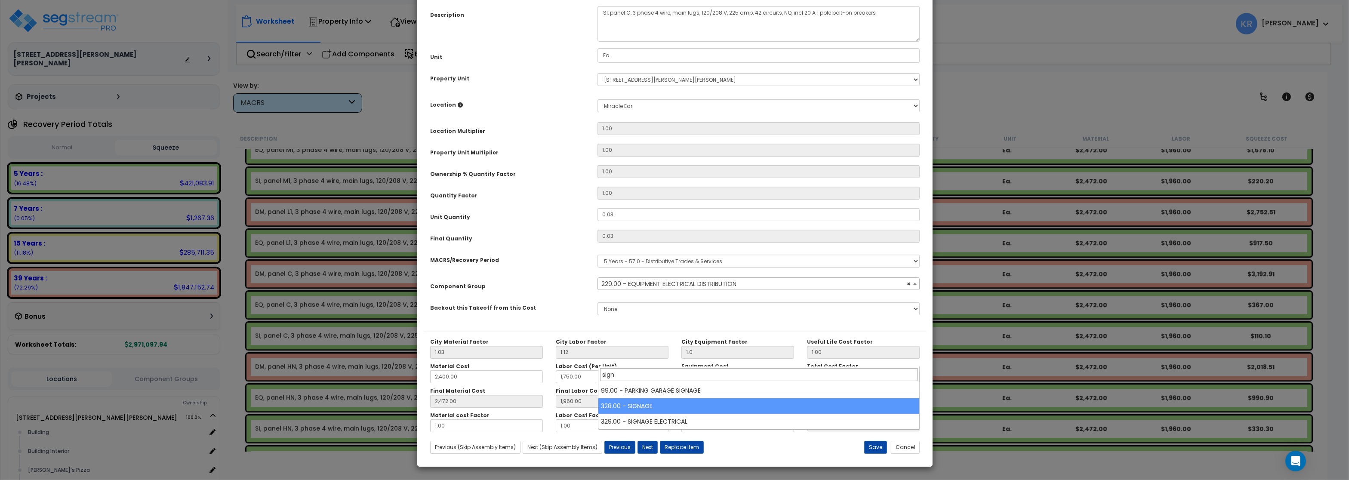
type input "sign"
select select "57119"
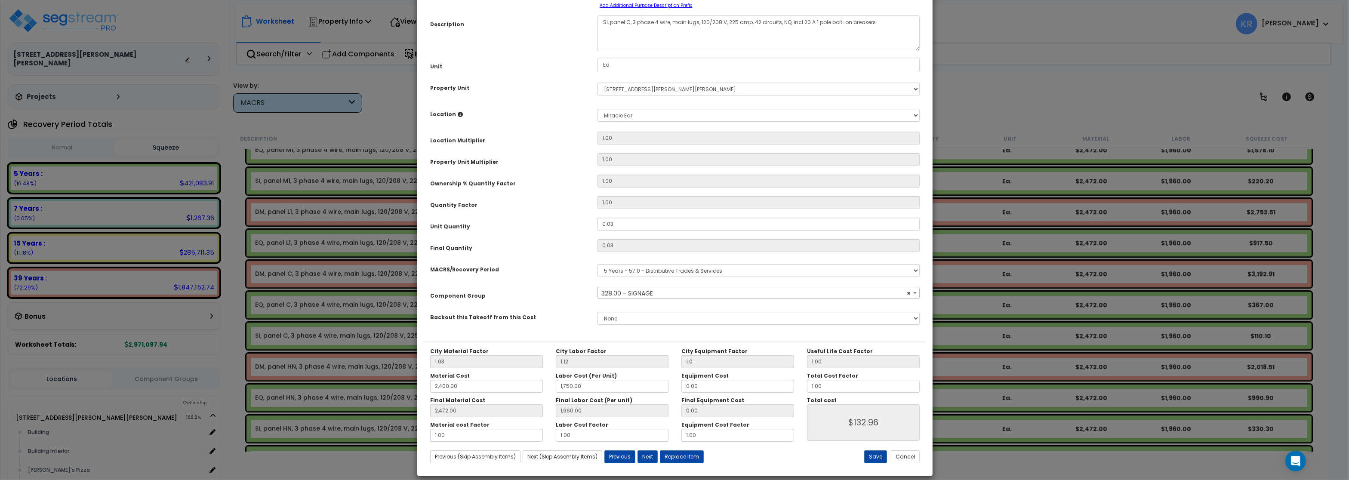
scroll to position [77, 0]
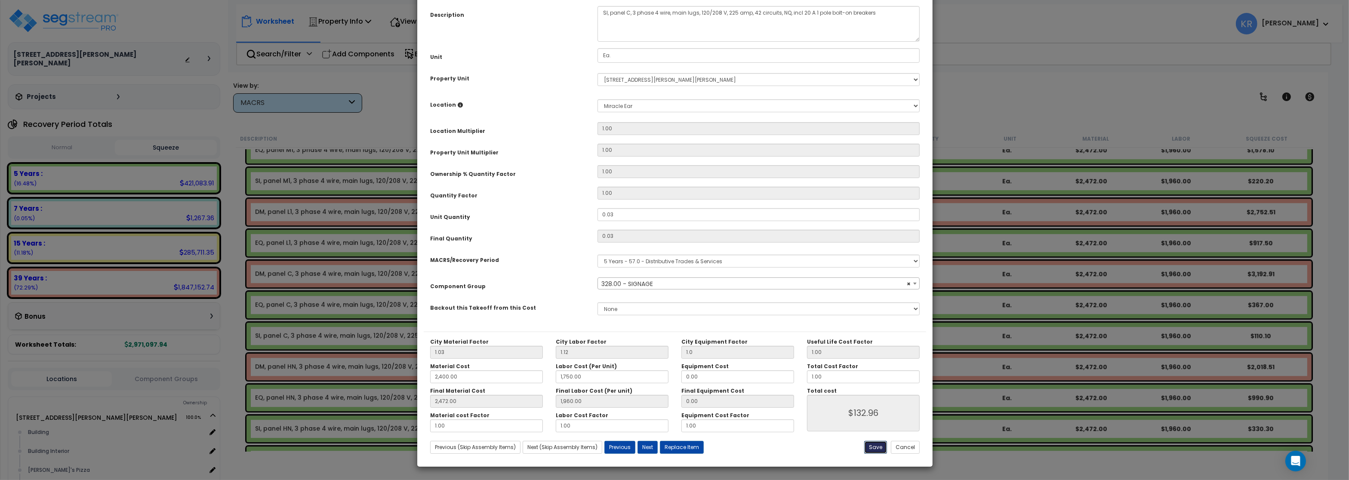
click at [871, 446] on button "Save" at bounding box center [875, 447] width 23 height 13
type input "1.00"
type input "2400.00"
type input "1750.00"
type input "2472.00"
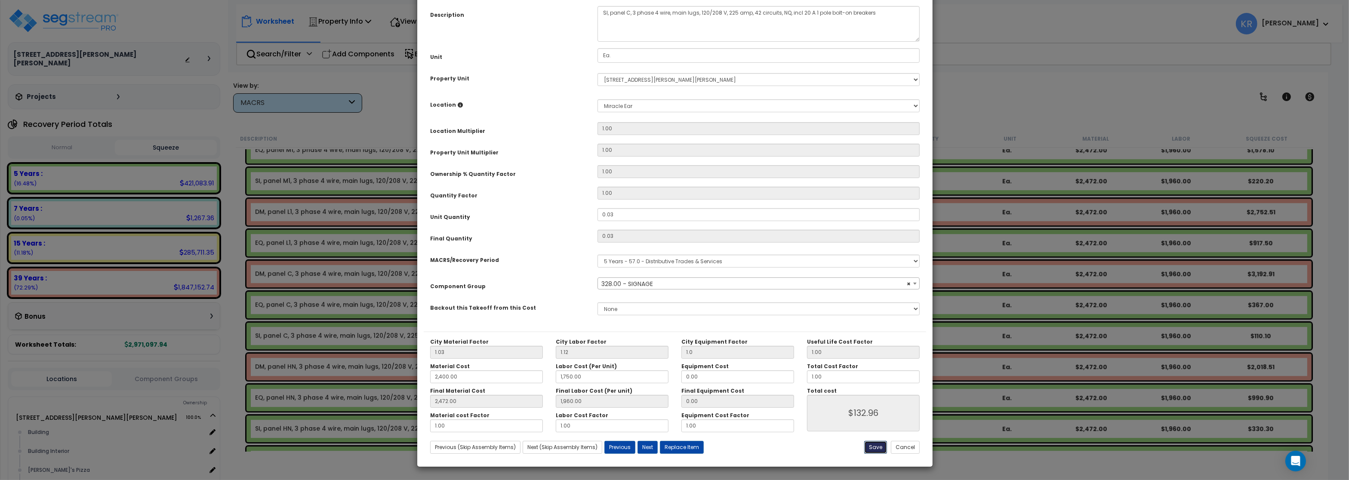
type input "1960.00"
type input "132.96"
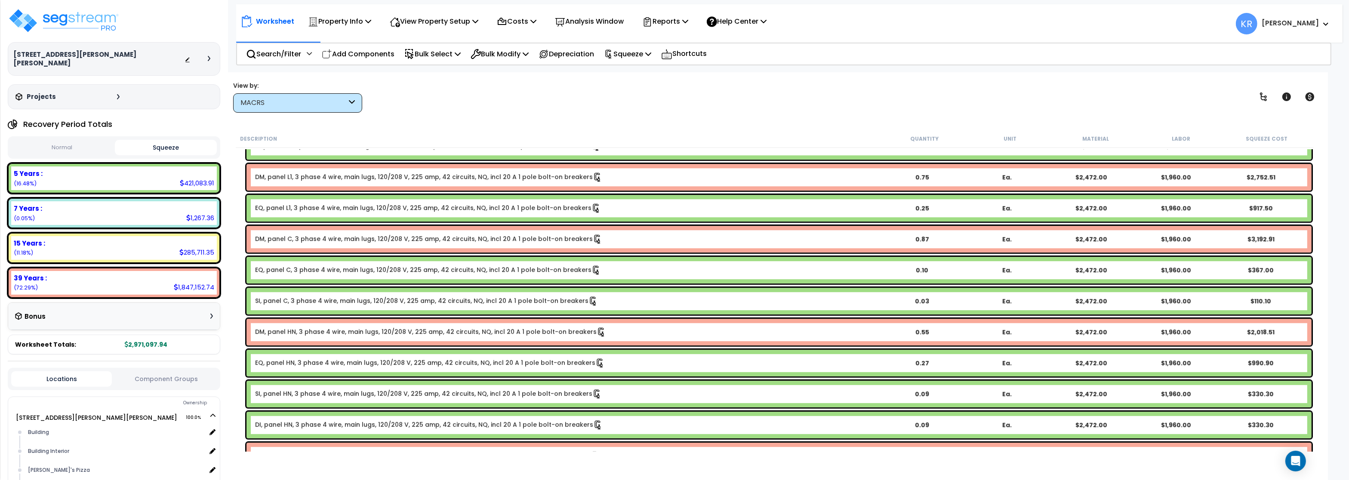
scroll to position [4182, 0]
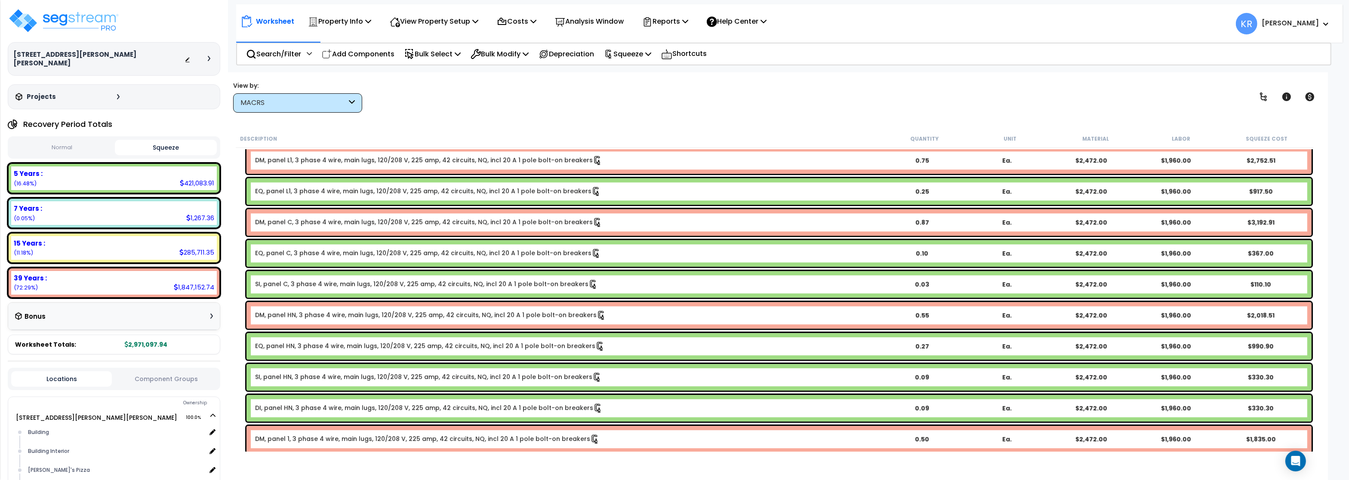
click at [300, 381] on link "SI, panel HN, 3 phase 4 wire, main lugs, 120/208 V, 225 amp, 42 circuits, NQ, i…" at bounding box center [428, 377] width 347 height 9
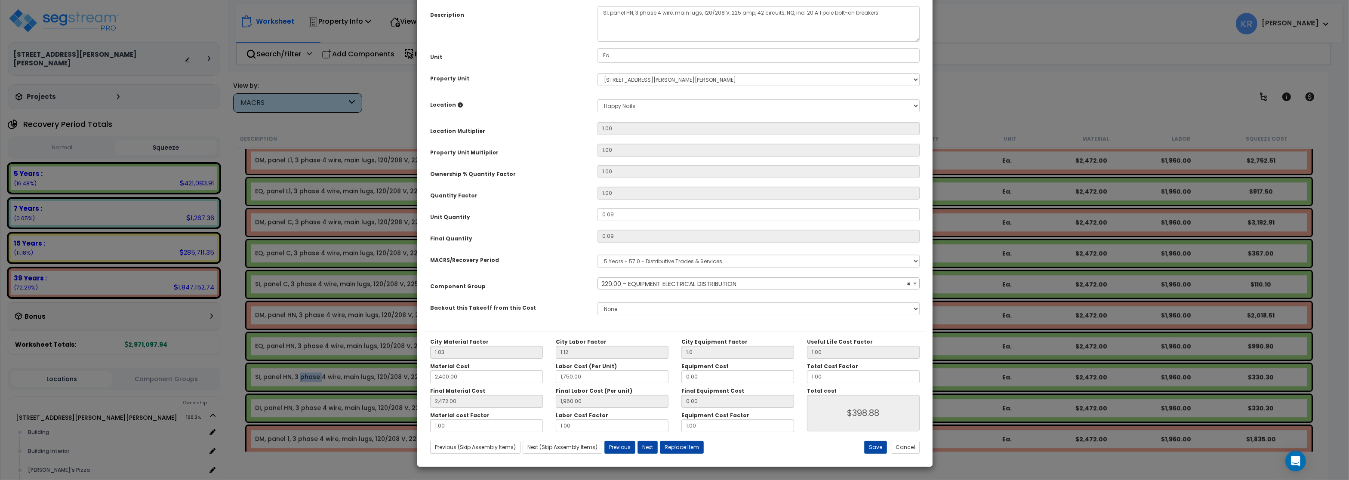
select select "57033"
click at [655, 290] on span "× 229.00 - EQUIPMENT ELECTRICAL DISTRIBUTION" at bounding box center [758, 284] width 321 height 12
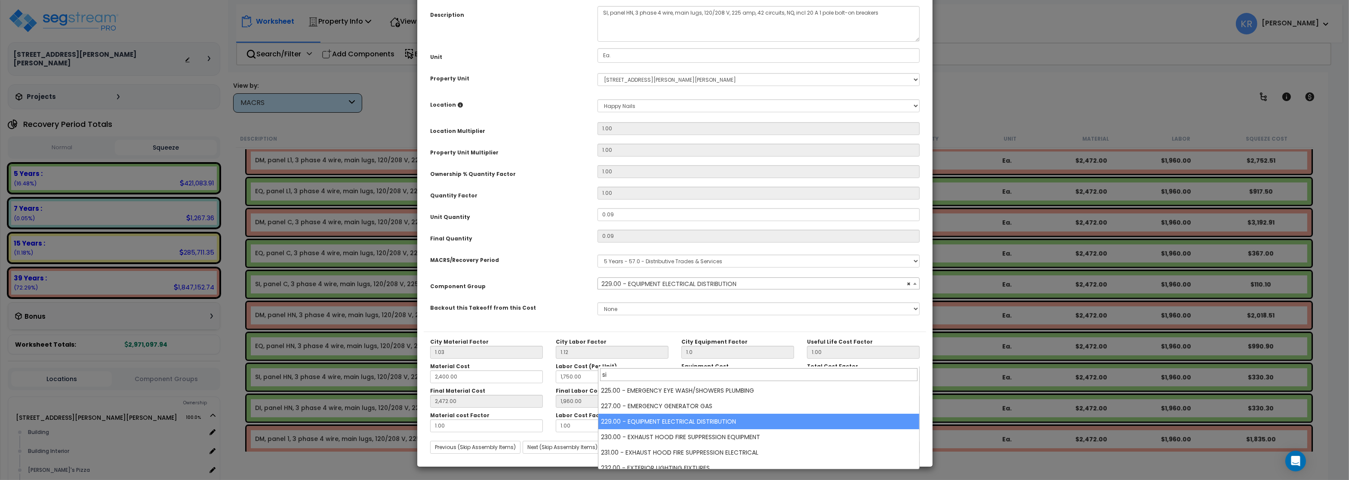
scroll to position [0, 0]
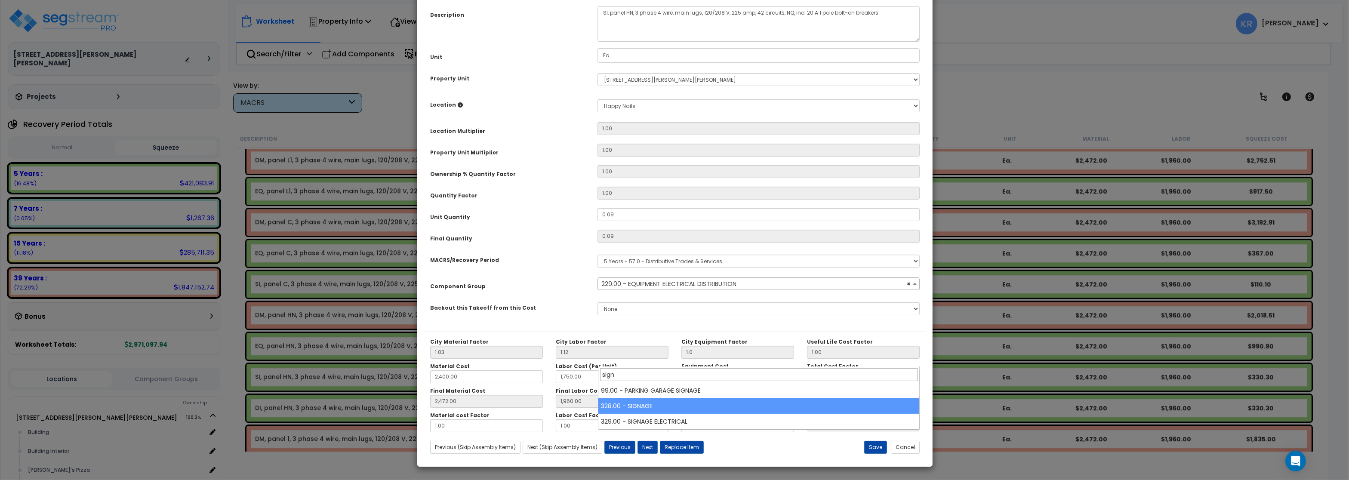
type input "sign"
select select "57119"
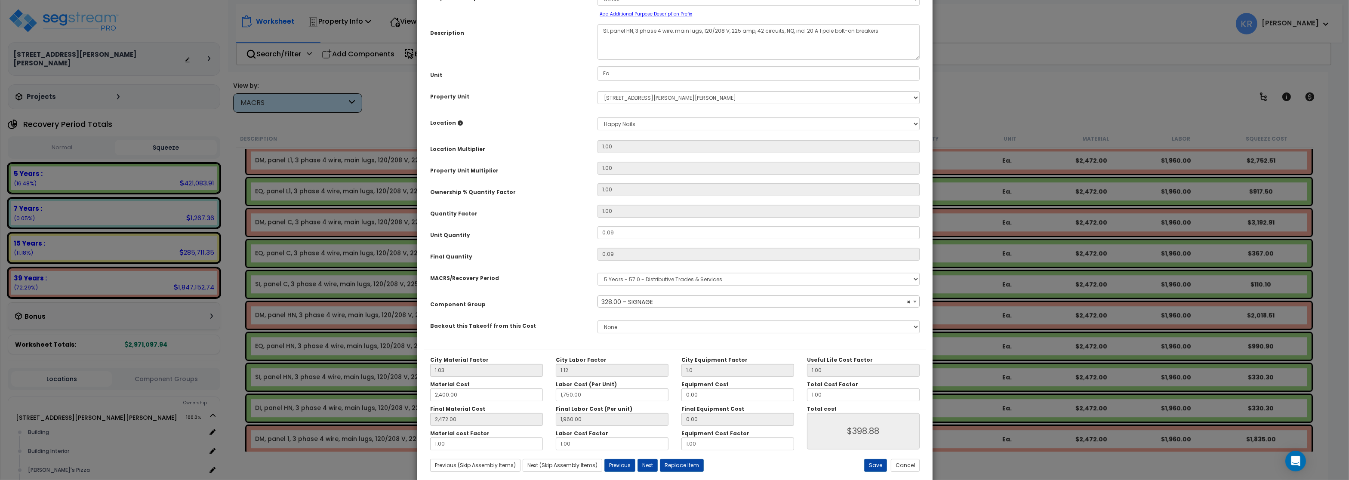
scroll to position [77, 0]
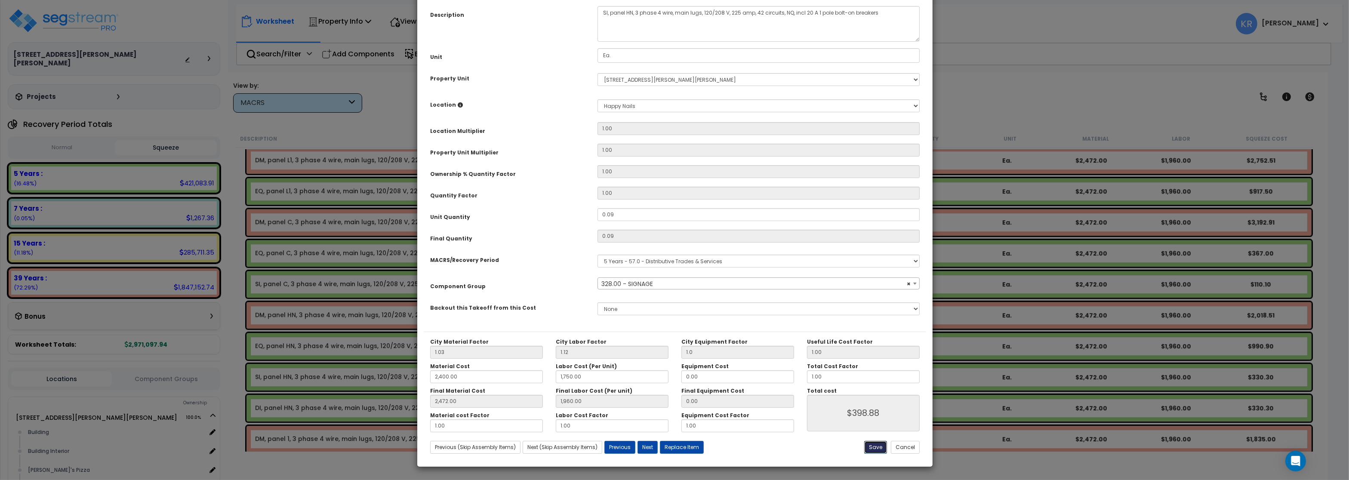
click at [875, 451] on button "Save" at bounding box center [875, 447] width 23 height 13
type input "1.00"
type input "2400.00"
type input "1750.00"
type input "2472.00"
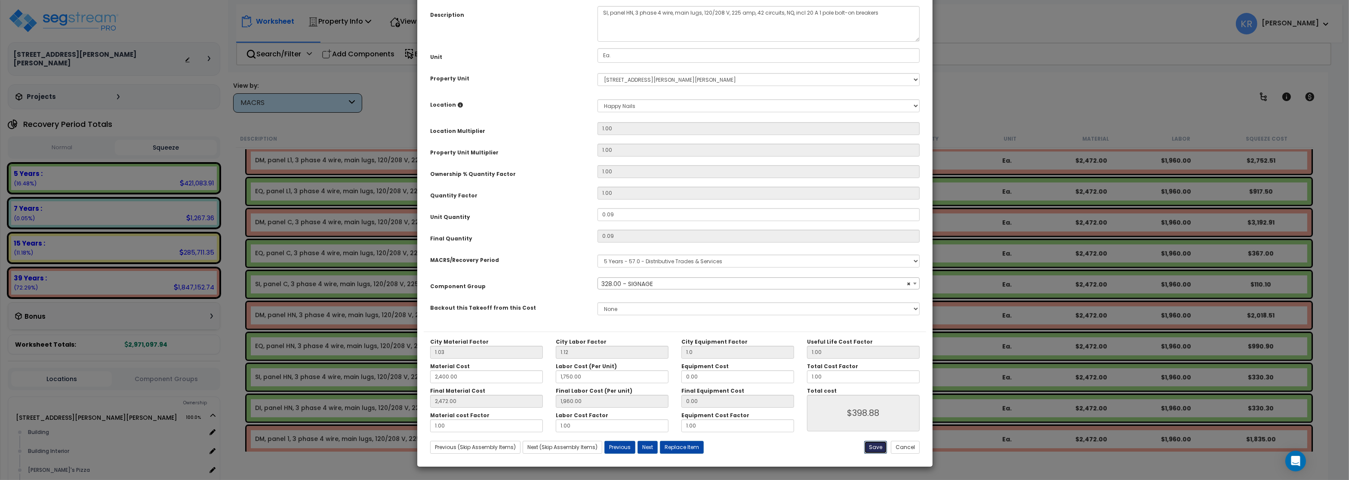
type input "1960.00"
type input "398.88"
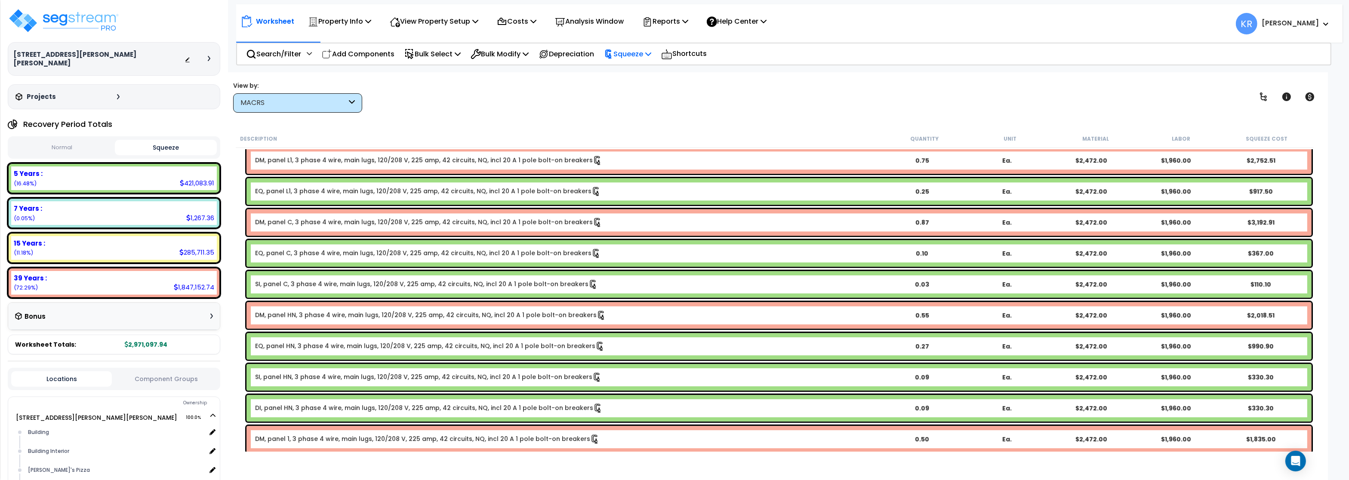
click at [642, 49] on p "Squeeze" at bounding box center [627, 54] width 47 height 12
click at [629, 98] on link "Reset Squeeze" at bounding box center [642, 93] width 85 height 17
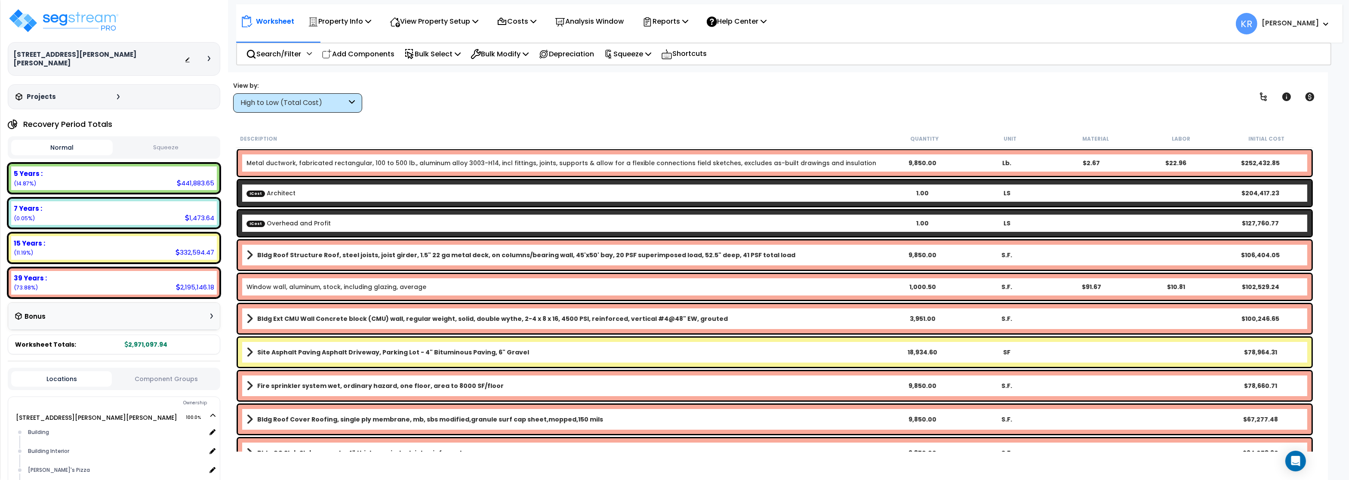
click at [269, 100] on div "High to Low (Total Cost)" at bounding box center [294, 103] width 106 height 10
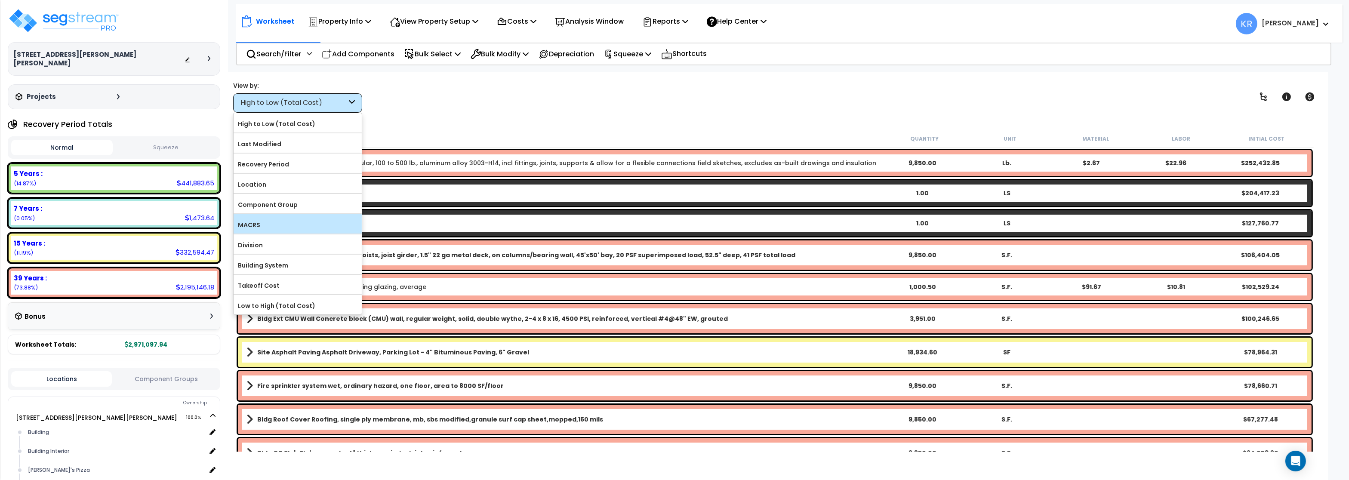
click at [271, 224] on label "MACRS" at bounding box center [298, 225] width 128 height 13
click at [0, 0] on input "MACRS" at bounding box center [0, 0] width 0 height 0
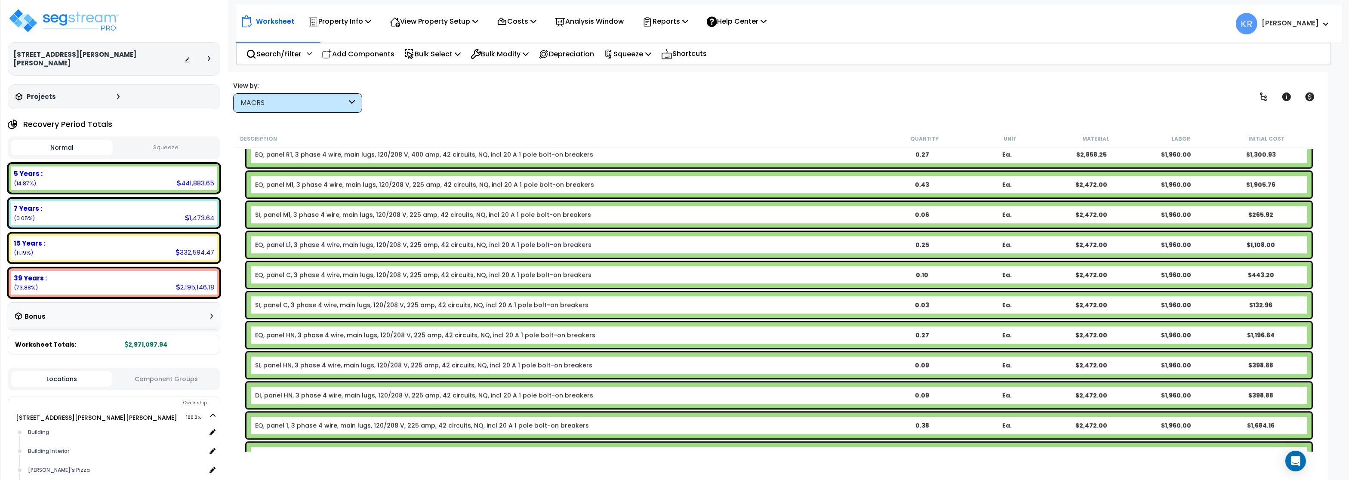
scroll to position [3975, 0]
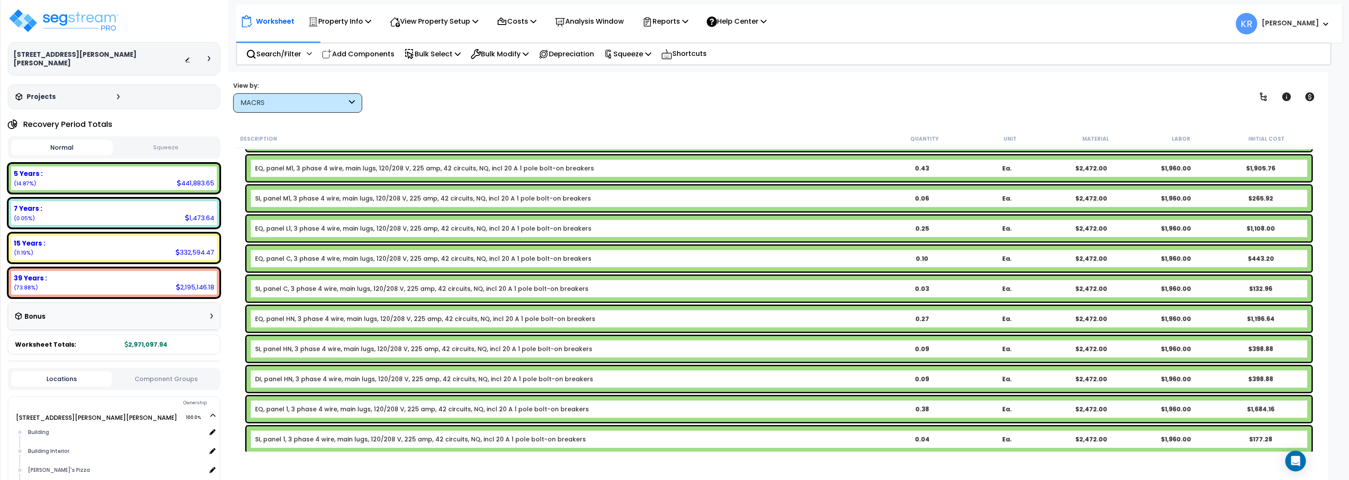
click at [309, 374] on div "DI, panel HN, 3 phase 4 wire, main lugs, 120/208 V, 225 amp, 42 circuits, NQ, i…" at bounding box center [779, 379] width 1065 height 26
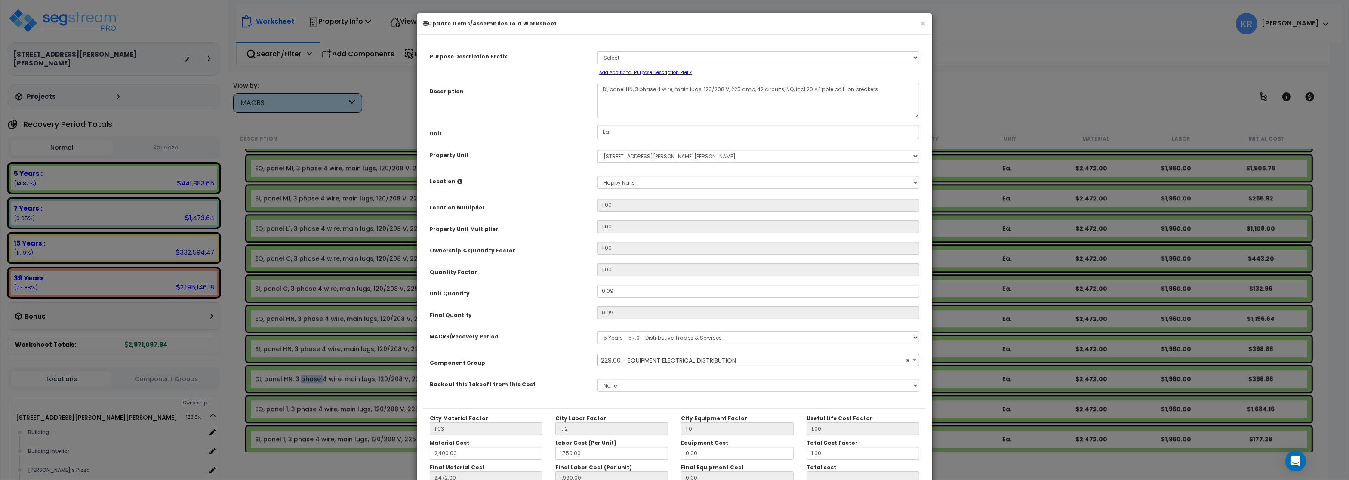
select select "57033"
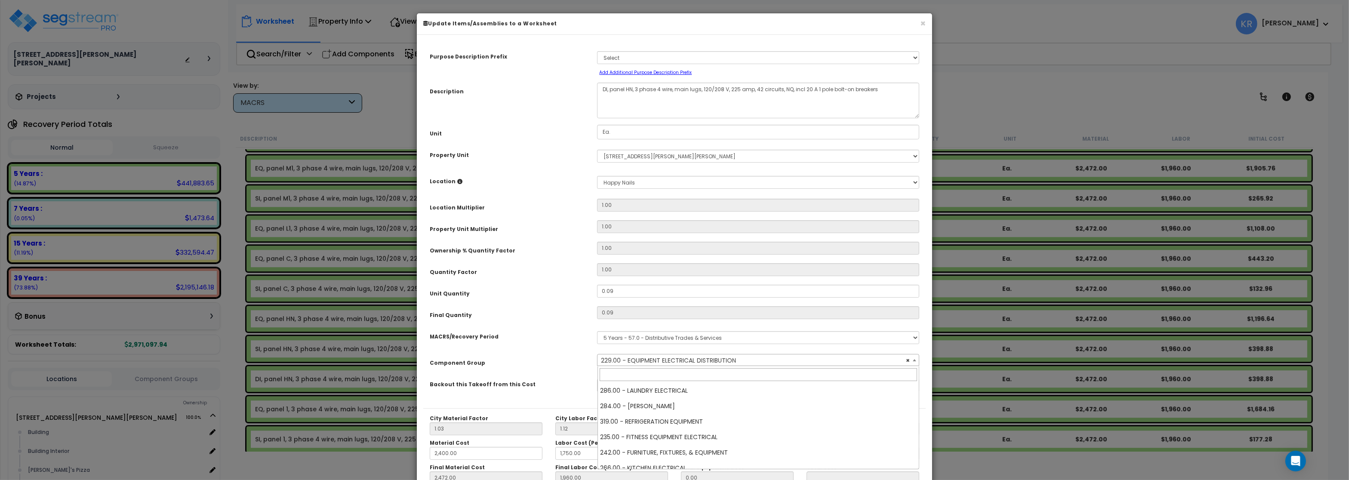
click at [632, 364] on span "× 229.00 - EQUIPMENT ELECTRICAL DISTRIBUTION" at bounding box center [758, 361] width 321 height 12
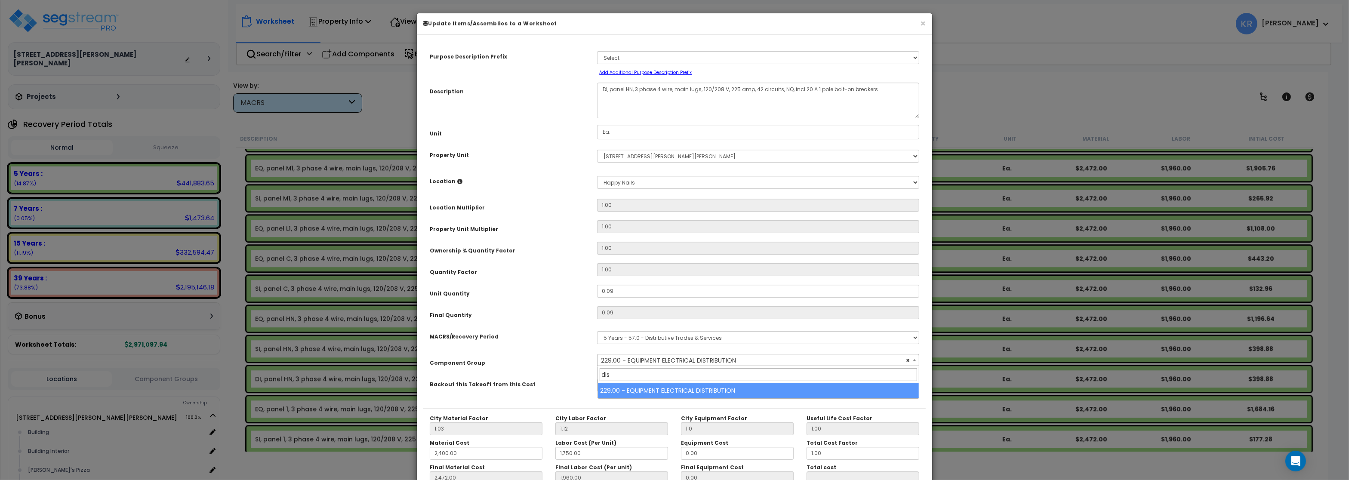
scroll to position [0, 0]
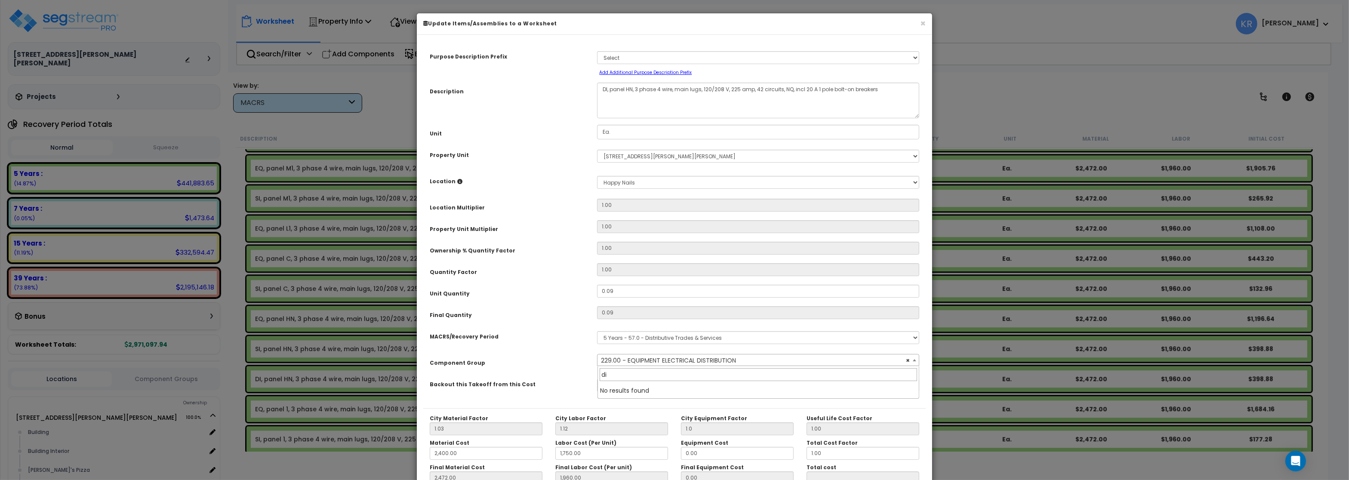
type input "d"
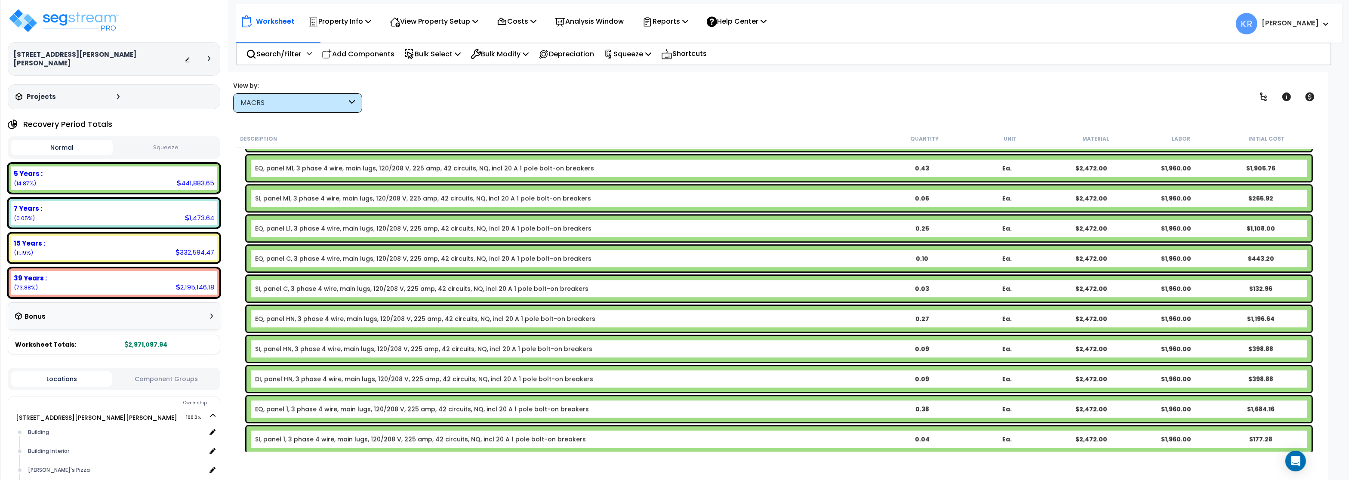
scroll to position [4027, 0]
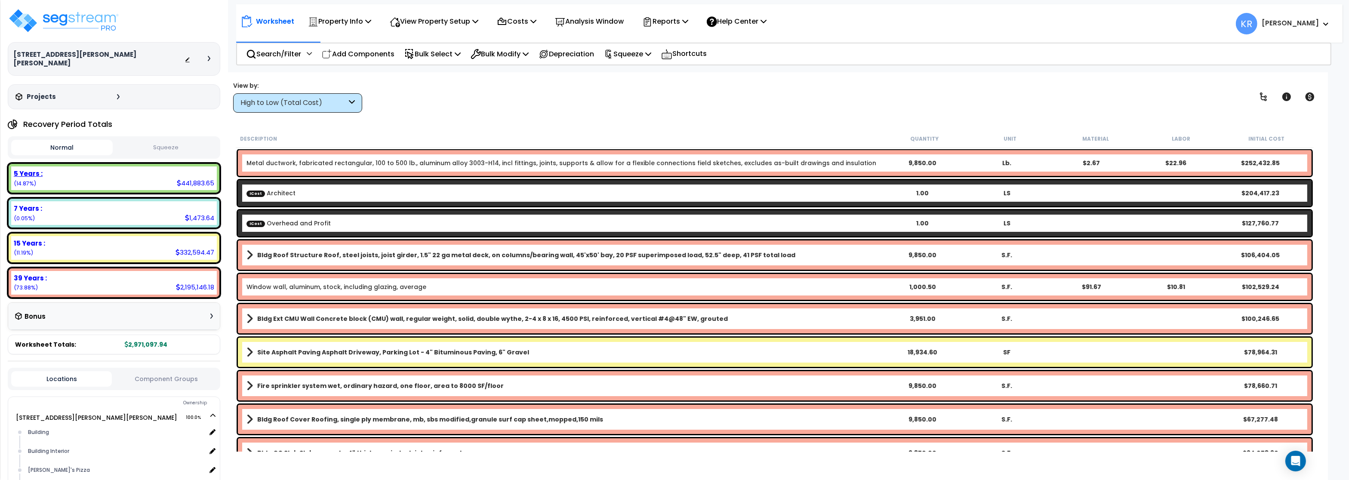
click at [146, 169] on div "5 Years :" at bounding box center [114, 173] width 200 height 9
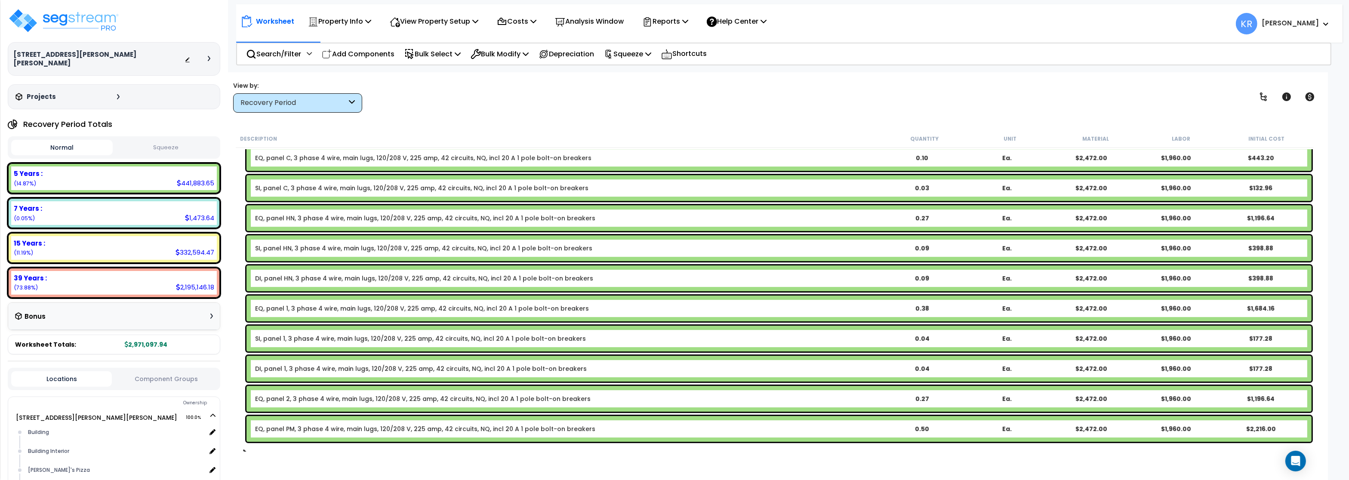
scroll to position [4278, 0]
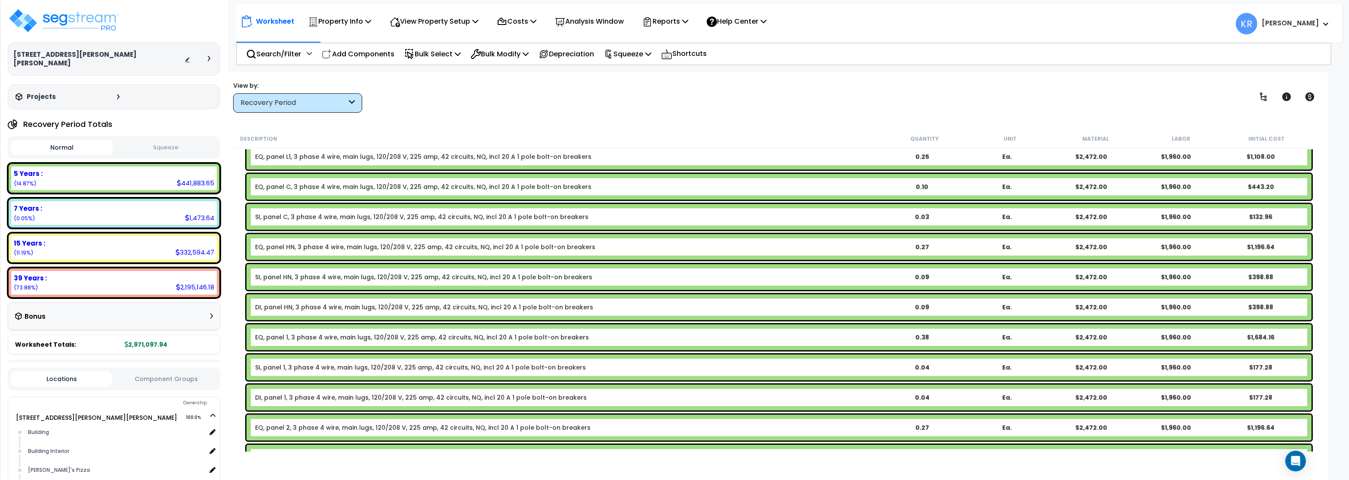
click at [277, 368] on link "SI, panel 1, 3 phase 4 wire, main lugs, 120/208 V, 225 amp, 42 circuits, NQ, in…" at bounding box center [420, 367] width 331 height 9
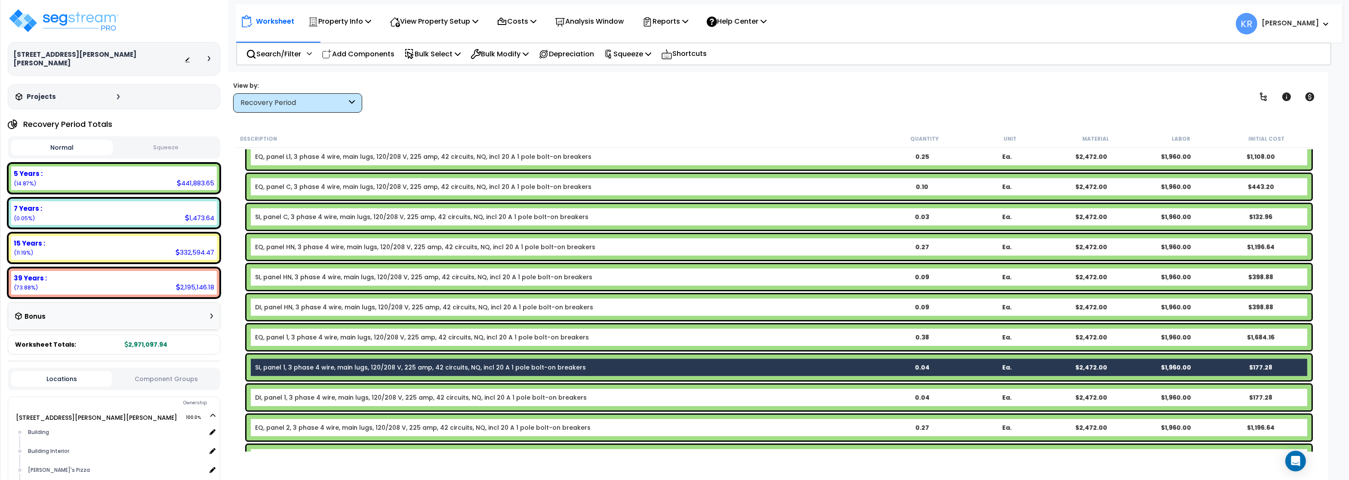
click at [276, 276] on link "SI, panel HN, 3 phase 4 wire, main lugs, 120/208 V, 225 amp, 42 circuits, NQ, i…" at bounding box center [423, 277] width 337 height 9
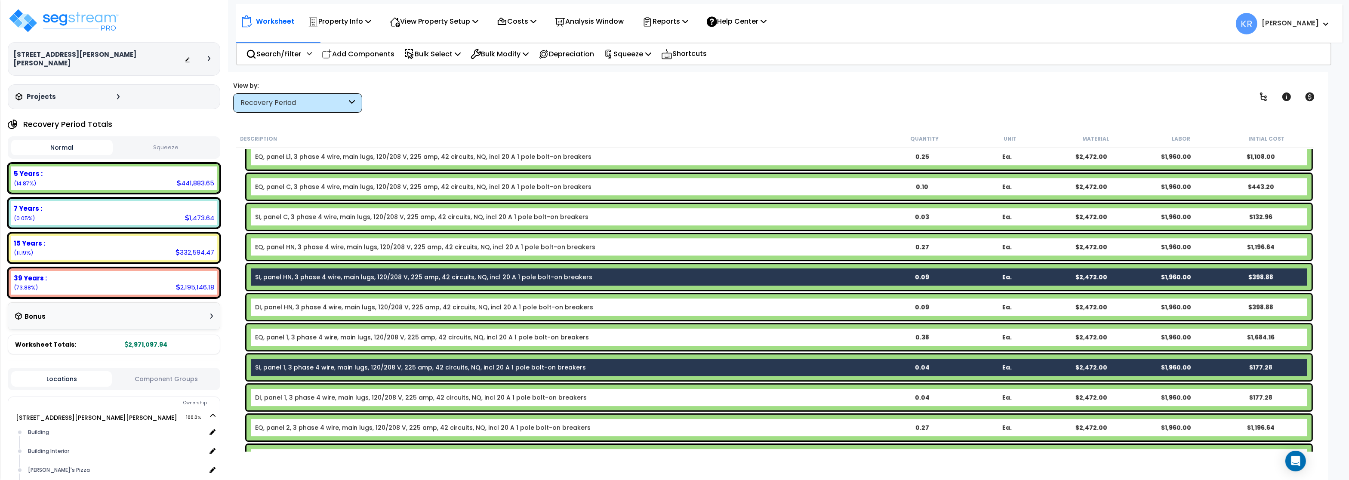
click at [287, 209] on div "SI, panel C, 3 phase 4 wire, main lugs, 120/208 V, 225 amp, 42 circuits, NQ, in…" at bounding box center [779, 217] width 1065 height 26
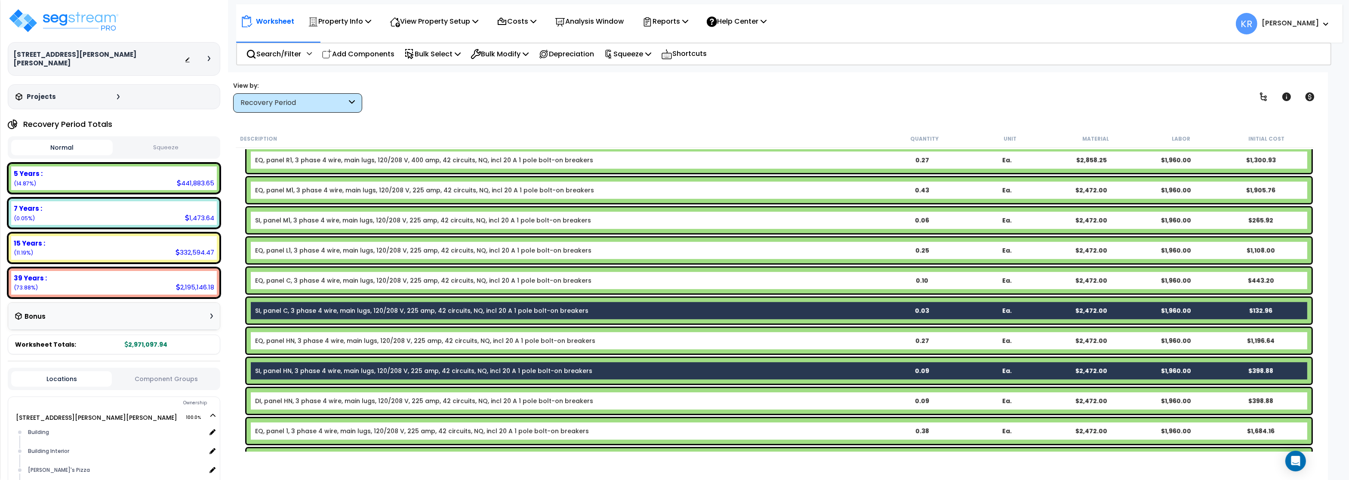
scroll to position [4175, 0]
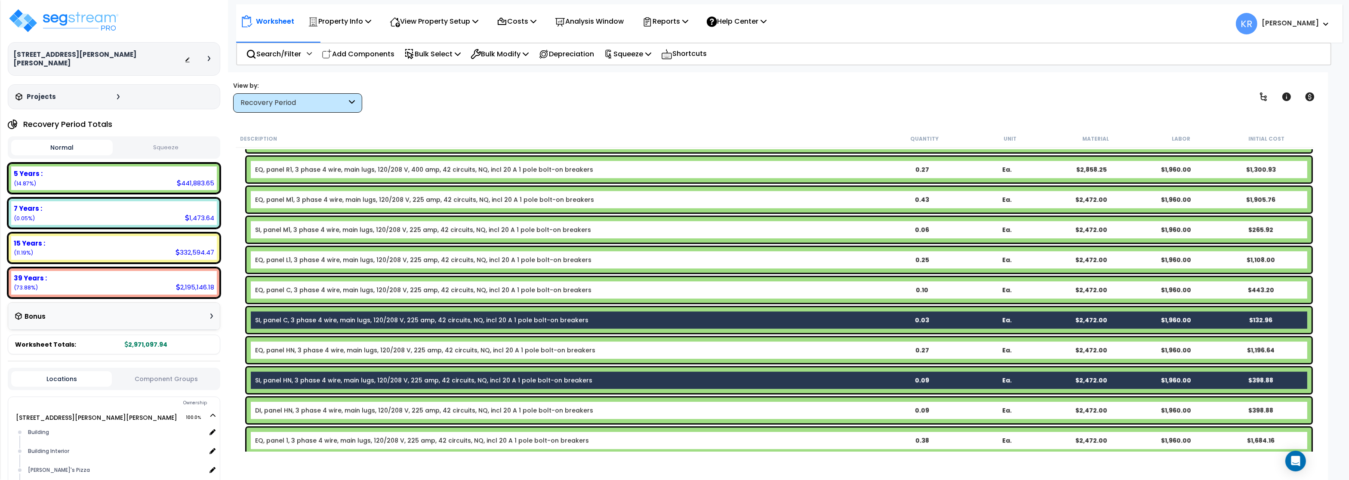
click at [298, 228] on link "SI, panel M1, 3 phase 4 wire, main lugs, 120/208 V, 225 amp, 42 circuits, NQ, i…" at bounding box center [423, 229] width 336 height 9
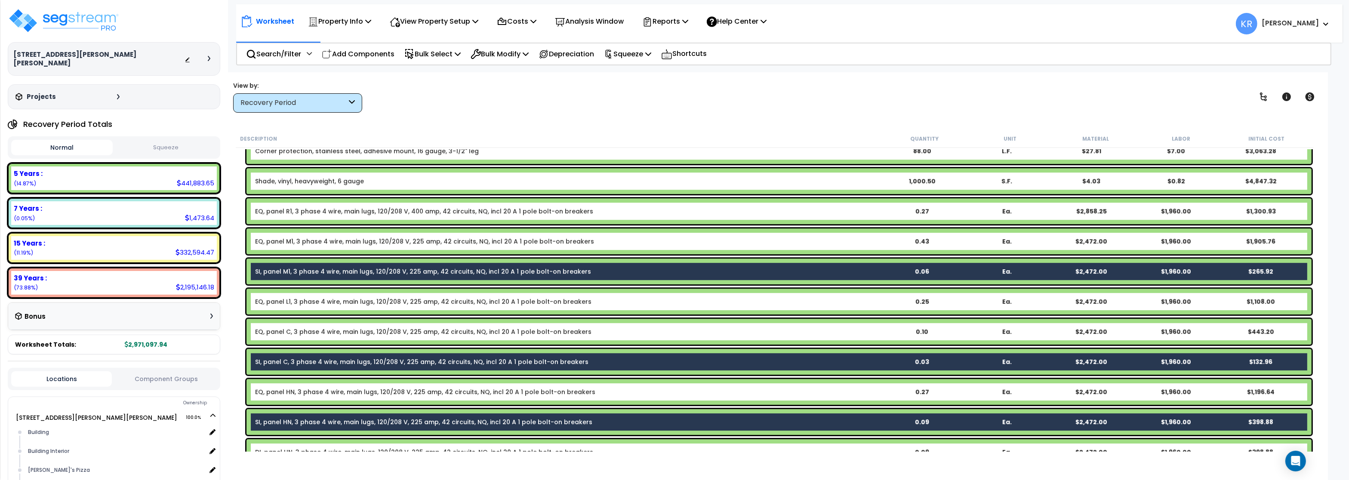
scroll to position [4071, 0]
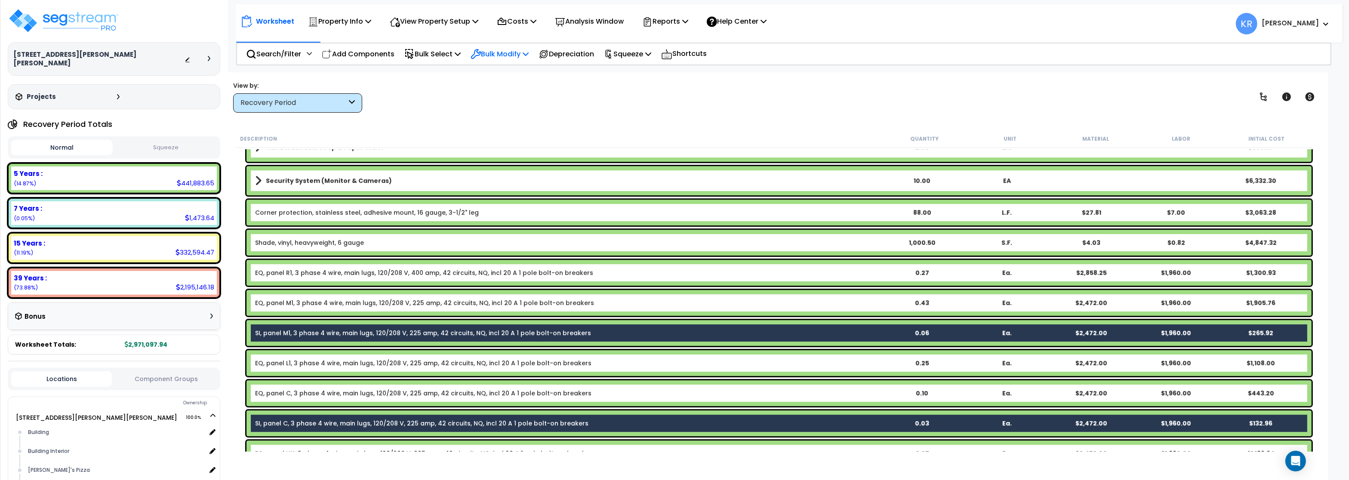
click at [512, 54] on p "Bulk Modify" at bounding box center [500, 54] width 58 height 12
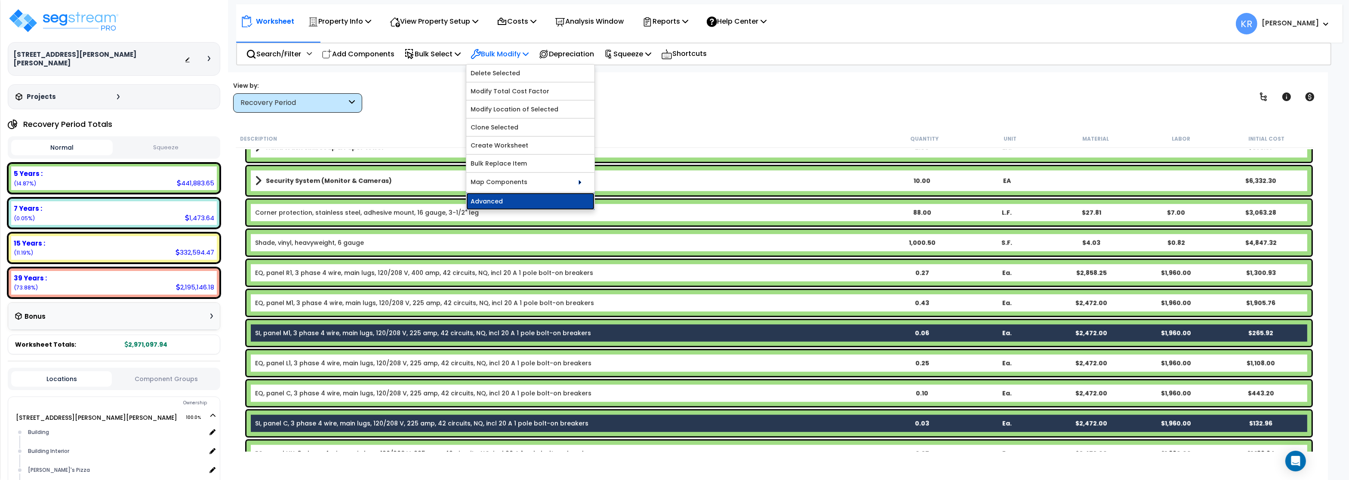
click at [501, 198] on link "Advanced" at bounding box center [530, 201] width 128 height 17
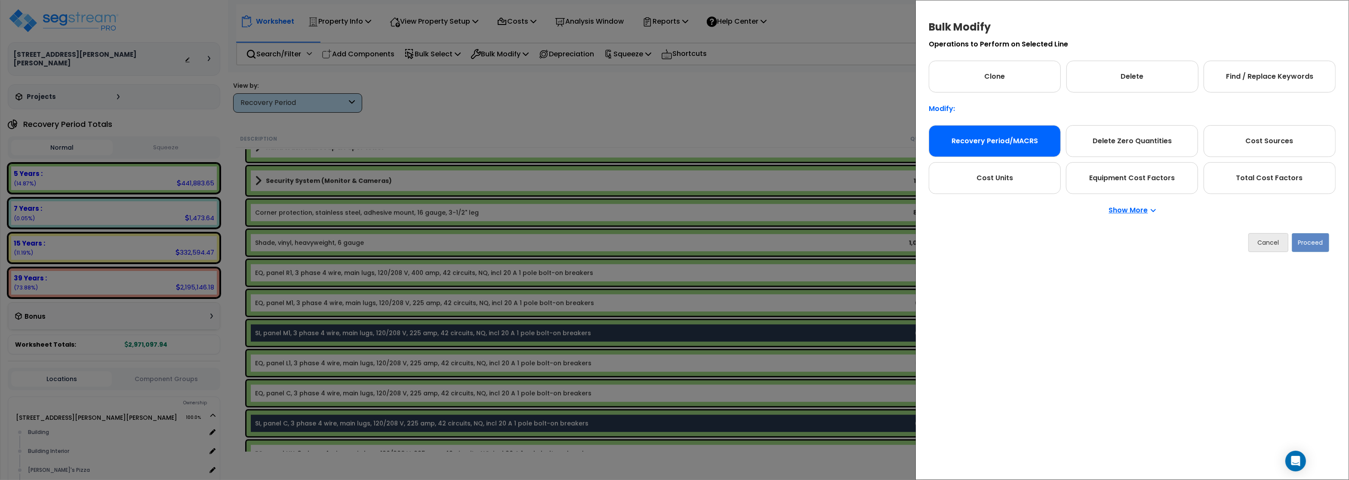
click at [1000, 141] on div "Recovery Period/MACRS" at bounding box center [995, 141] width 132 height 32
click at [1308, 244] on button "Proceed" at bounding box center [1310, 242] width 37 height 19
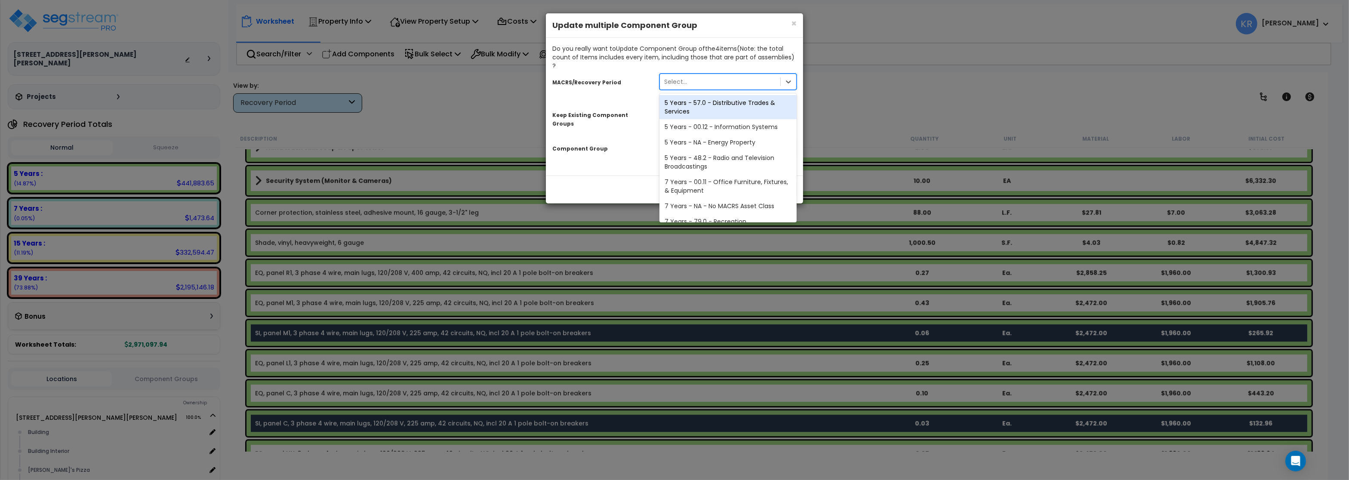
click at [673, 77] on div "Select..." at bounding box center [675, 81] width 23 height 9
click at [682, 95] on div "5 Years - 57.0 - Distributive Trades & Services" at bounding box center [728, 107] width 137 height 24
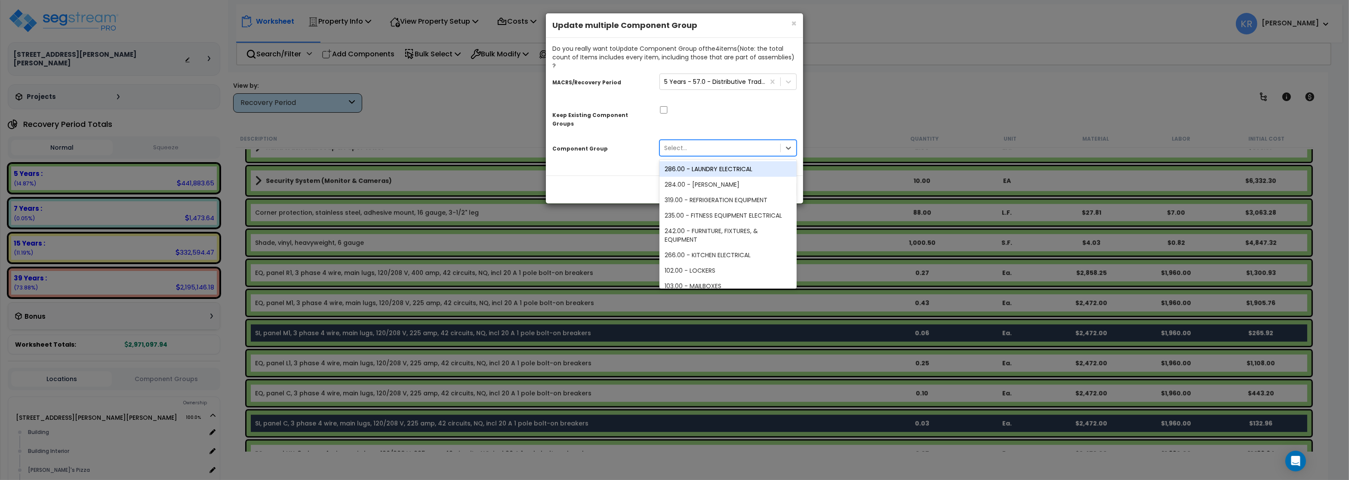
click at [684, 144] on div "Select..." at bounding box center [675, 148] width 23 height 9
type input "sign"
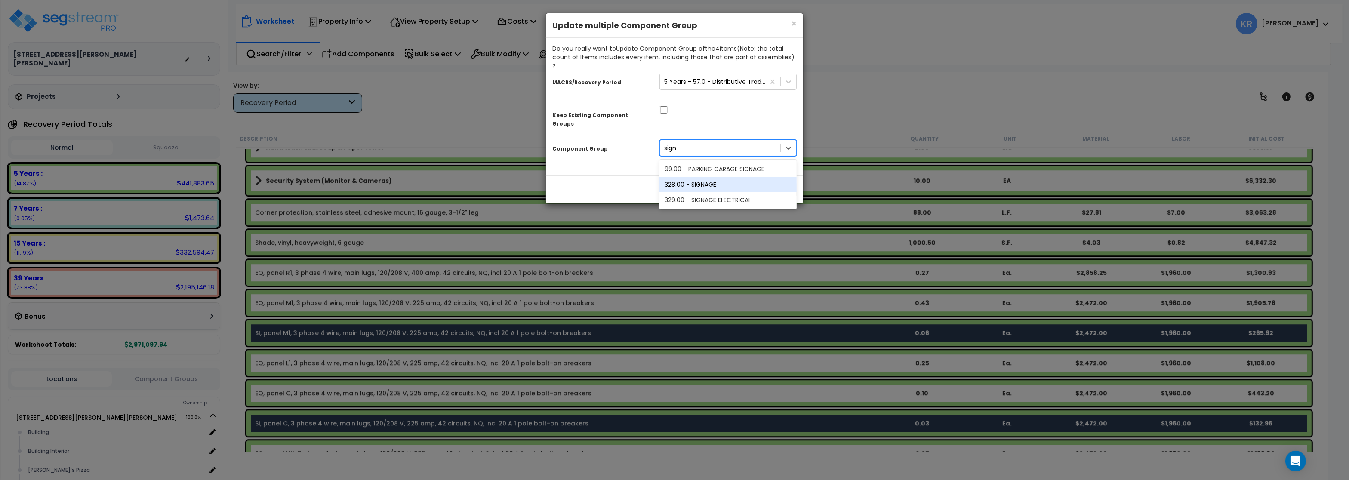
click at [685, 177] on div "328.00 - SIGNAGE" at bounding box center [728, 184] width 137 height 15
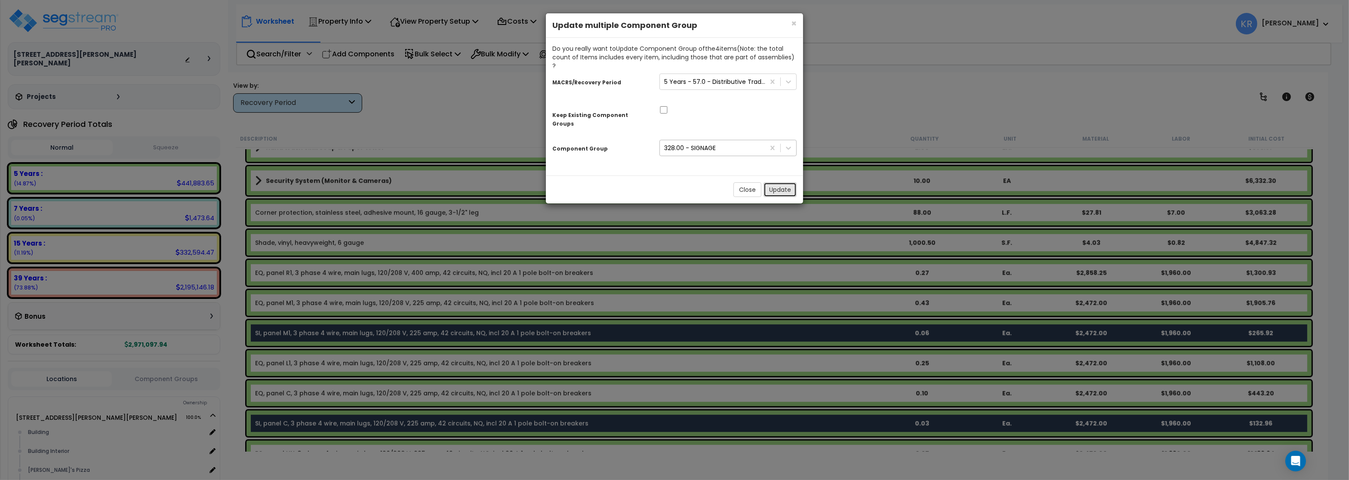
click at [777, 182] on button "Update" at bounding box center [780, 189] width 33 height 15
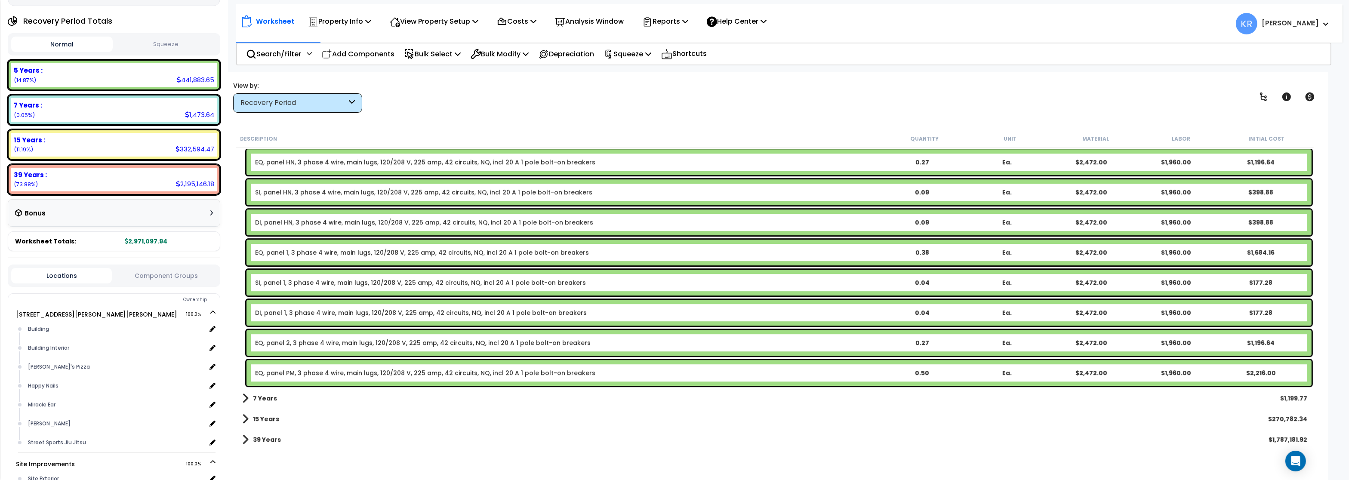
scroll to position [4381, 0]
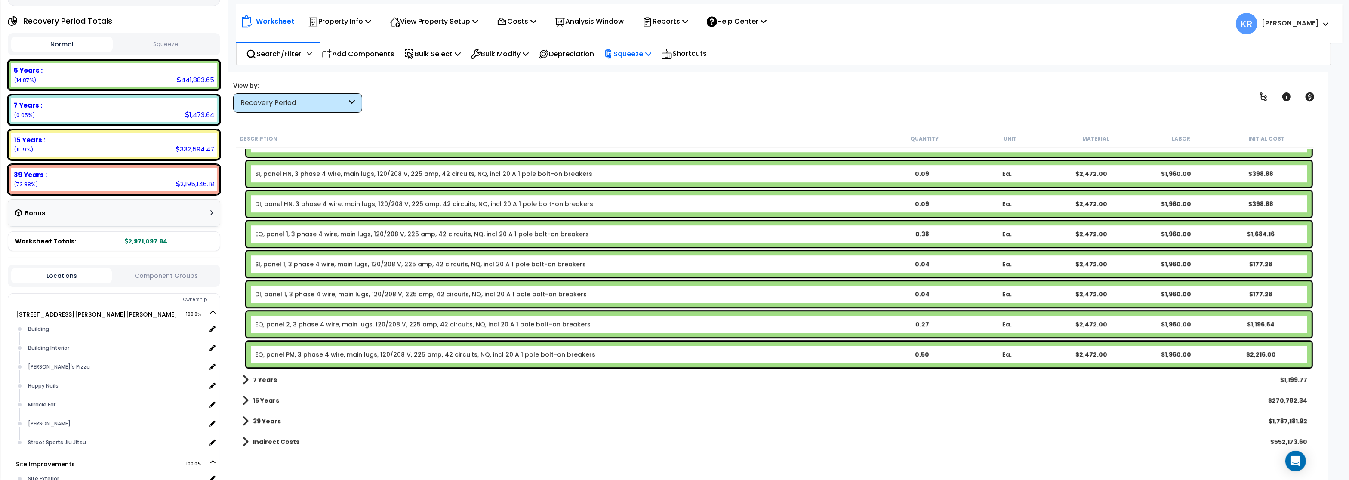
click at [626, 52] on p "Squeeze" at bounding box center [627, 54] width 47 height 12
click at [631, 74] on link "Squeeze" at bounding box center [642, 73] width 85 height 17
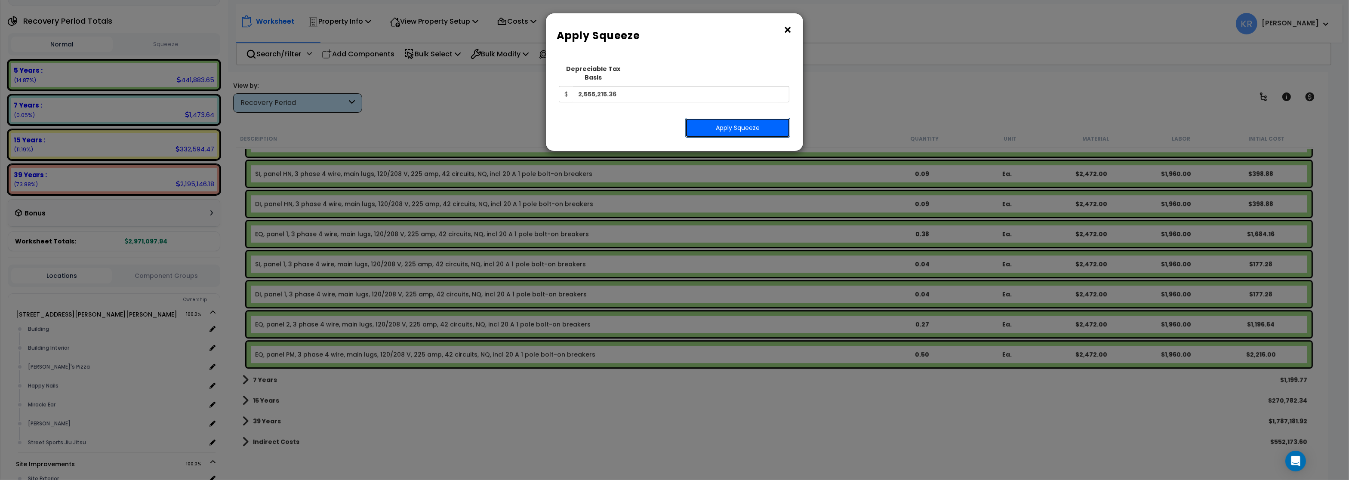
click at [719, 121] on button "Apply Squeeze" at bounding box center [737, 128] width 105 height 20
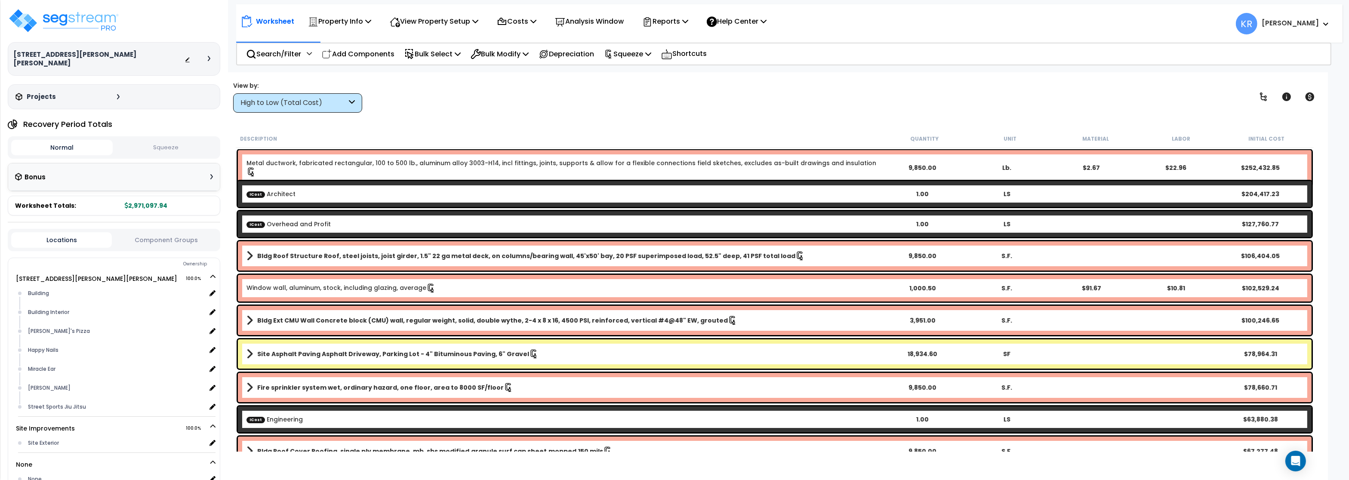
scroll to position [66, 0]
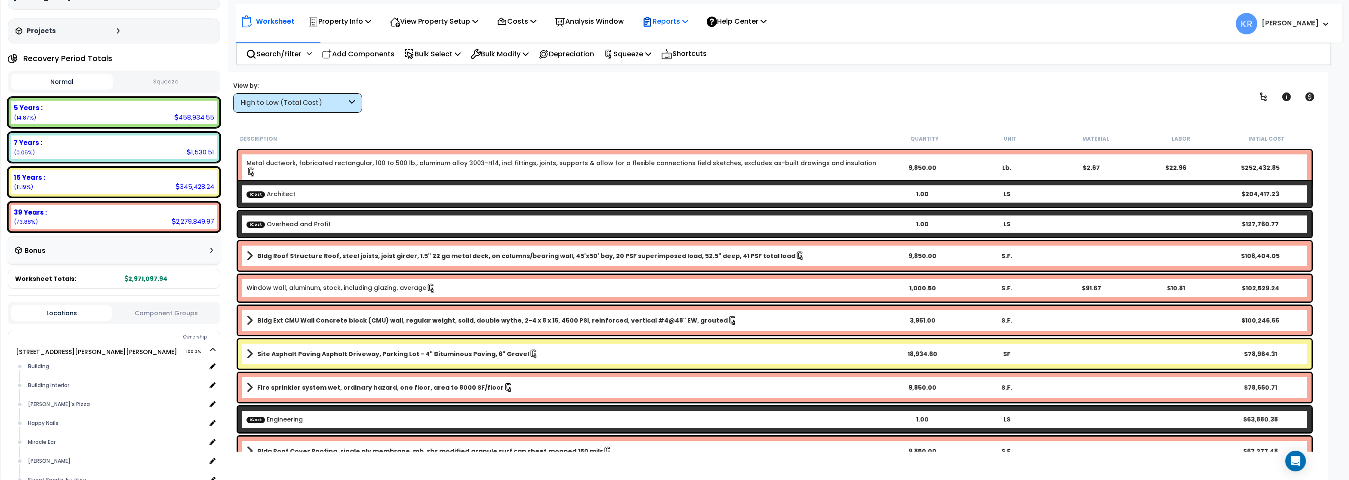
click at [684, 26] on p "Reports" at bounding box center [665, 21] width 46 height 12
click at [151, 74] on button "Squeeze" at bounding box center [166, 81] width 102 height 15
click at [672, 17] on p "Reports" at bounding box center [665, 21] width 46 height 12
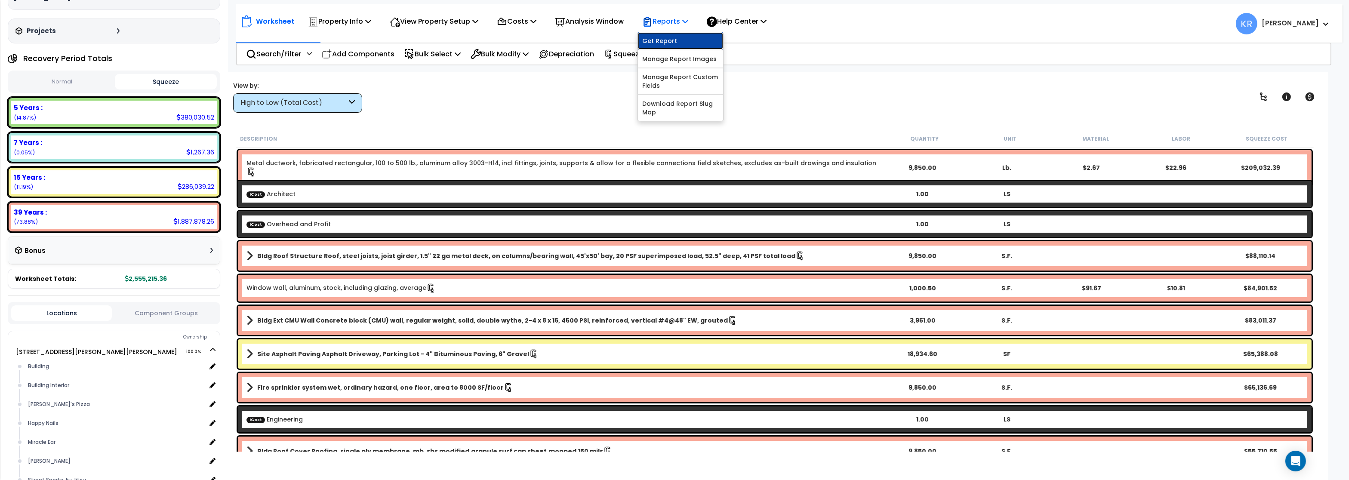
click at [673, 39] on link "Get Report" at bounding box center [680, 40] width 85 height 17
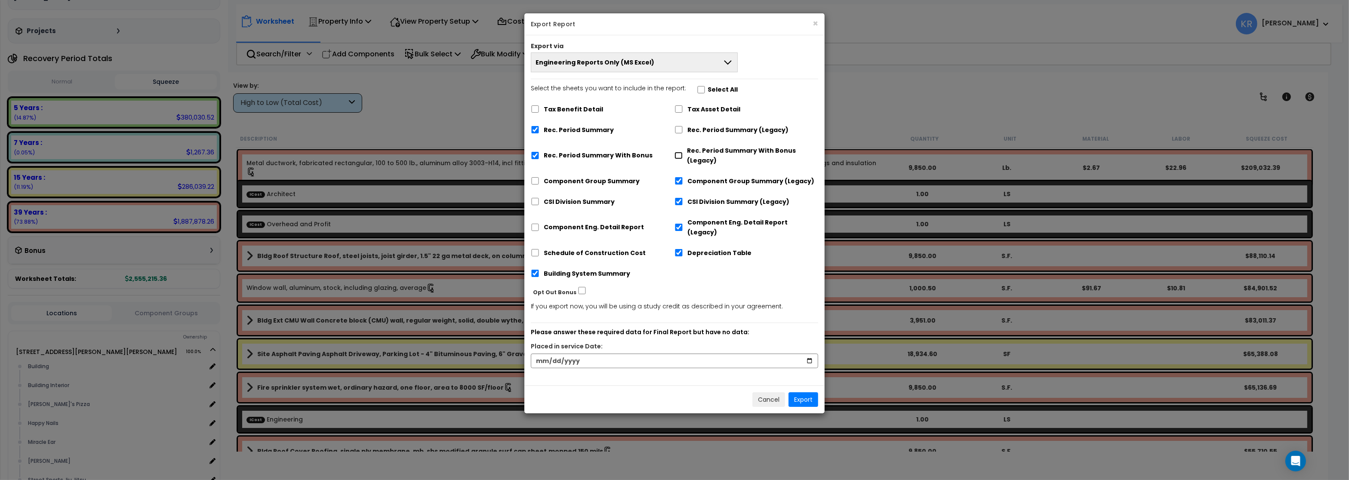
click at [680, 155] on input "Rec. Period Summary With Bonus (Legacy)" at bounding box center [679, 155] width 8 height 7
checkbox input "true"
checkbox input "false"
click at [679, 131] on input "Rec. Period Summary (Legacy)" at bounding box center [679, 129] width 9 height 7
checkbox input "true"
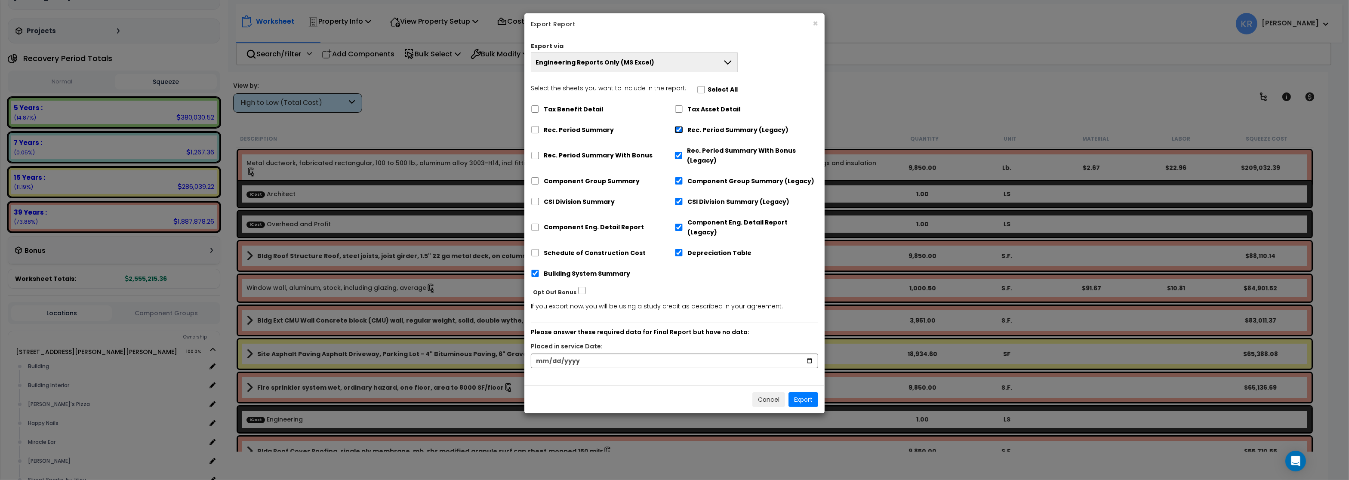
checkbox input "false"
click at [679, 109] on input "Tax Asset Detail" at bounding box center [679, 108] width 9 height 7
checkbox input "true"
click at [534, 270] on input "Building System Summary" at bounding box center [535, 273] width 9 height 7
checkbox input "false"
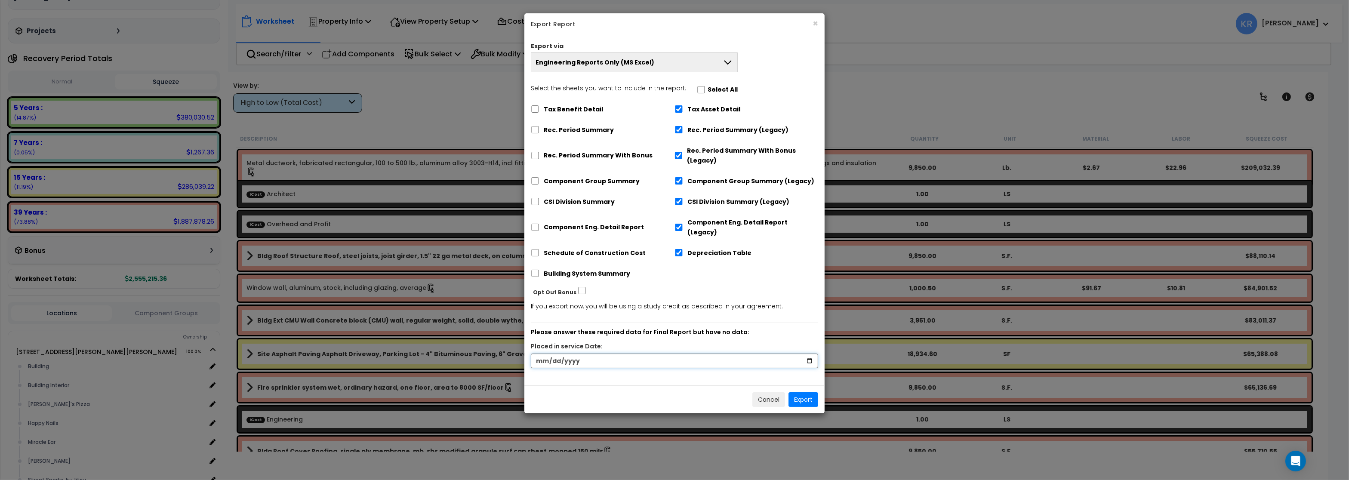
click at [538, 354] on input "date" at bounding box center [674, 361] width 287 height 15
type input "[DATE]"
click at [808, 392] on button "Export" at bounding box center [804, 399] width 30 height 15
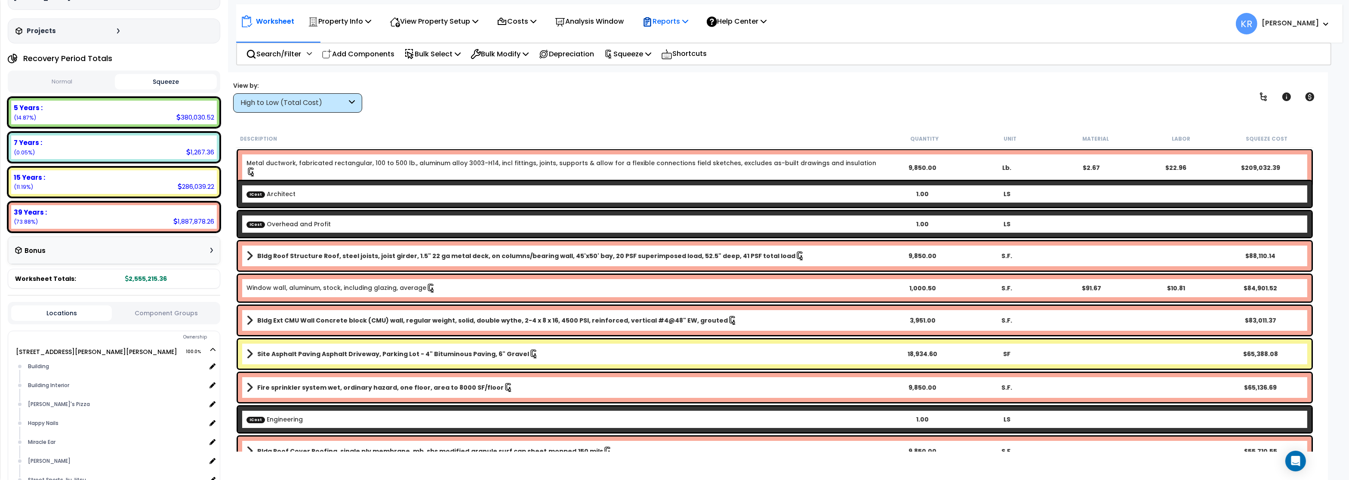
click at [675, 25] on p "Reports" at bounding box center [665, 21] width 46 height 12
click at [677, 45] on link "Get Report" at bounding box center [680, 40] width 85 height 17
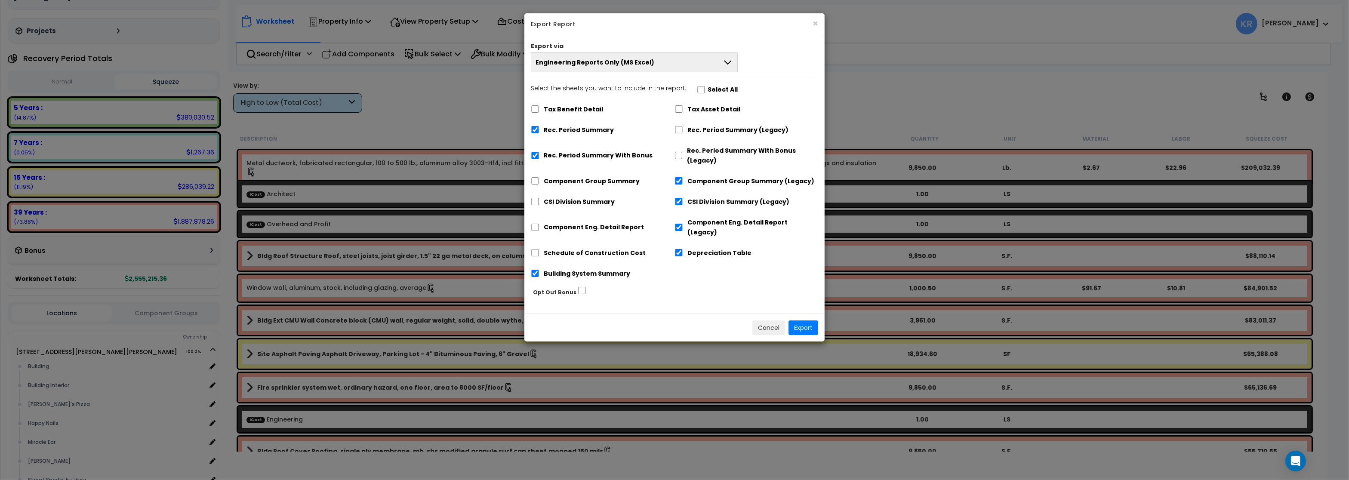
click at [540, 178] on div "Component Group Summary" at bounding box center [603, 180] width 144 height 16
click at [536, 182] on input "Component Group Summary" at bounding box center [535, 180] width 9 height 7
checkbox input "true"
checkbox input "false"
click at [535, 201] on input "CSI Division Summary" at bounding box center [535, 201] width 9 height 7
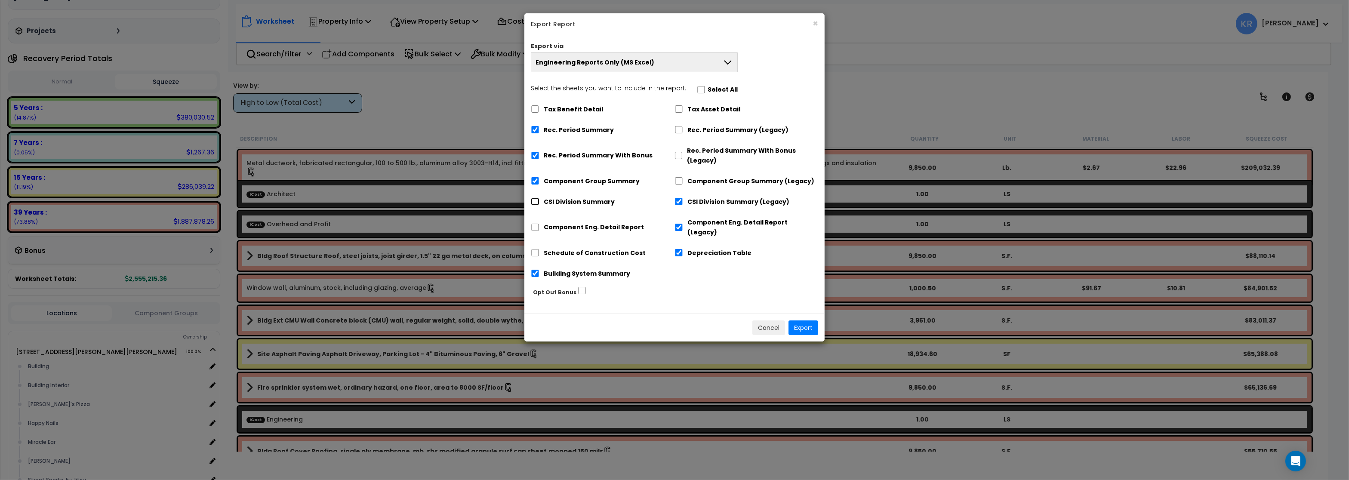
checkbox input "true"
checkbox input "false"
click at [537, 224] on input "Component Eng. Detail Report" at bounding box center [535, 227] width 9 height 7
checkbox input "true"
checkbox input "false"
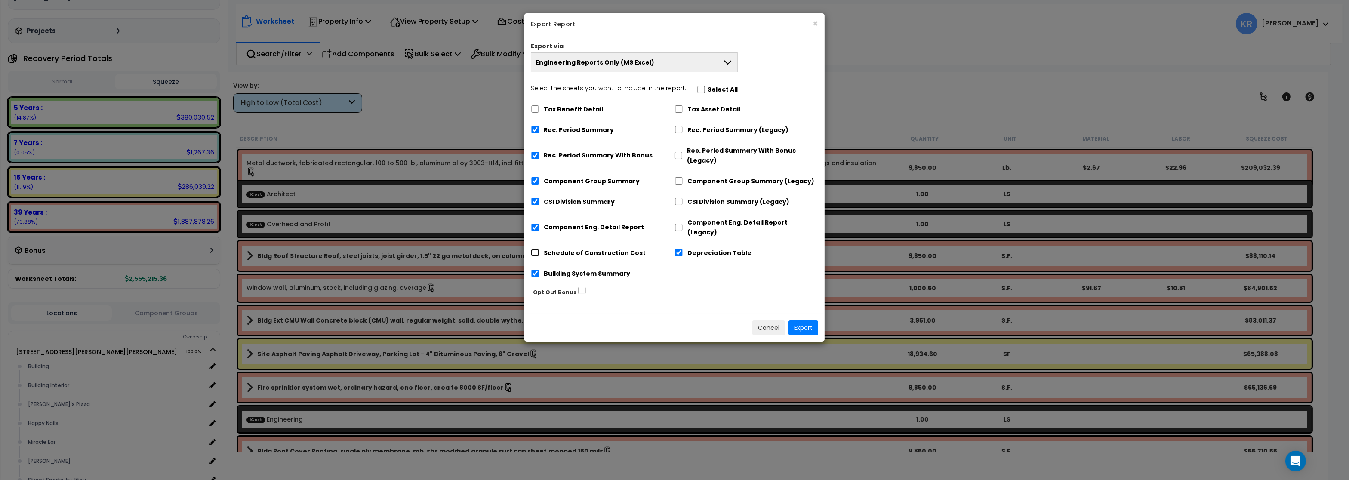
click at [534, 249] on input "Schedule of Construction Cost" at bounding box center [535, 252] width 9 height 7
checkbox input "true"
drag, startPoint x: 680, startPoint y: 239, endPoint x: 680, endPoint y: 244, distance: 4.8
click at [680, 244] on div "Depreciation Table" at bounding box center [747, 252] width 144 height 16
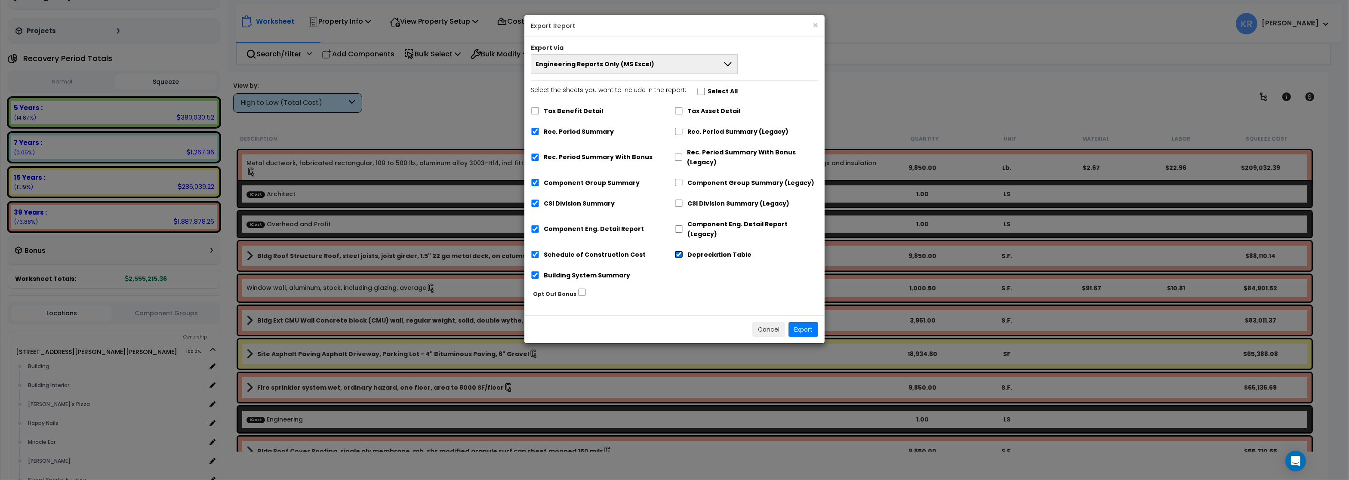
click at [679, 251] on input "Depreciation Table" at bounding box center [679, 254] width 9 height 7
checkbox input "false"
click at [806, 322] on button "Export" at bounding box center [804, 329] width 30 height 15
